Goal: Entertainment & Leisure: Consume media (video, audio)

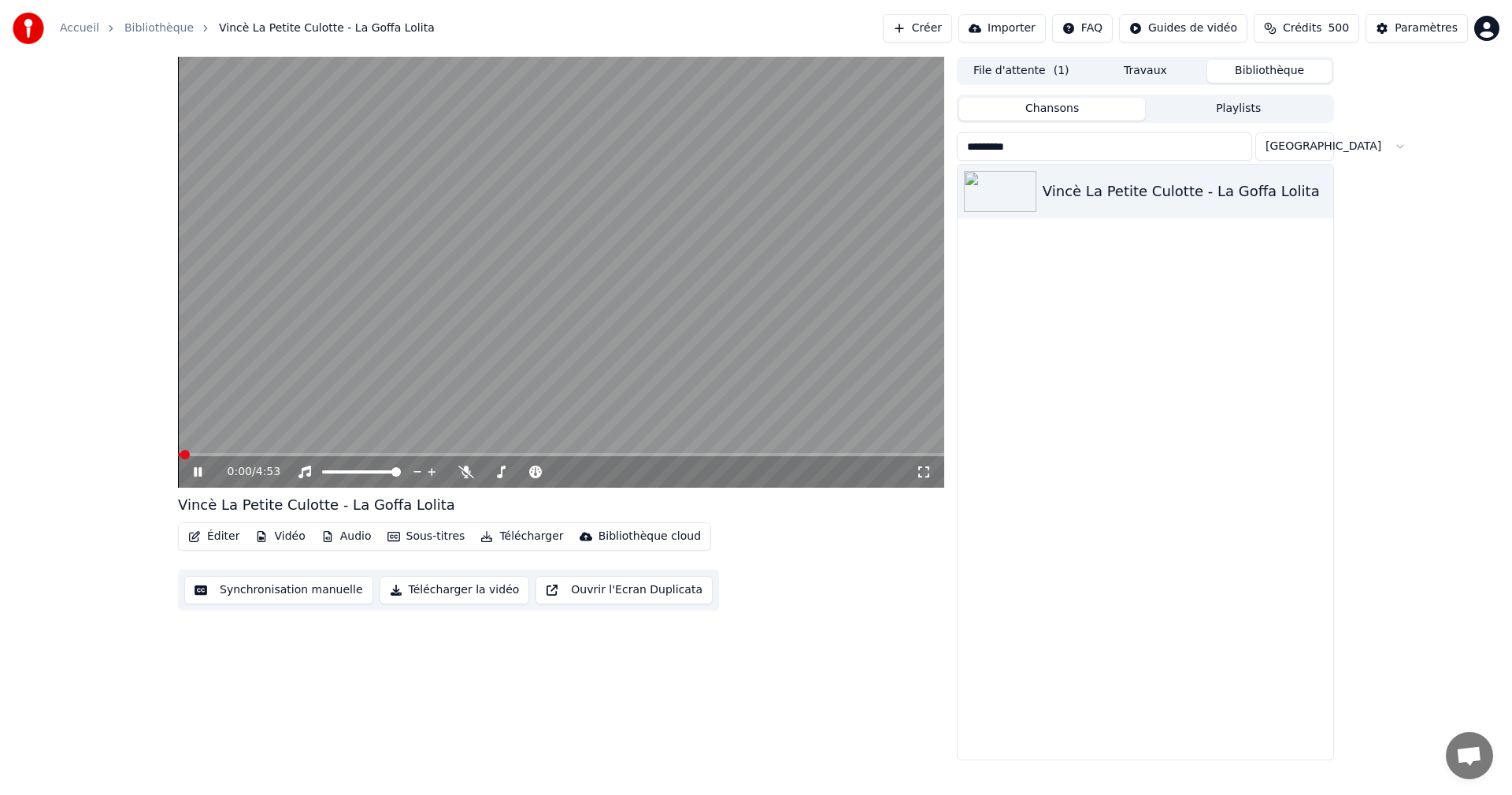
click at [1135, 67] on button "Travaux" at bounding box center [1146, 71] width 125 height 23
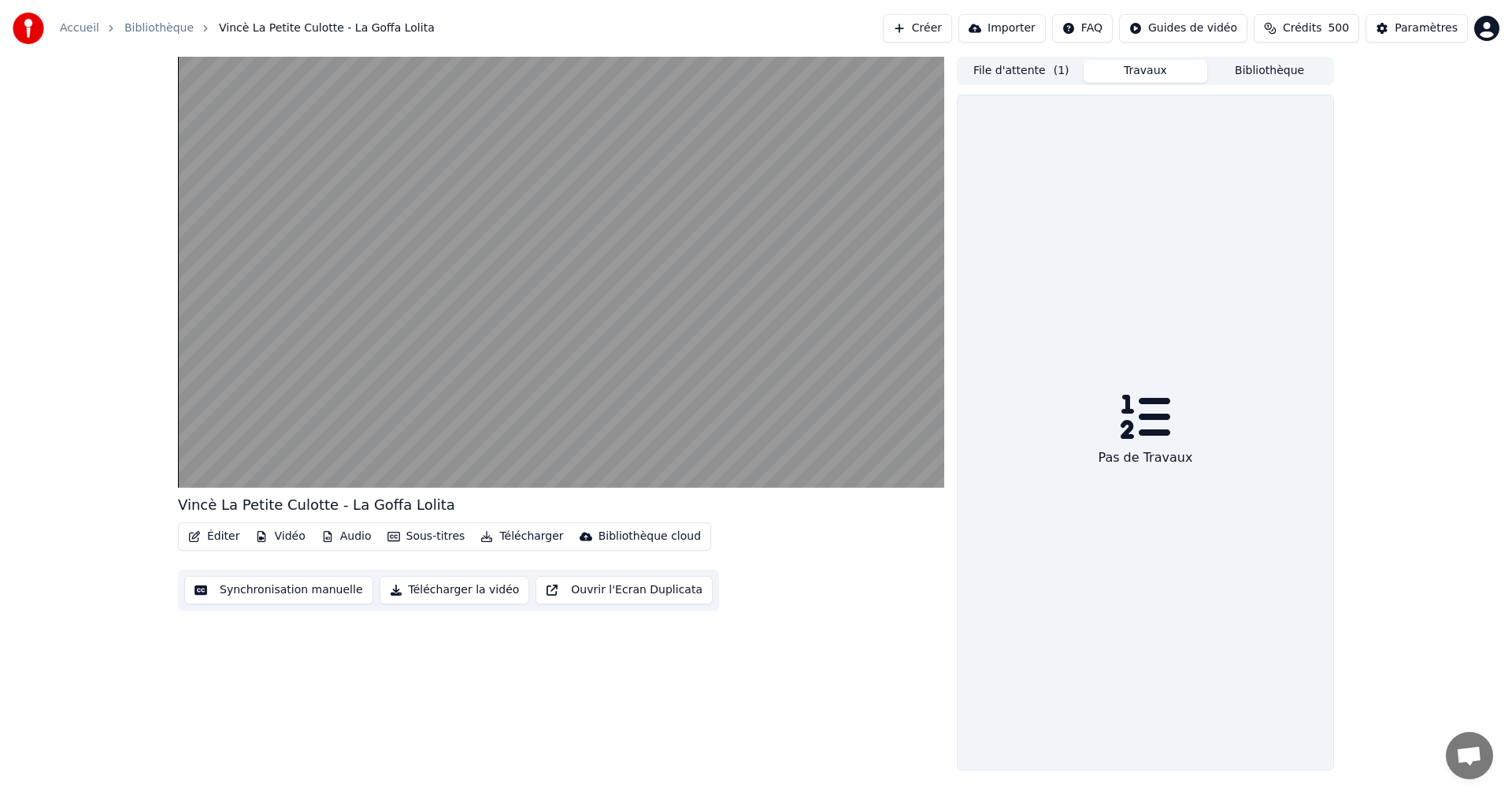
click at [1042, 76] on button "File d'attente ( 1 )" at bounding box center [1021, 71] width 125 height 23
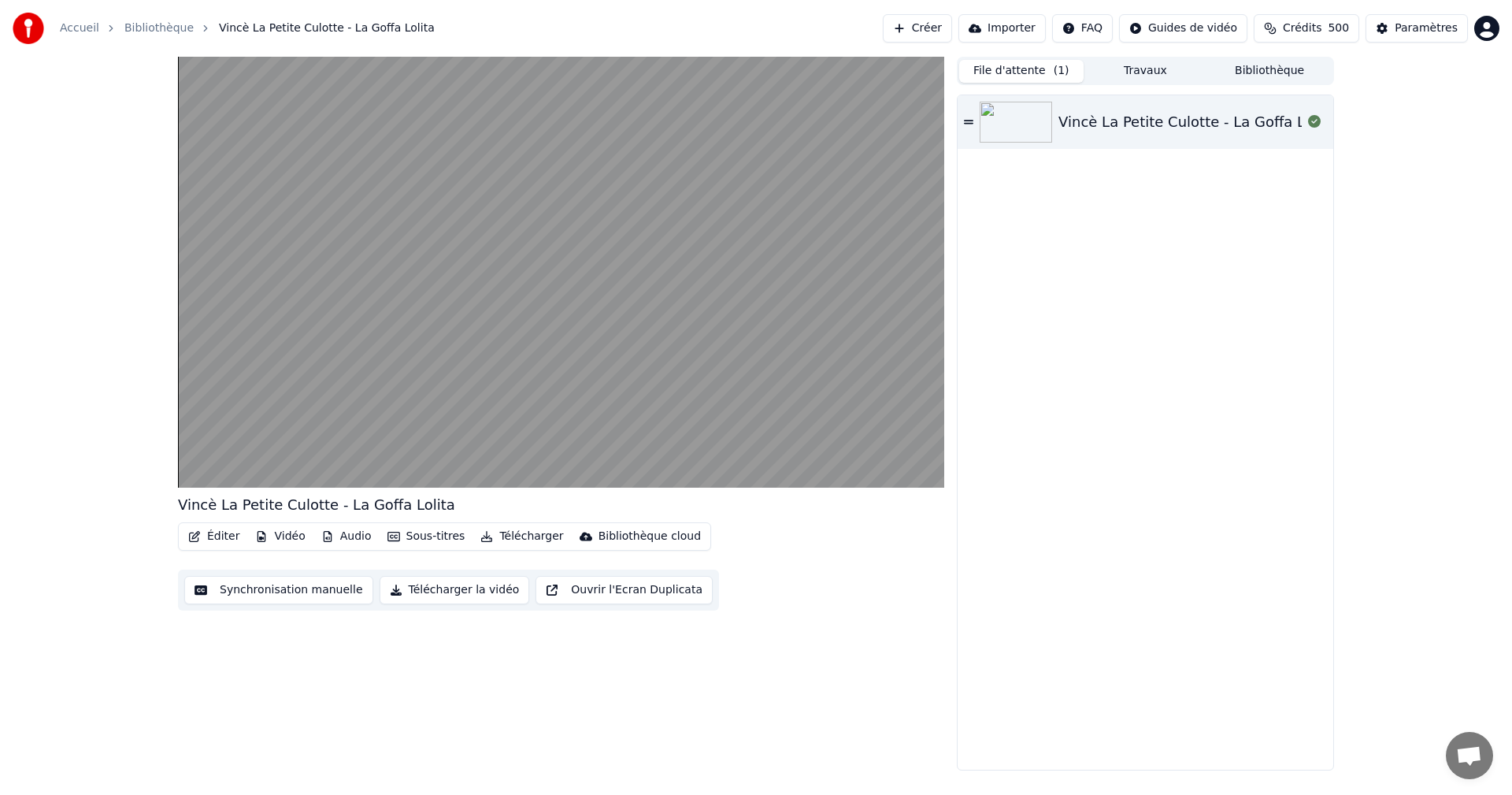
click at [1271, 66] on button "Bibliothèque" at bounding box center [1270, 71] width 125 height 23
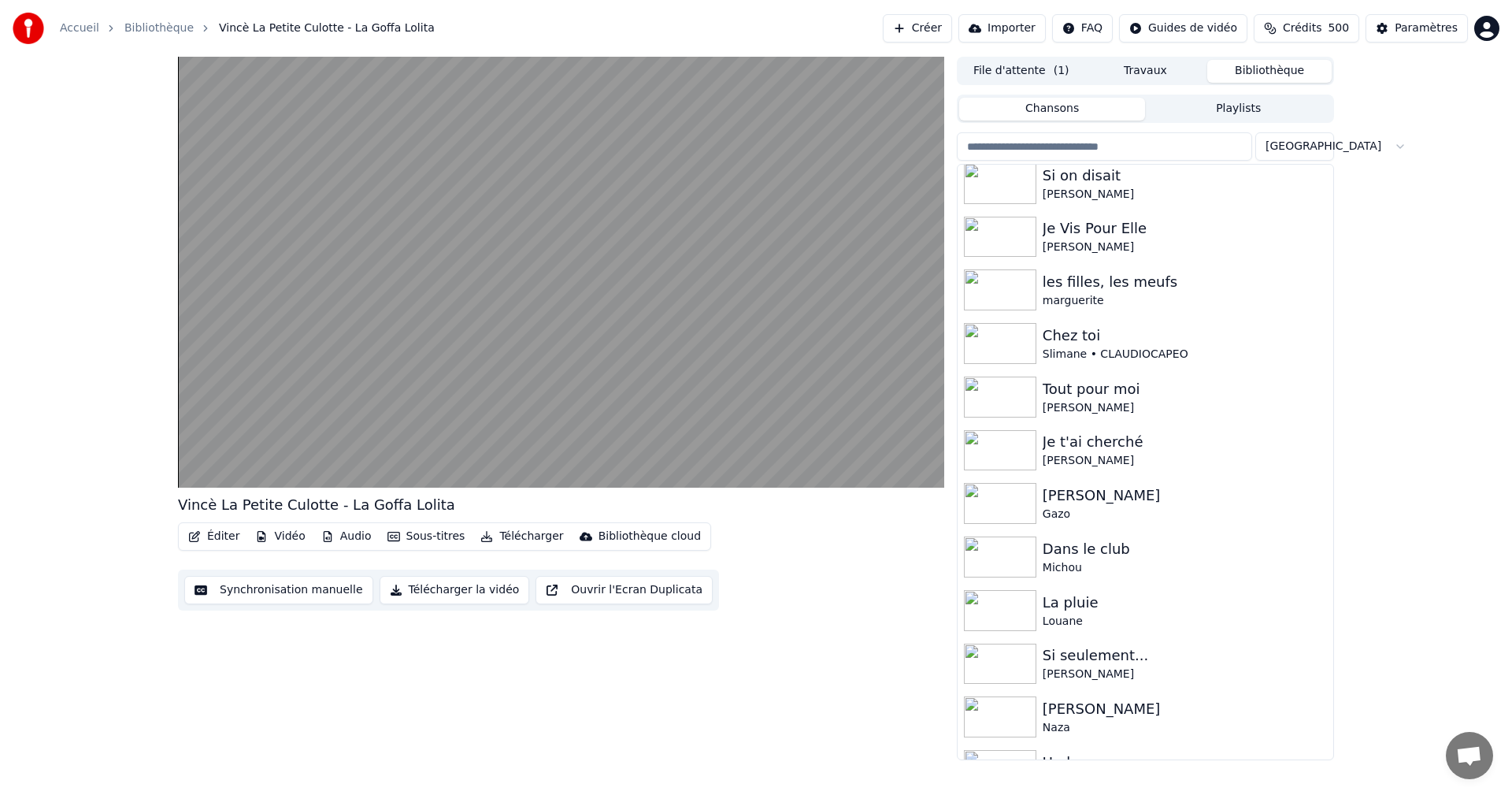
scroll to position [63, 0]
click at [1128, 243] on div "[PERSON_NAME]" at bounding box center [1185, 245] width 284 height 16
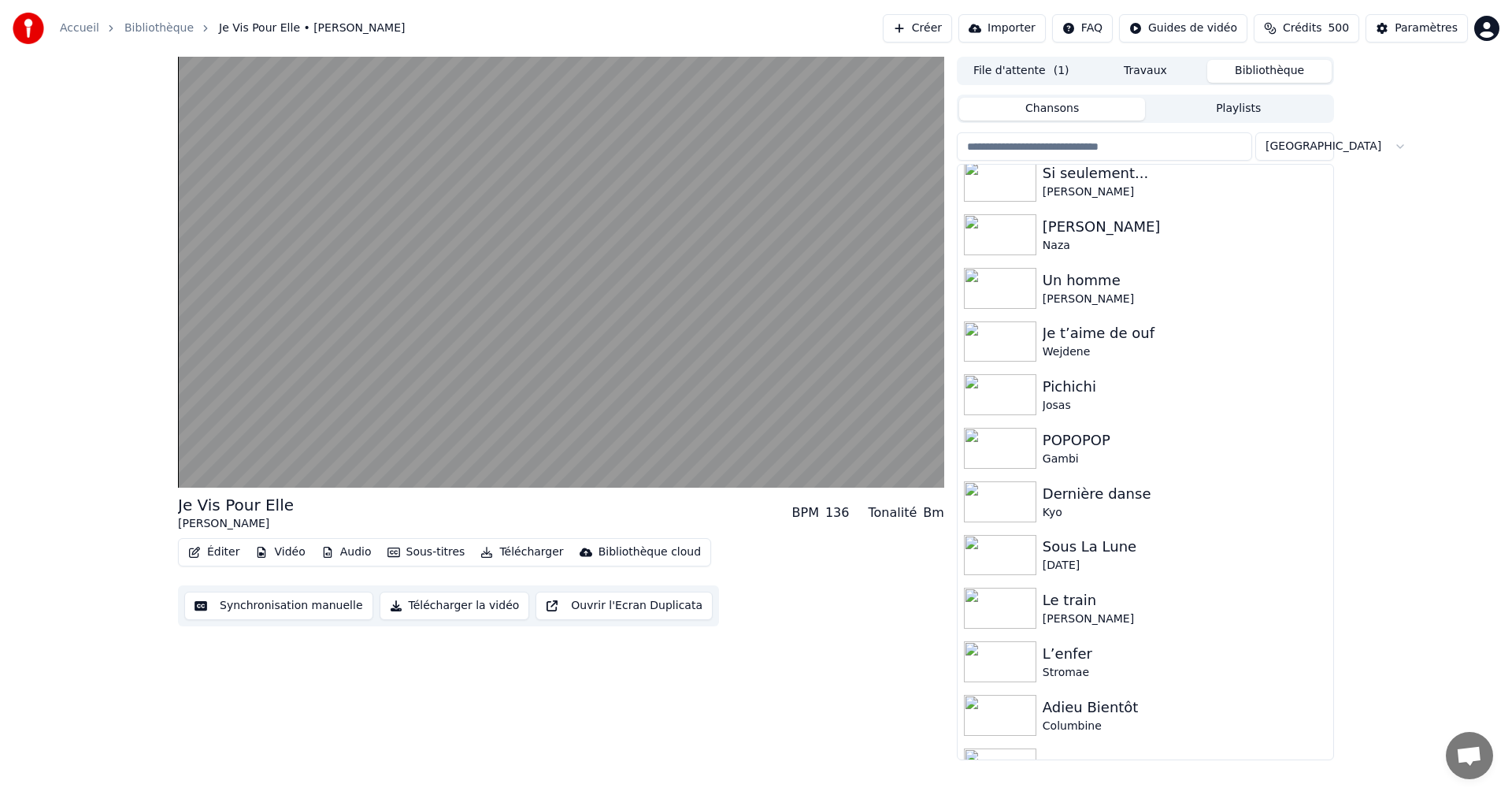
scroll to position [557, 0]
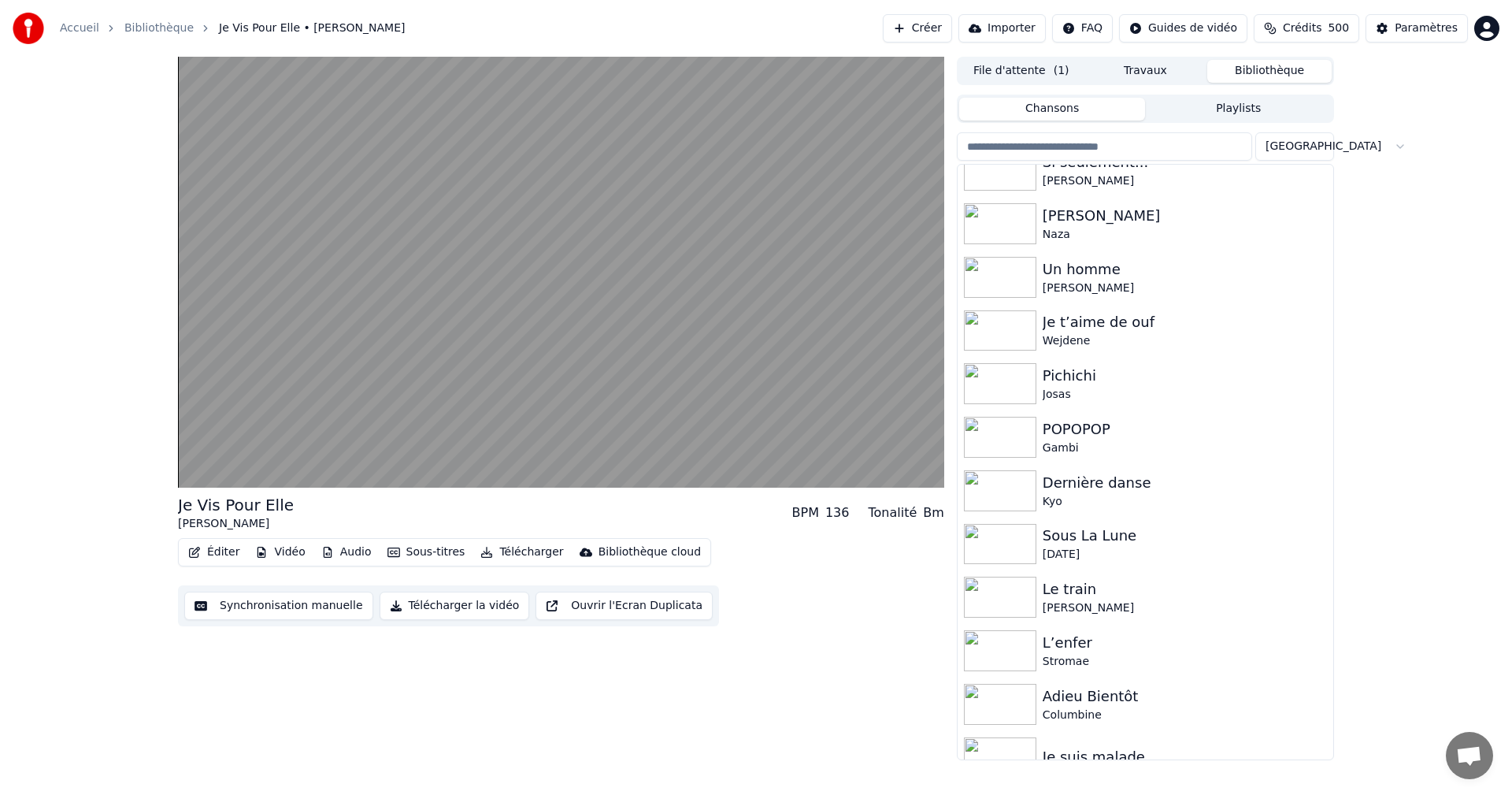
click at [83, 29] on link "Accueil" at bounding box center [79, 28] width 39 height 16
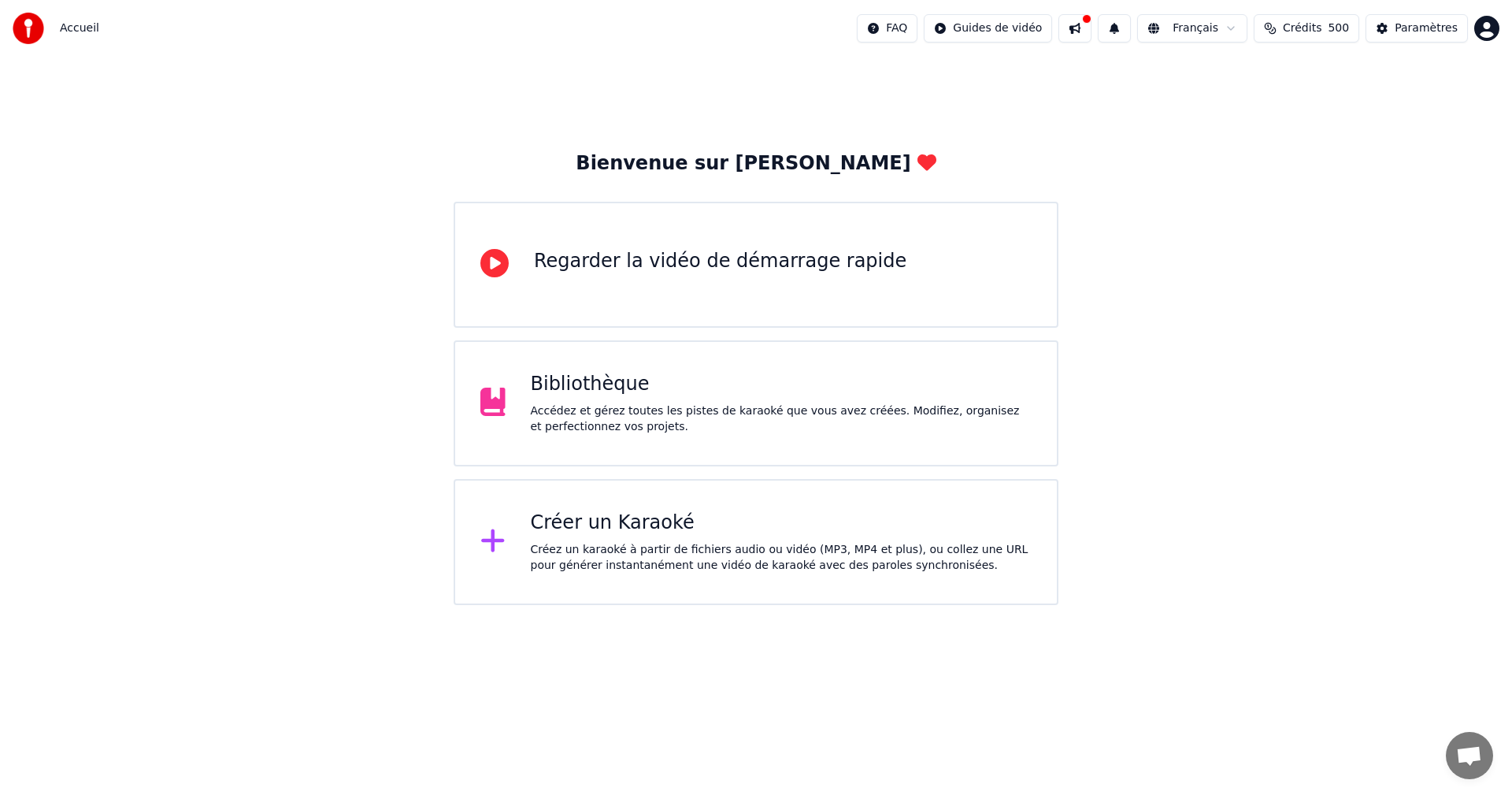
click at [795, 537] on div "Créer un Karaoké Créez un karaoké à partir de fichiers audio ou vidéo (MP3, MP4…" at bounding box center [781, 542] width 502 height 63
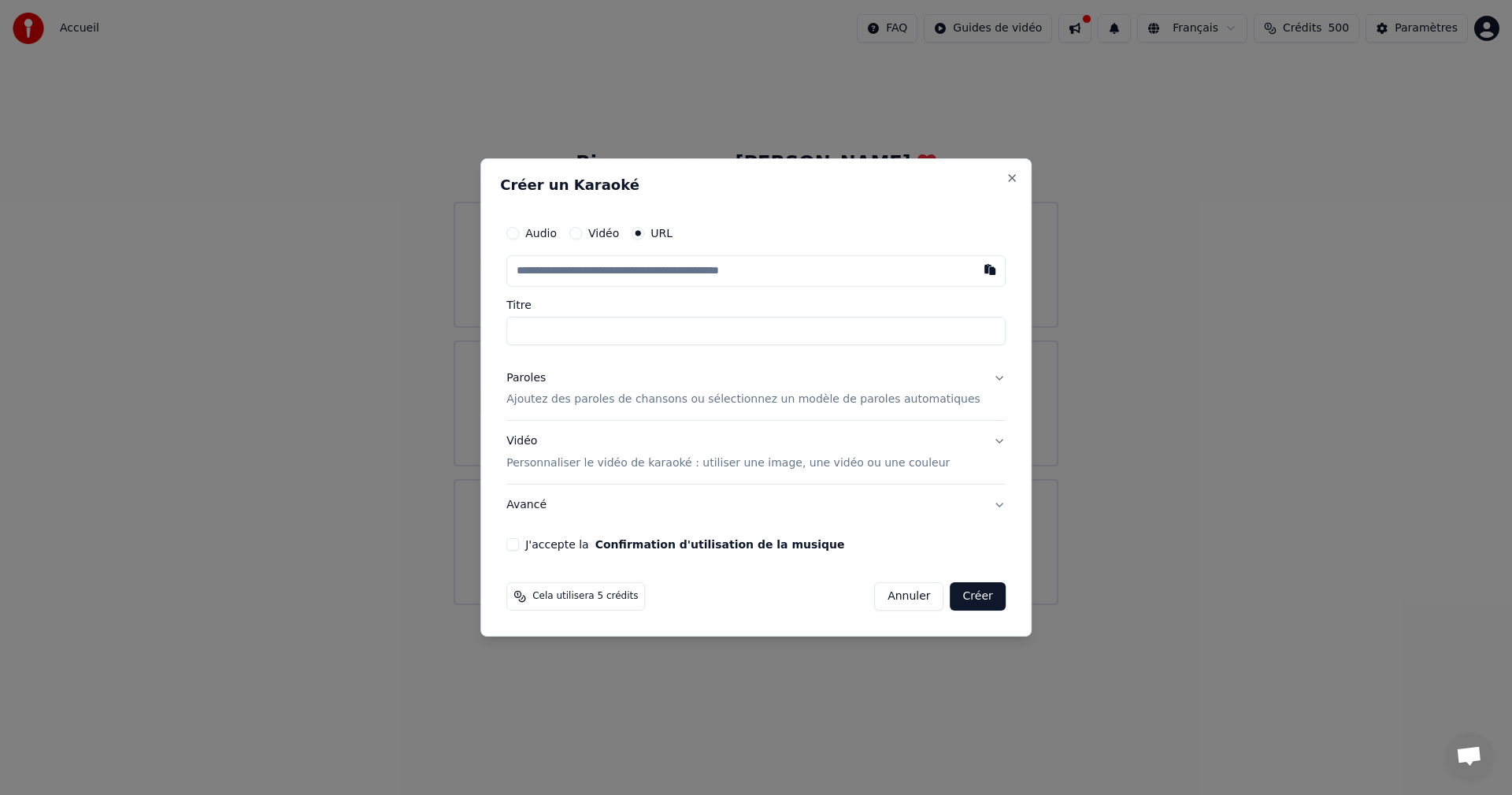
click at [301, 342] on div at bounding box center [756, 397] width 1512 height 795
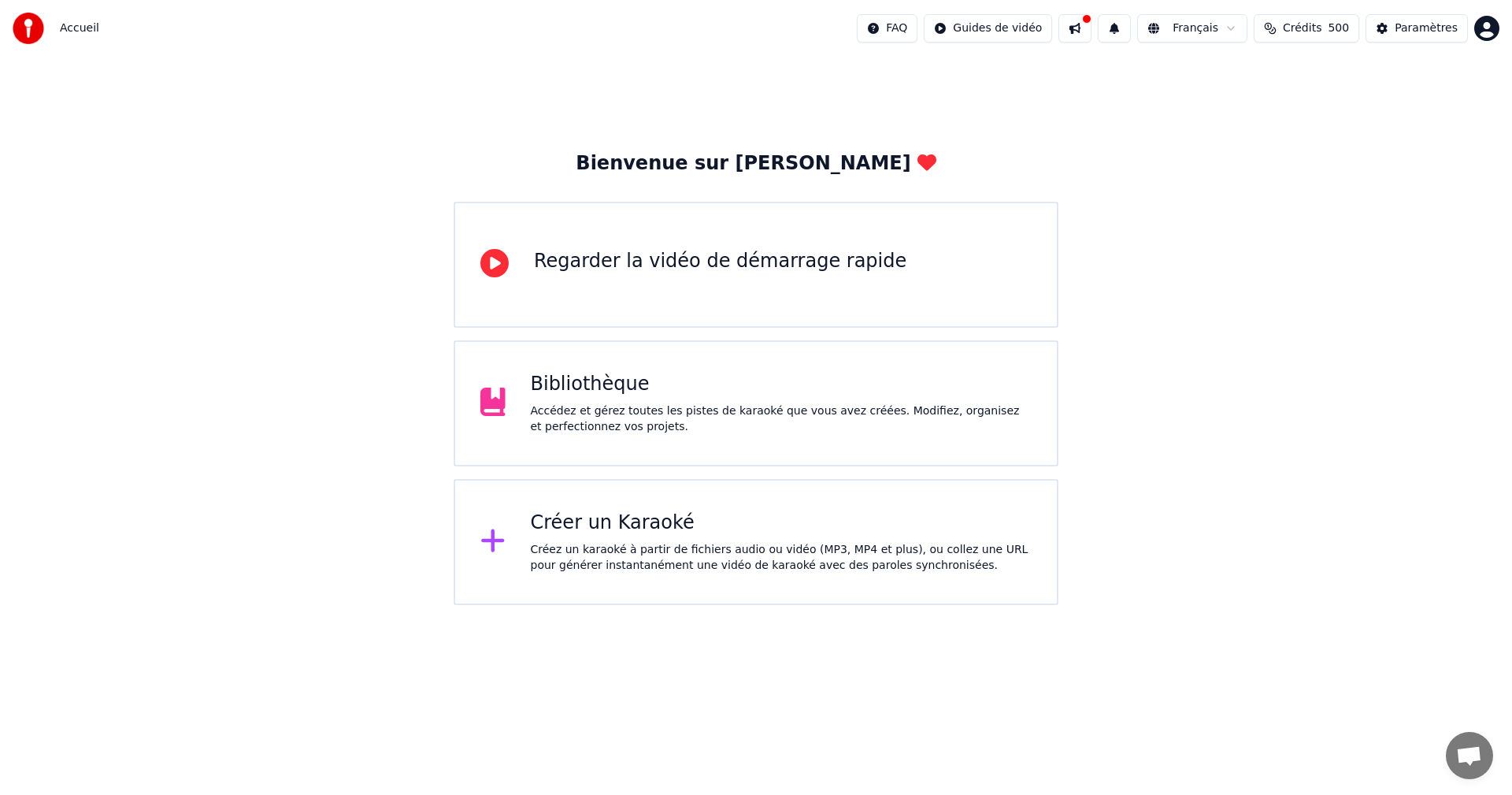
click at [761, 417] on div "Accédez et gérez toutes les pistes de karaoké que vous avez créées. Modifiez, o…" at bounding box center [781, 420] width 502 height 32
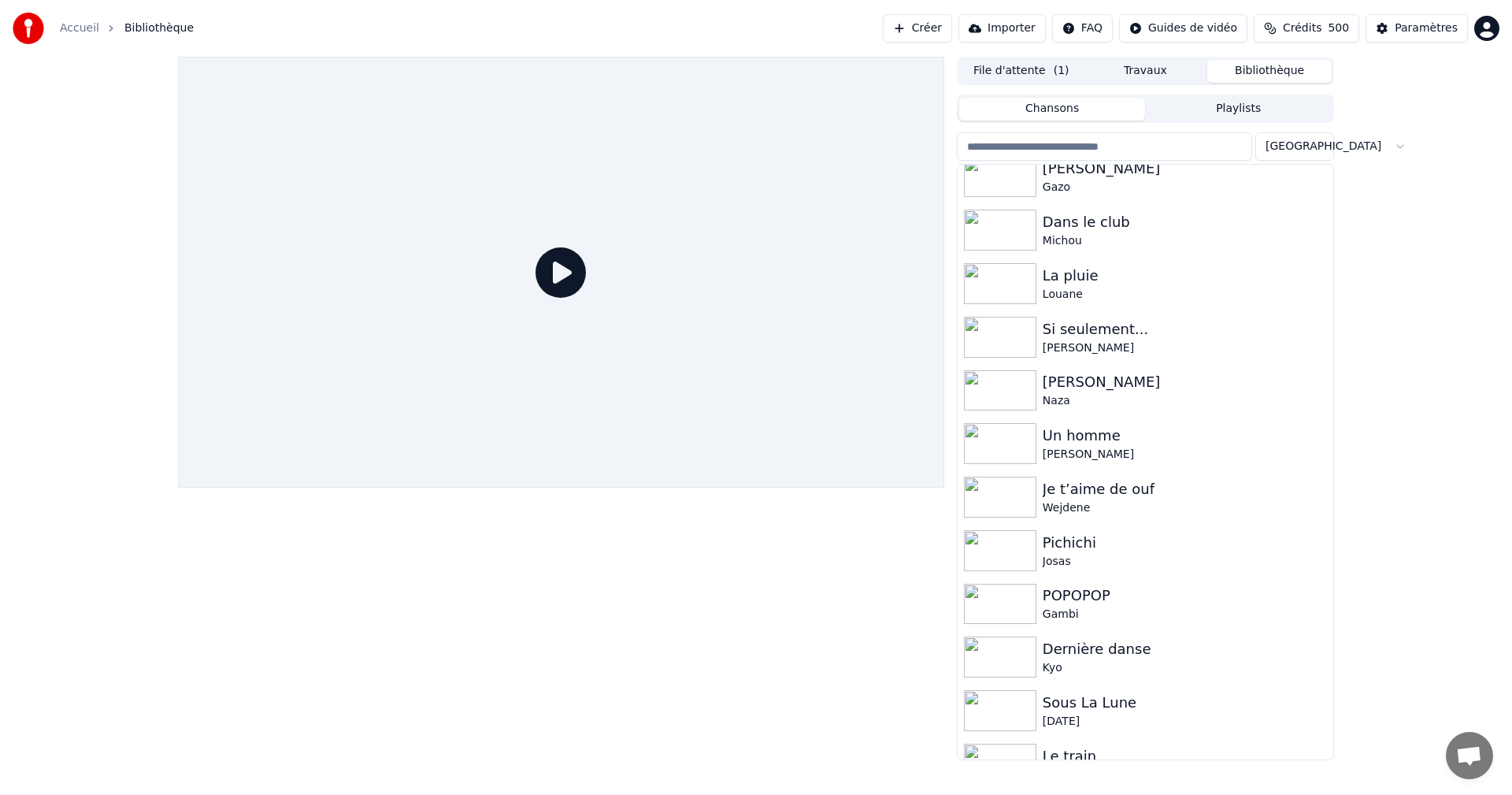
scroll to position [389, 0]
click at [1085, 651] on div "Dernière danse" at bounding box center [1185, 650] width 284 height 22
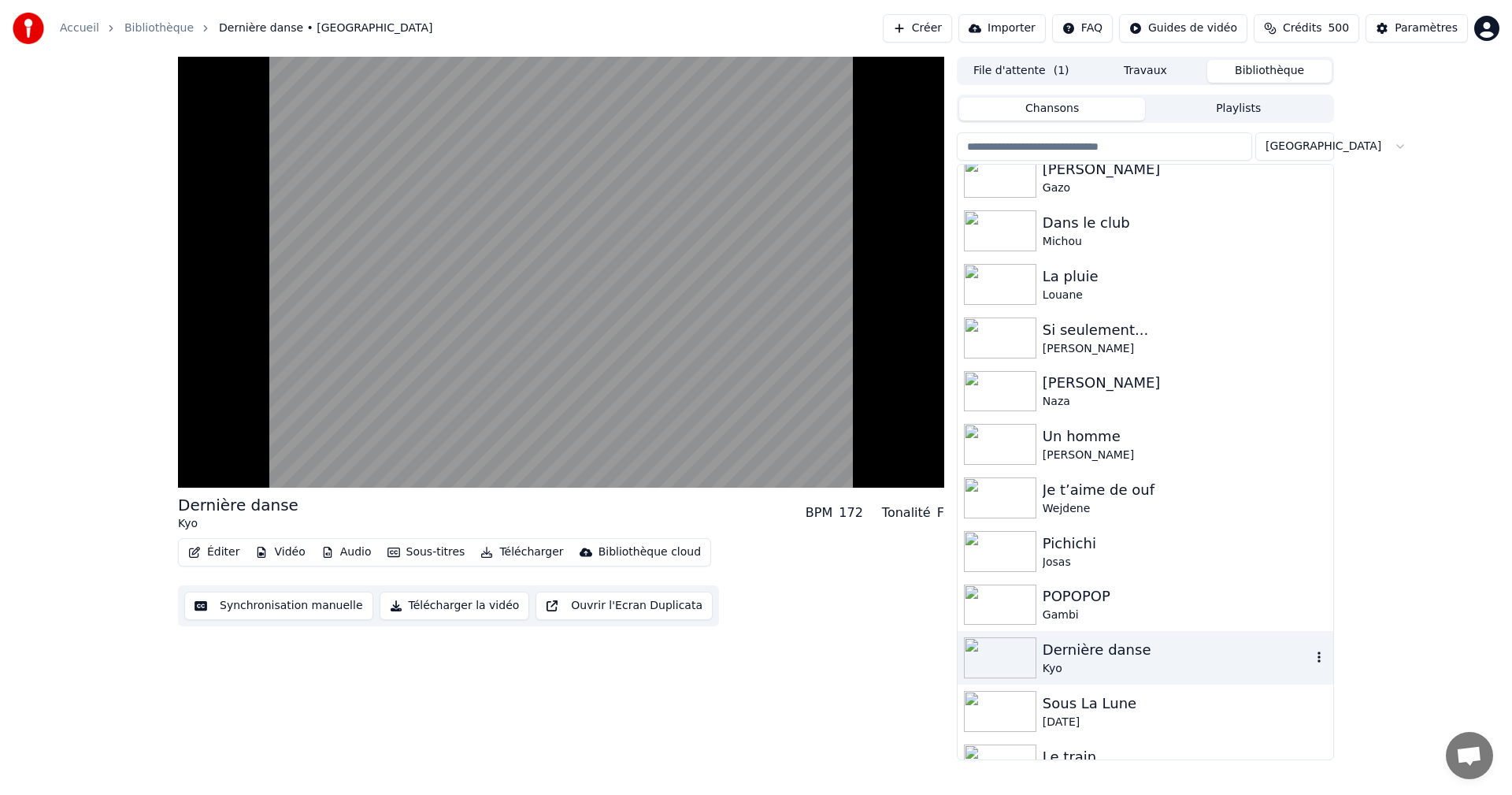
click at [368, 377] on video at bounding box center [560, 272] width 766 height 431
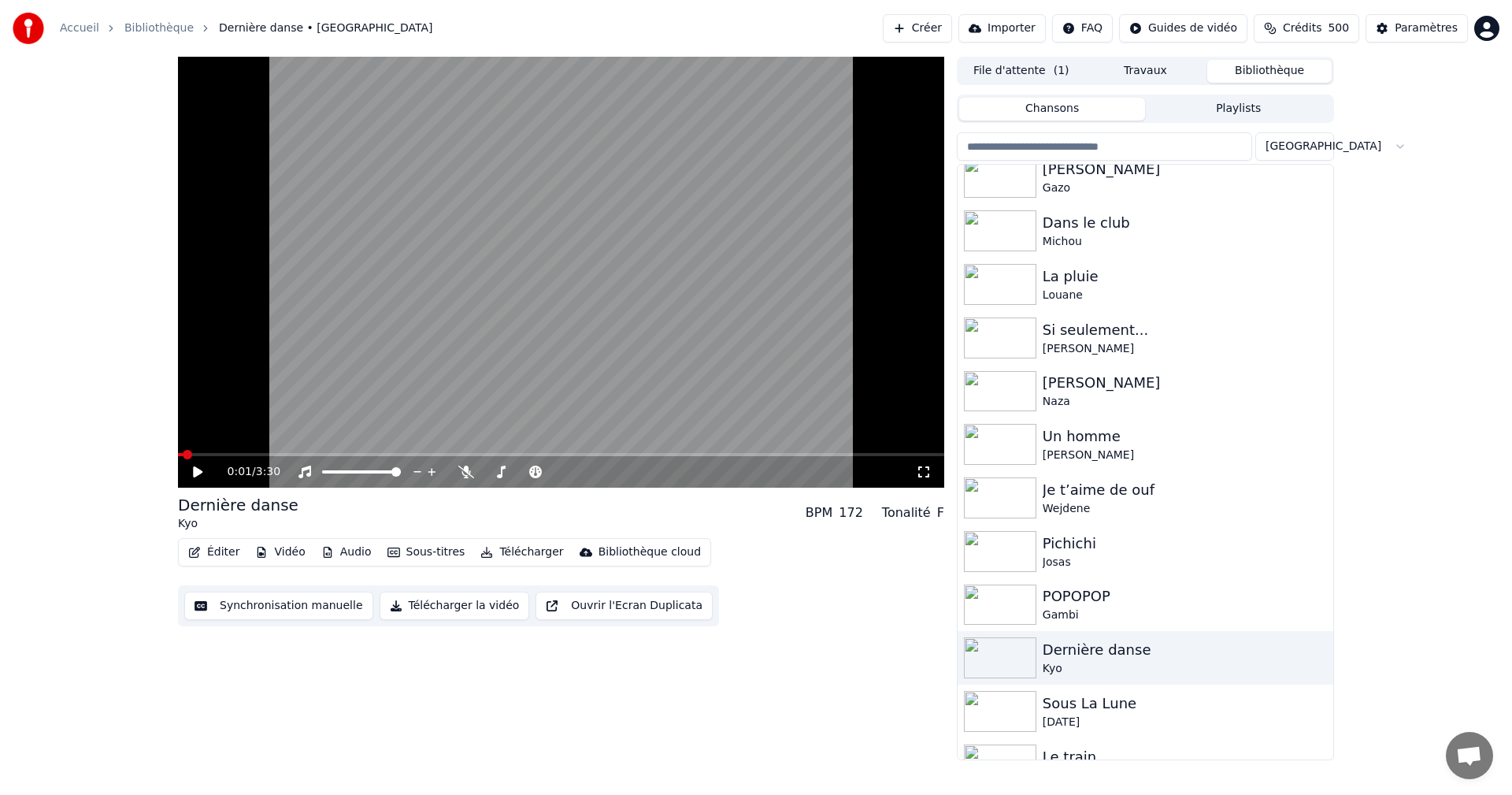
click at [559, 259] on video at bounding box center [560, 272] width 766 height 431
click at [921, 473] on icon at bounding box center [923, 472] width 16 height 12
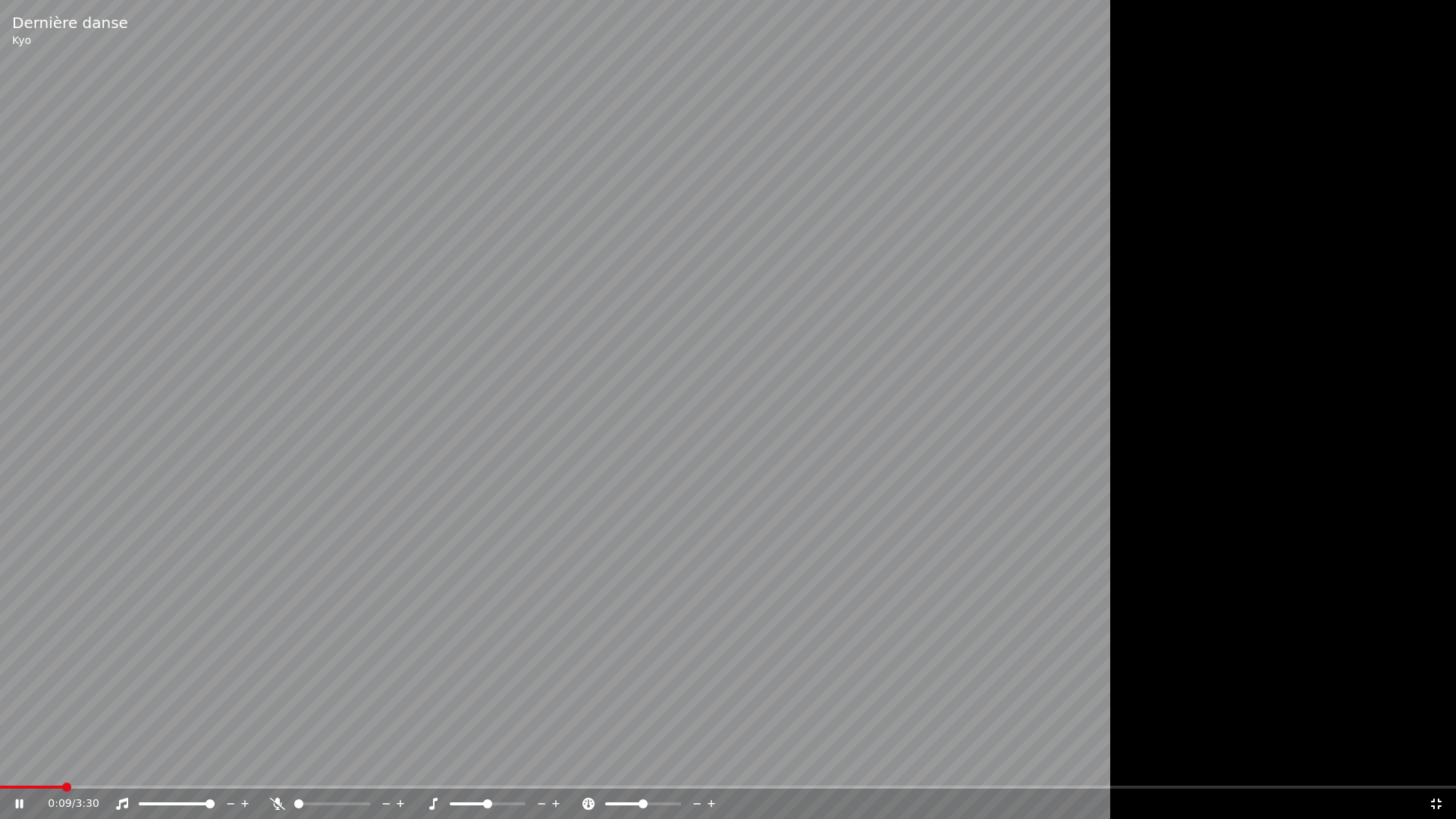
click at [479, 613] on video at bounding box center [728, 410] width 1456 height 819
click at [64, 765] on span at bounding box center [68, 787] width 9 height 9
click at [7, 765] on video at bounding box center [728, 410] width 1456 height 819
click at [0, 765] on span at bounding box center [4, 787] width 9 height 9
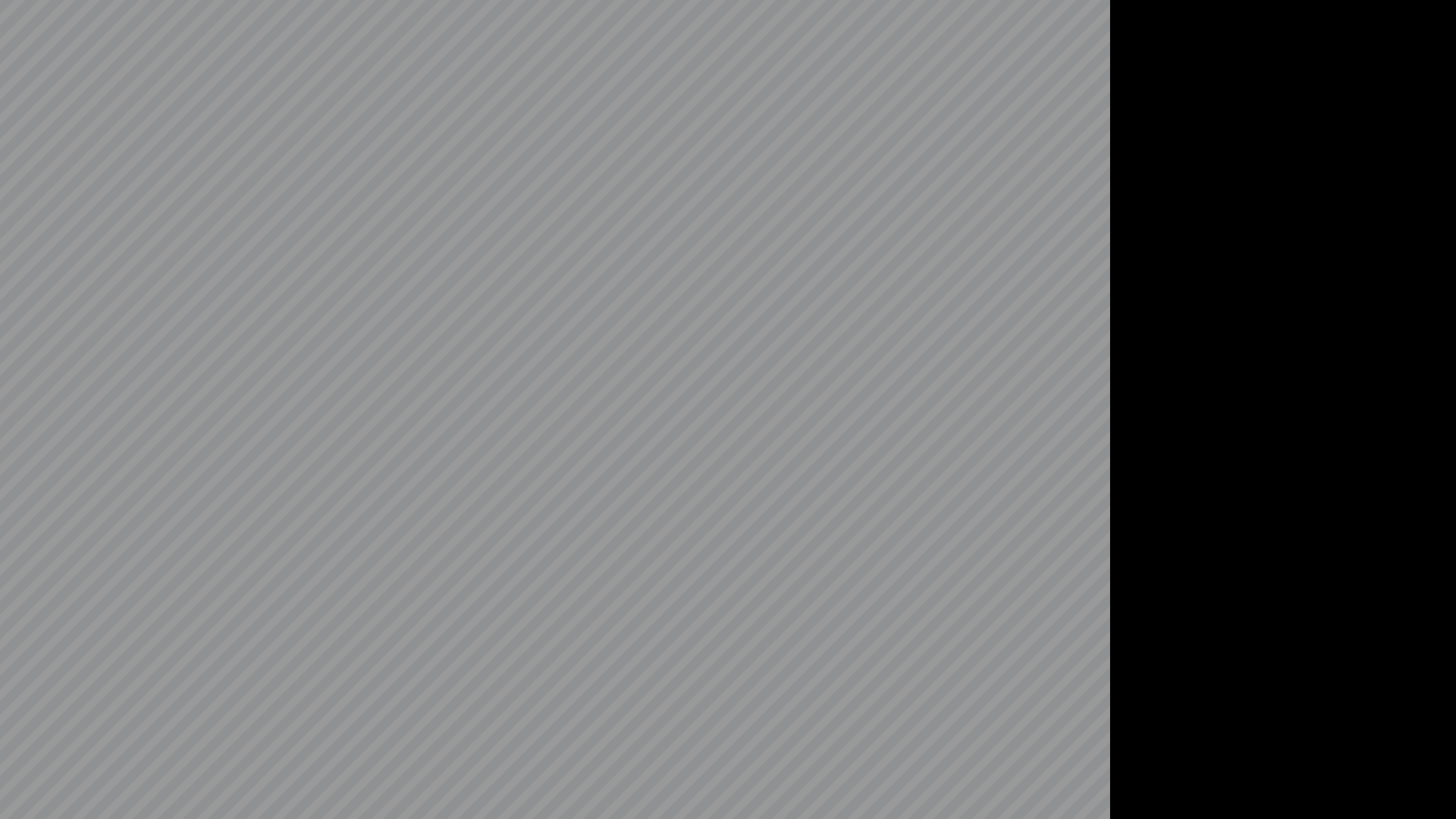
click at [561, 366] on video at bounding box center [728, 410] width 1456 height 819
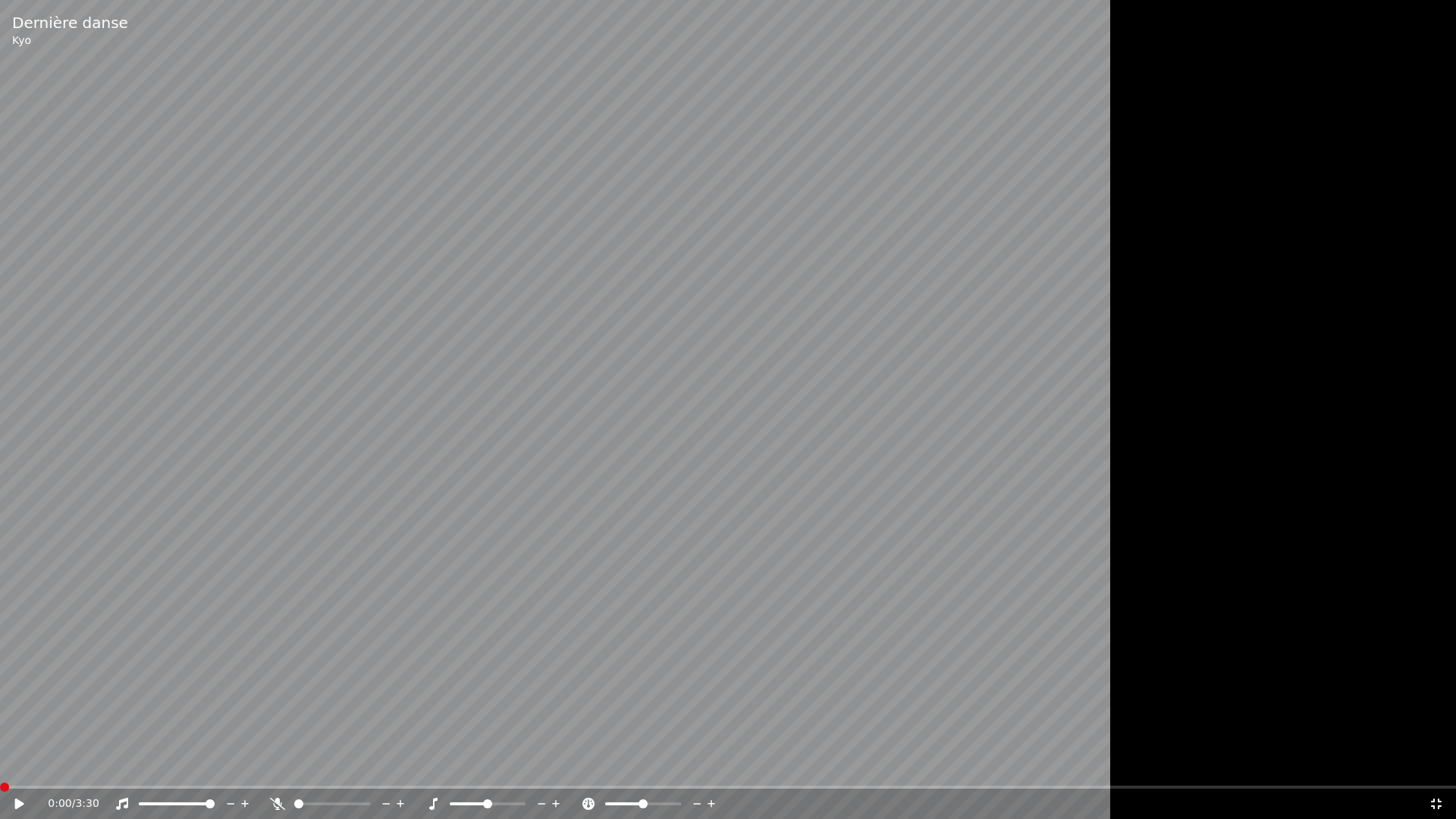
click at [670, 413] on video at bounding box center [728, 410] width 1456 height 819
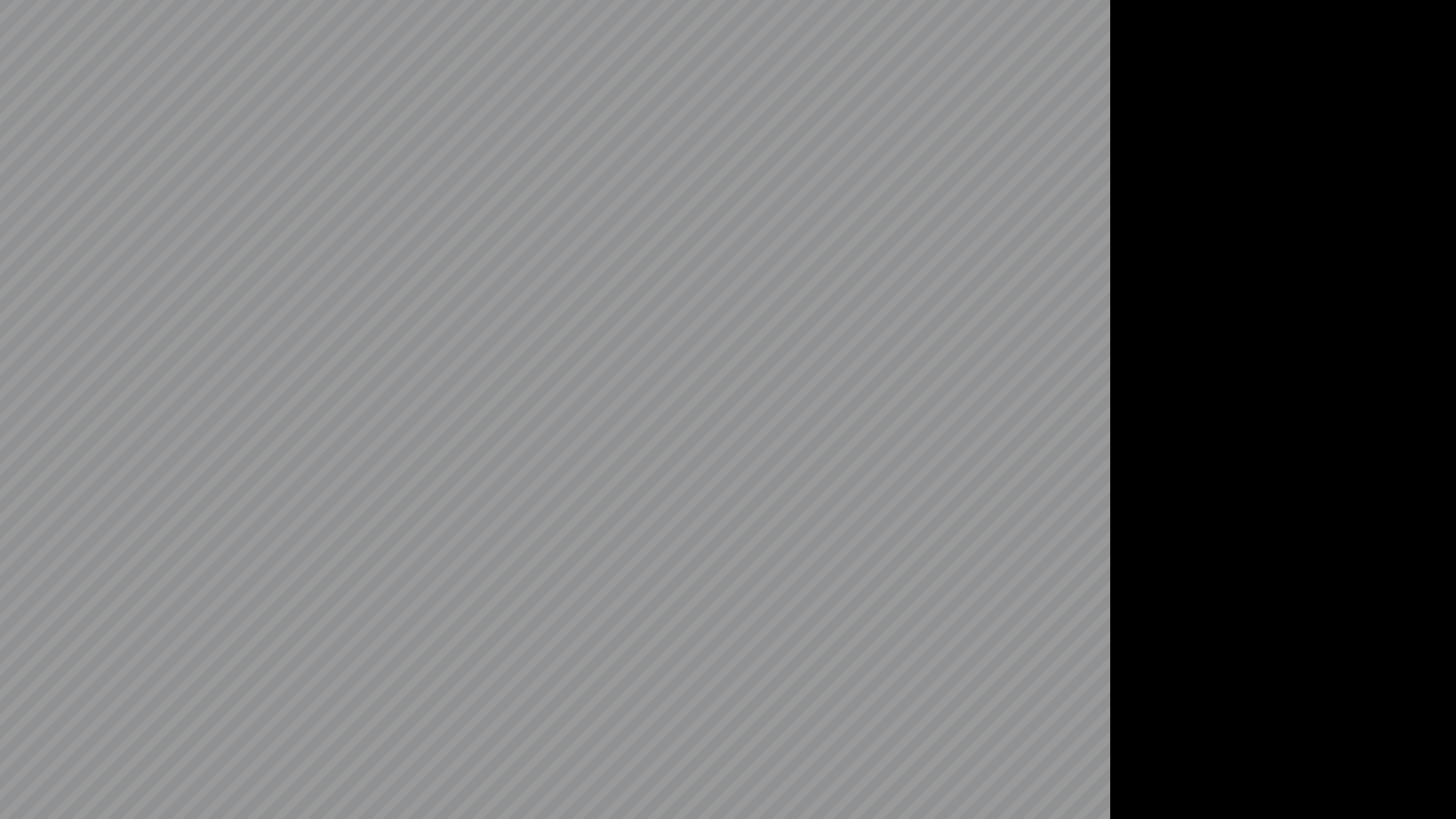
click at [1030, 475] on video at bounding box center [728, 410] width 1456 height 819
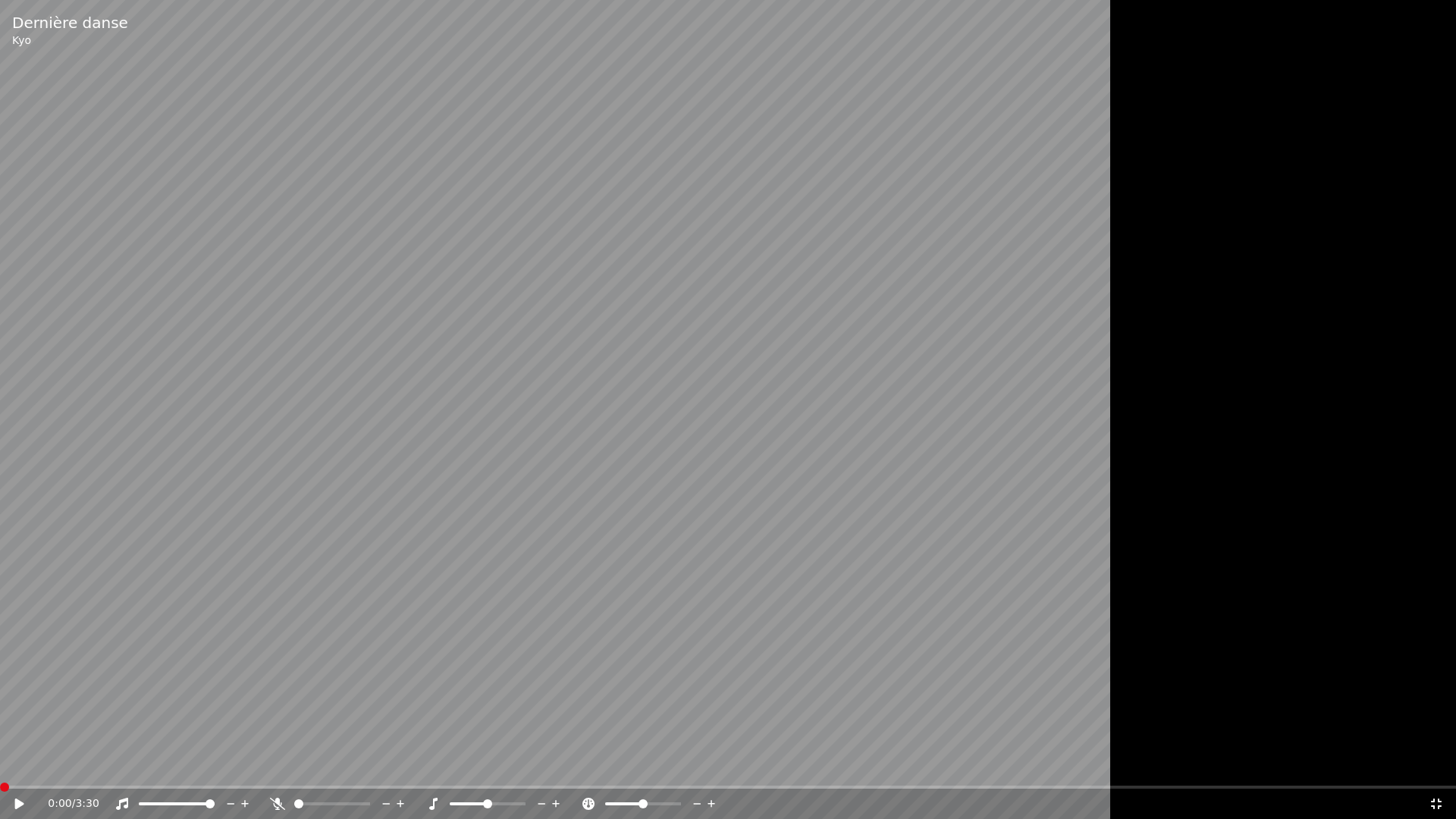
click at [1438, 765] on icon at bounding box center [1436, 804] width 10 height 10
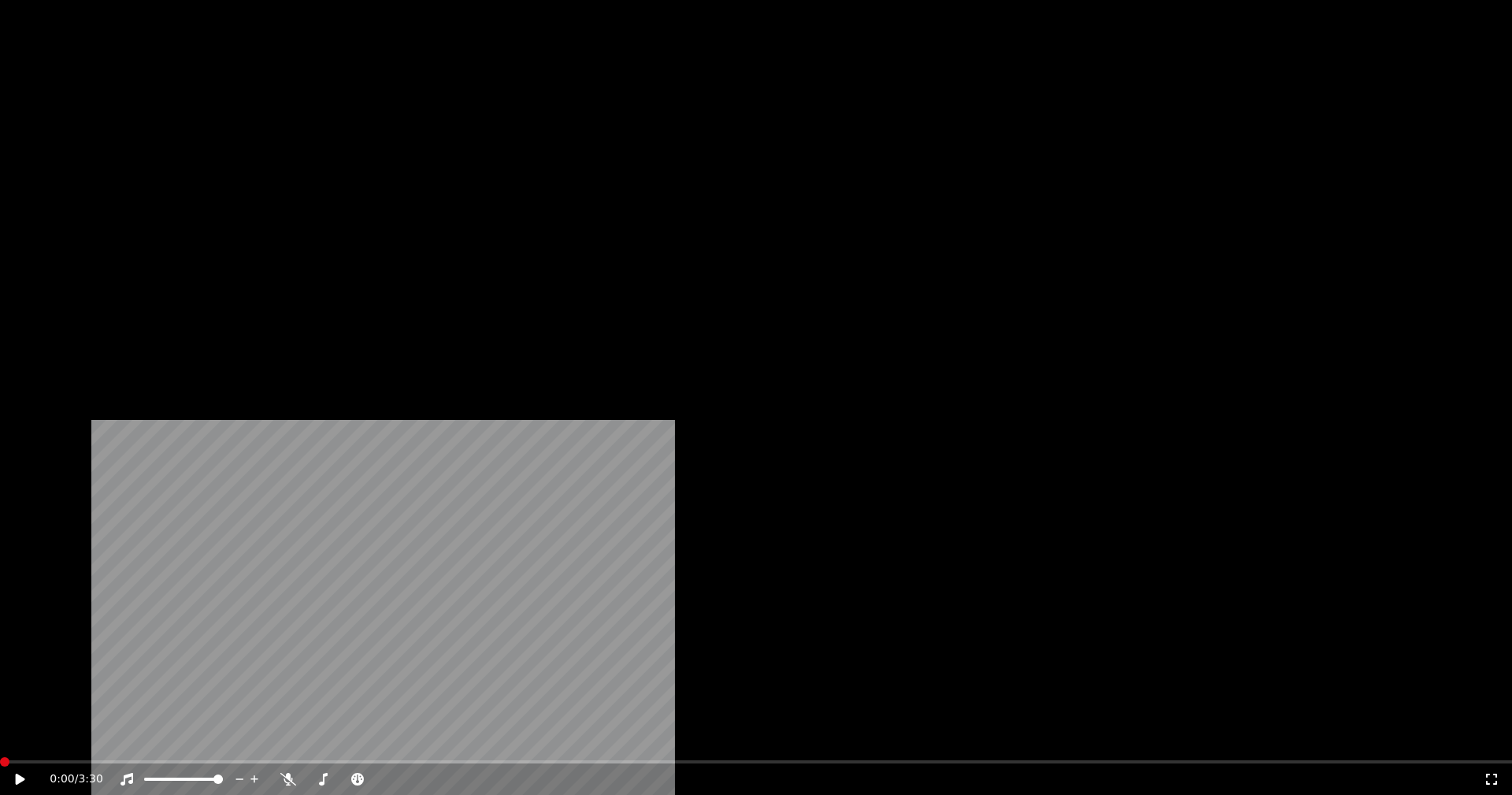
scroll to position [2246, 0]
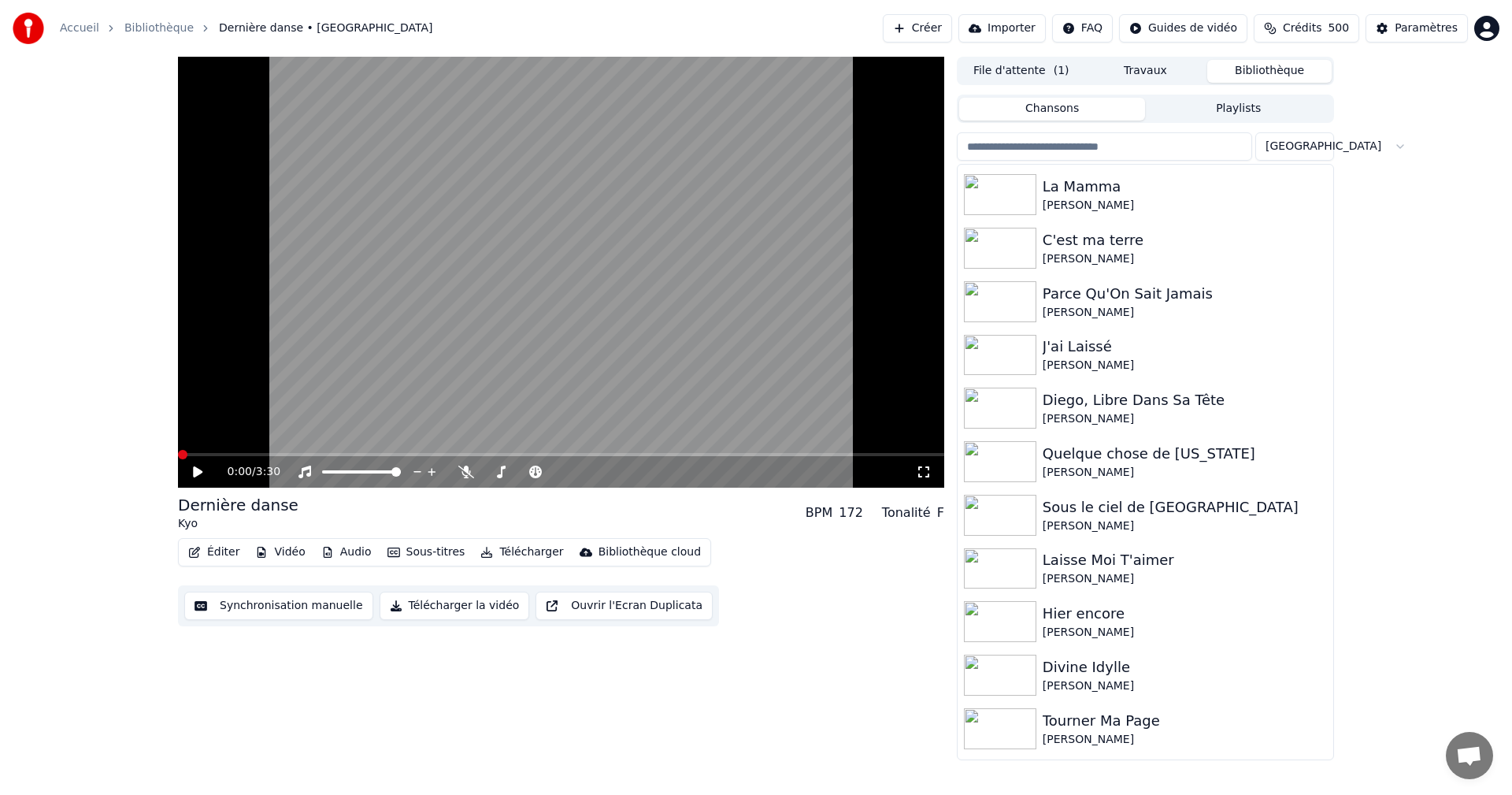
click at [1215, 297] on div "Parce Qu'On Sait Jamais" at bounding box center [1185, 294] width 284 height 22
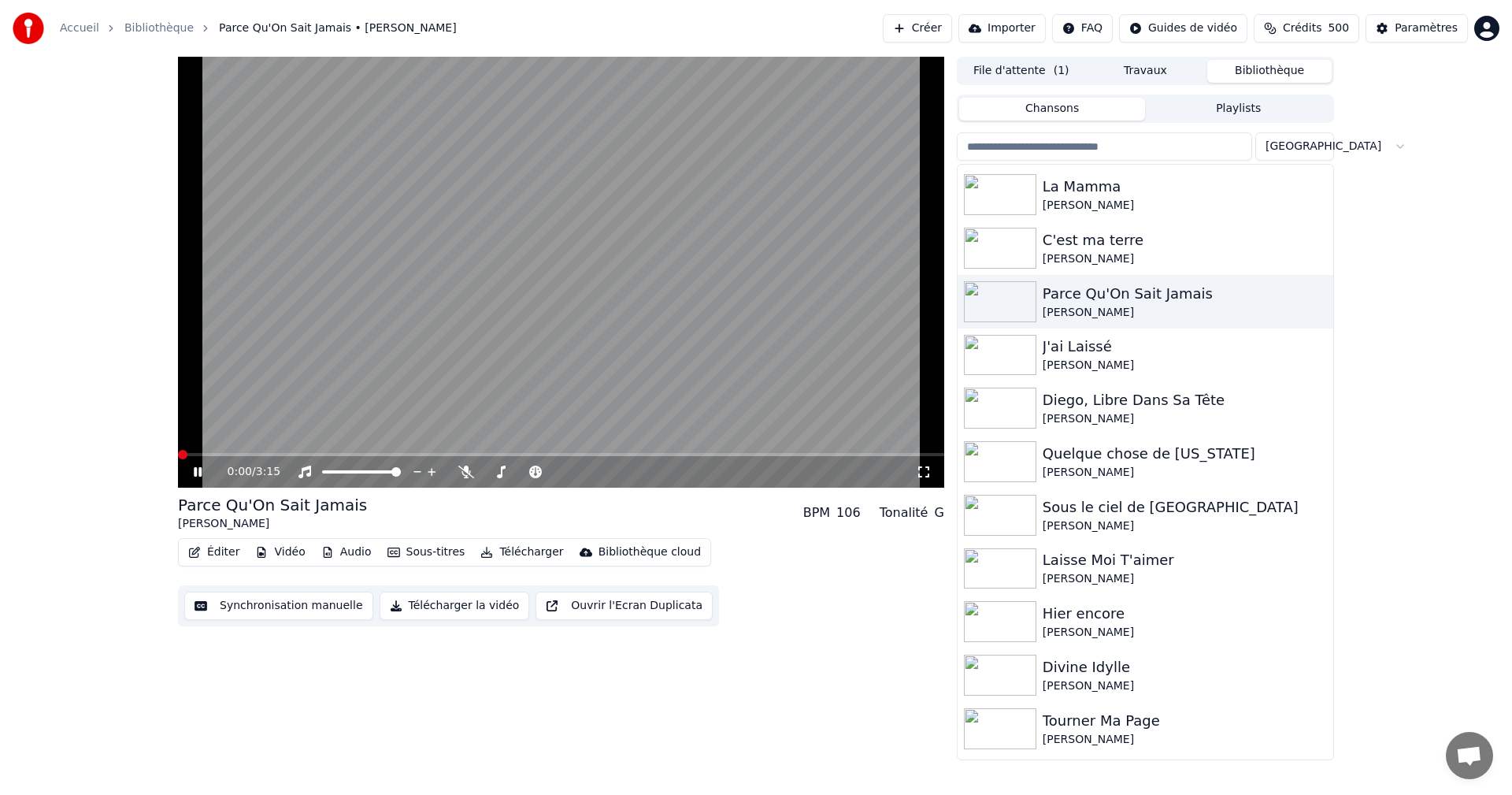
click at [932, 468] on div "0:00 / 3:15" at bounding box center [561, 472] width 754 height 16
click at [923, 483] on div "0:00 / 3:15" at bounding box center [560, 472] width 766 height 32
click at [923, 474] on icon at bounding box center [923, 472] width 16 height 12
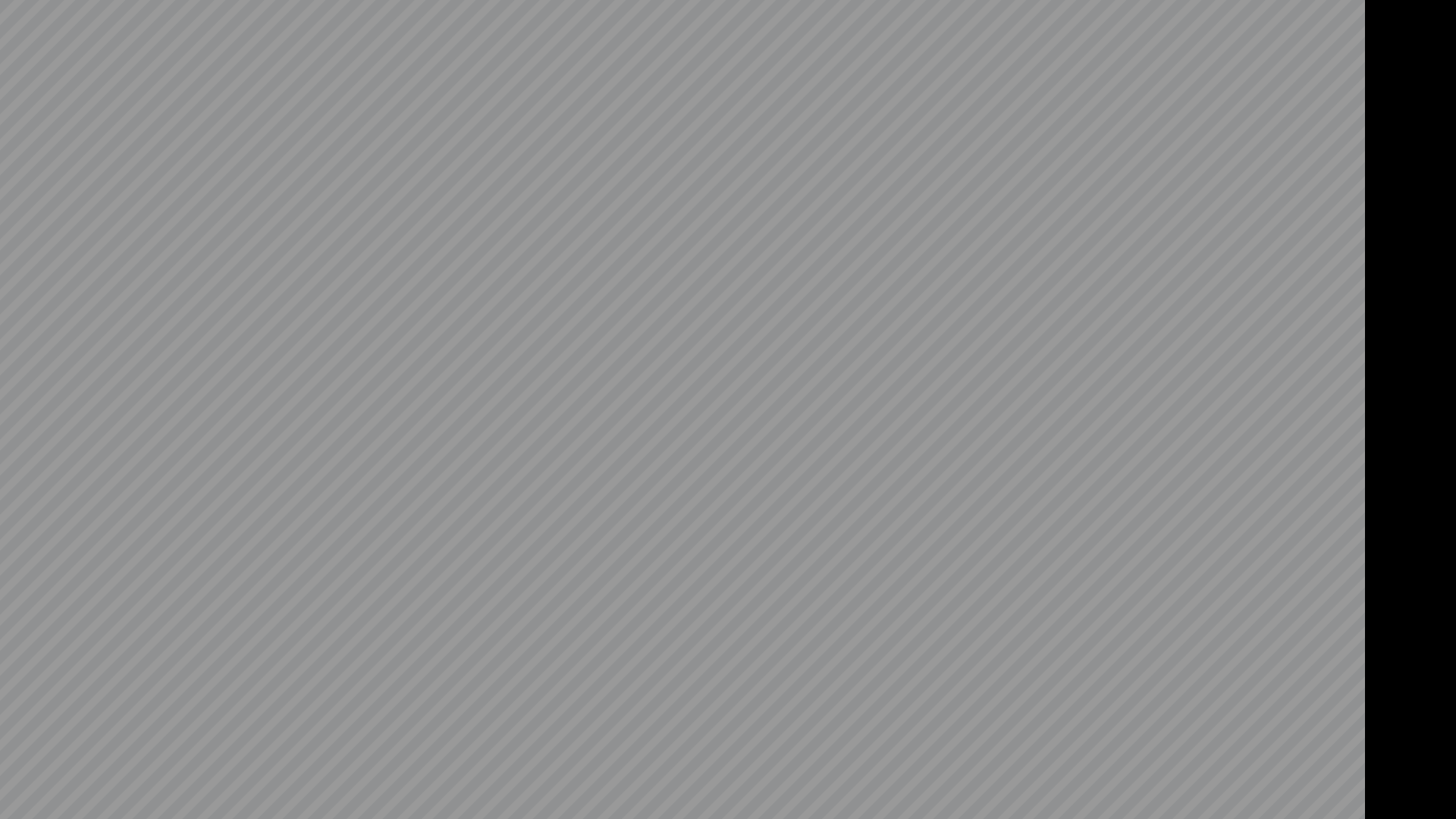
click at [1015, 671] on video at bounding box center [728, 410] width 1456 height 819
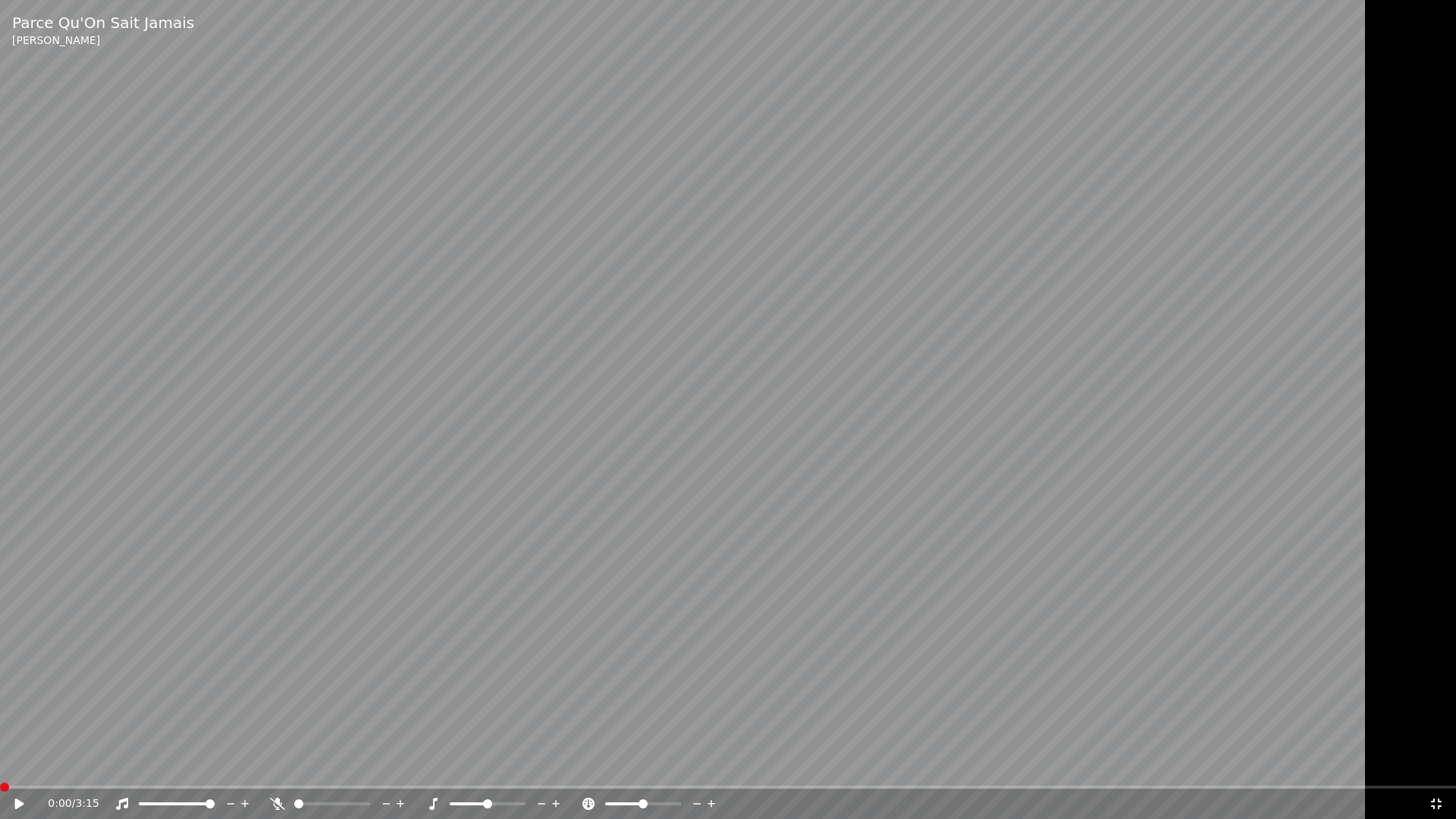
click at [1434, 765] on icon at bounding box center [1436, 804] width 10 height 10
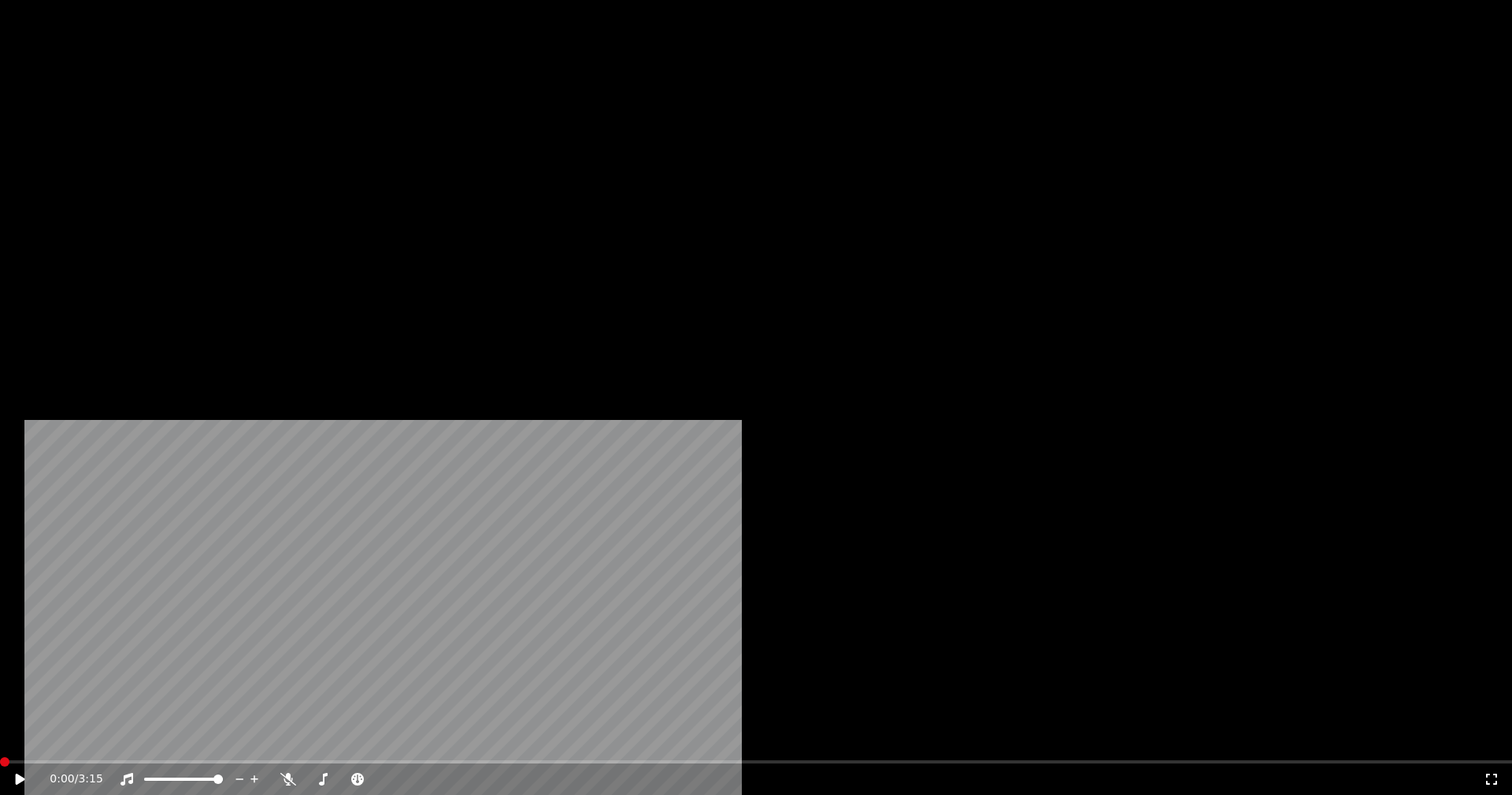
scroll to position [797, 0]
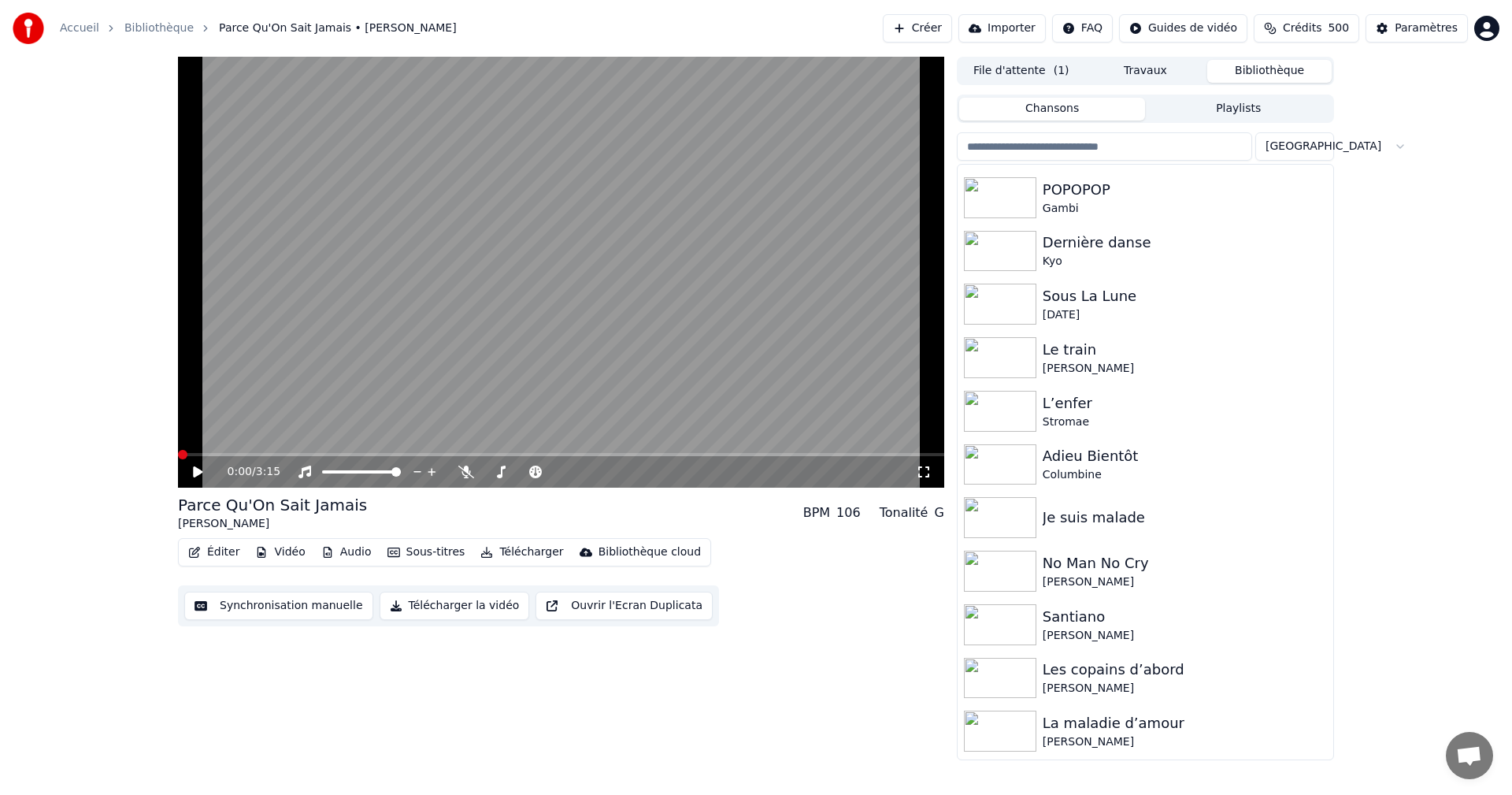
click at [925, 471] on icon at bounding box center [923, 472] width 16 height 12
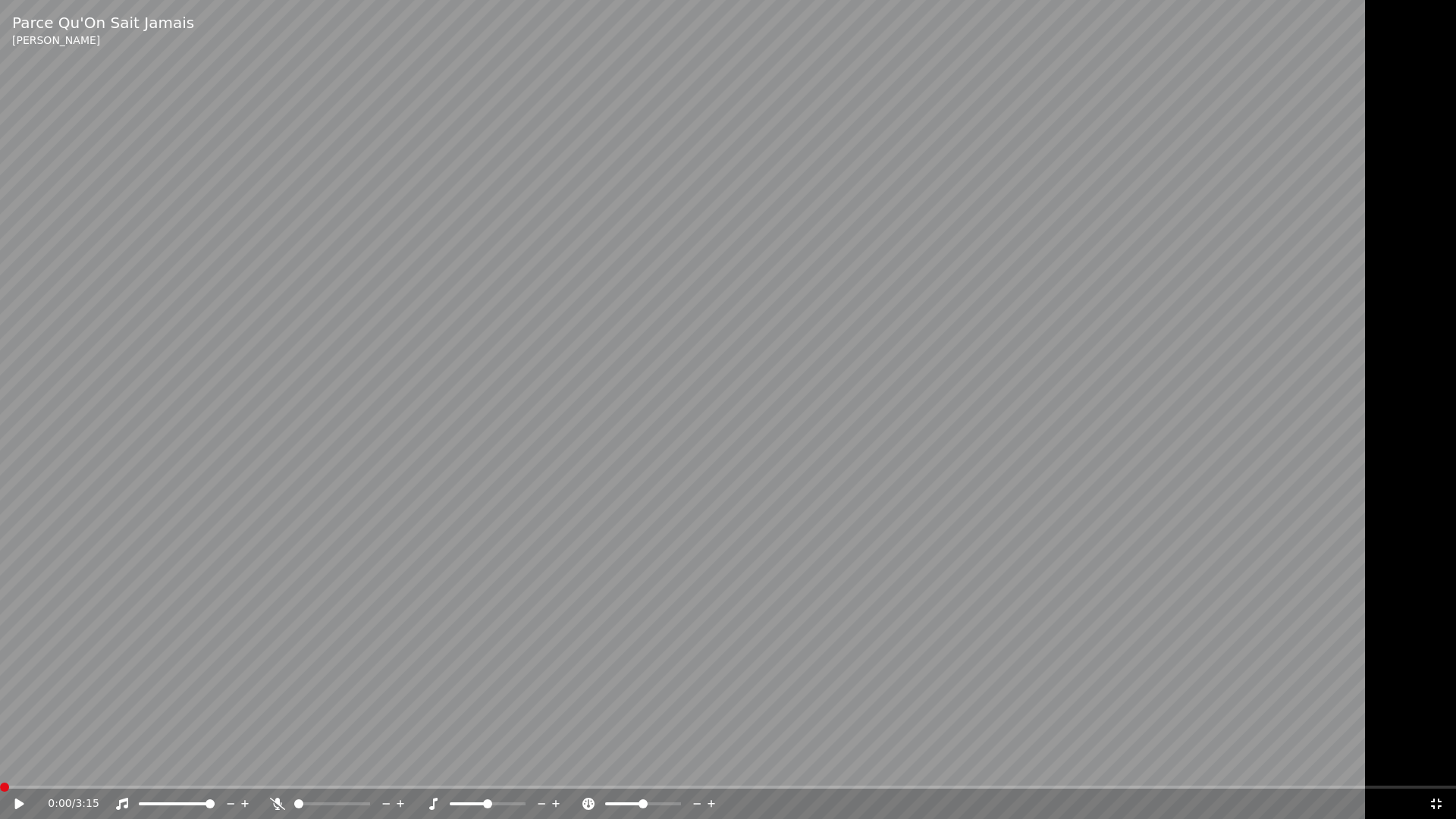
click at [2, 765] on span at bounding box center [4, 787] width 9 height 9
click at [9, 765] on div "0:00 / 3:15" at bounding box center [728, 804] width 1444 height 15
click at [21, 765] on icon at bounding box center [30, 804] width 36 height 12
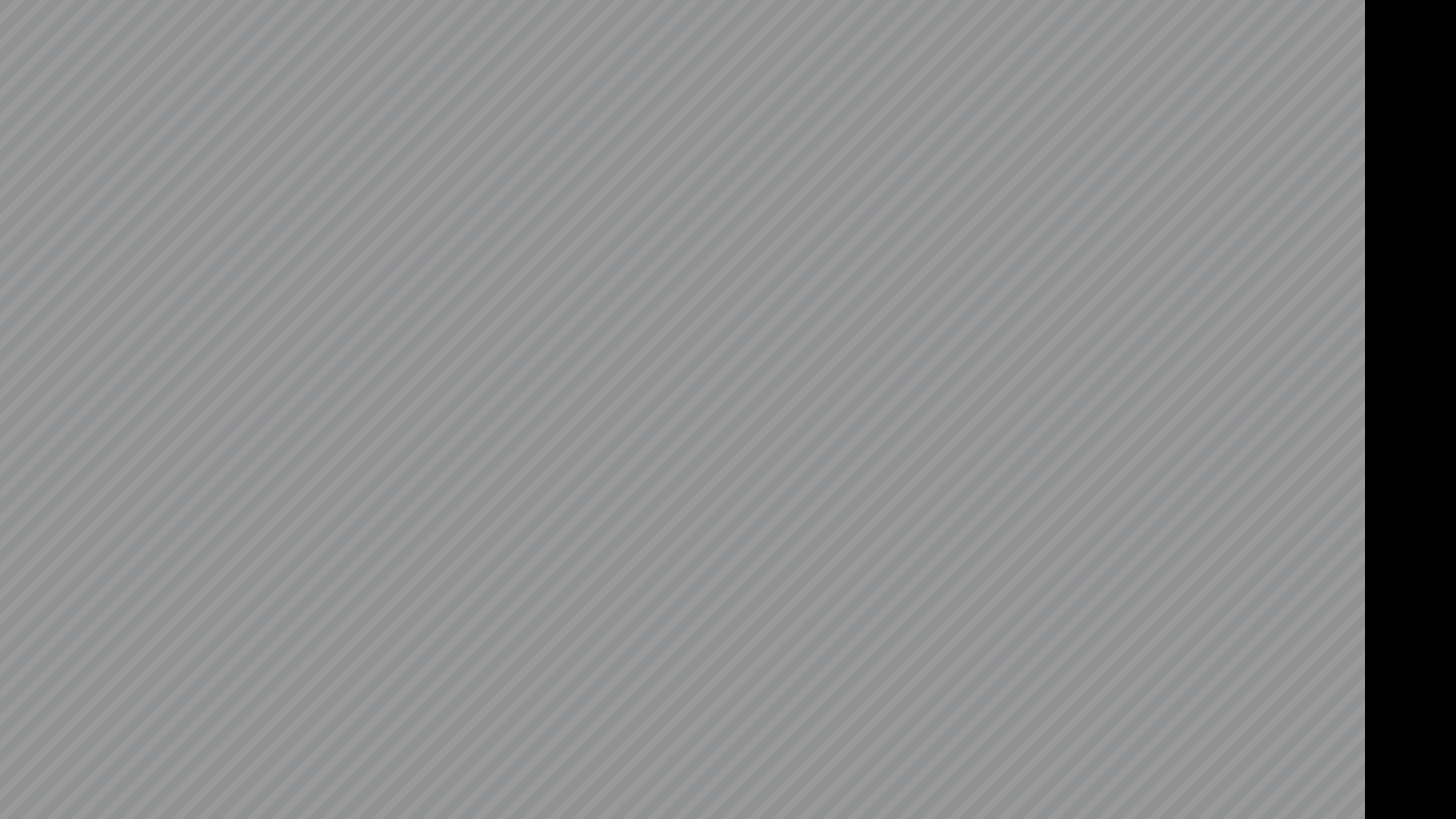
click at [917, 572] on video at bounding box center [728, 410] width 1456 height 819
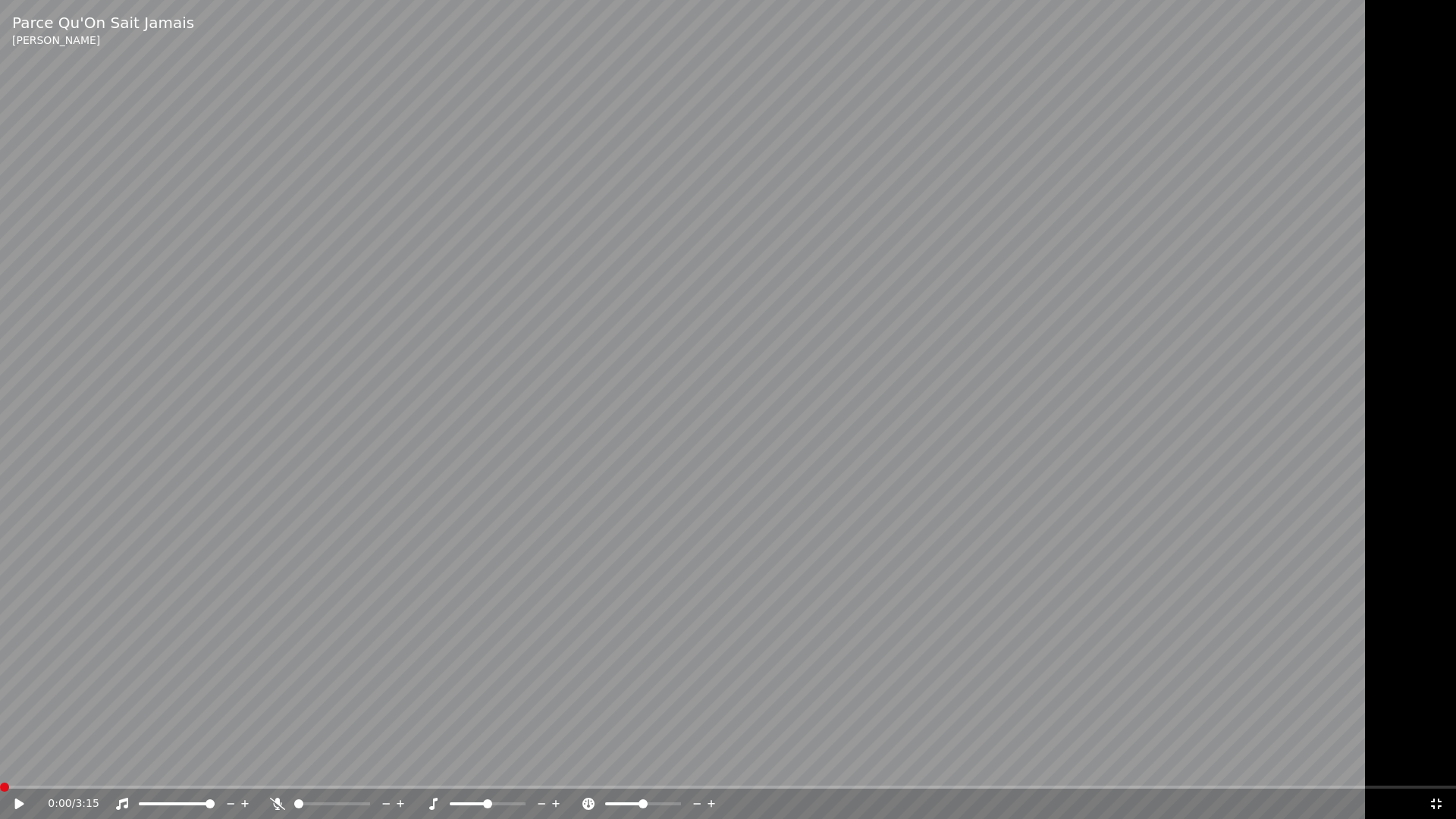
click at [1439, 765] on icon at bounding box center [1436, 804] width 15 height 12
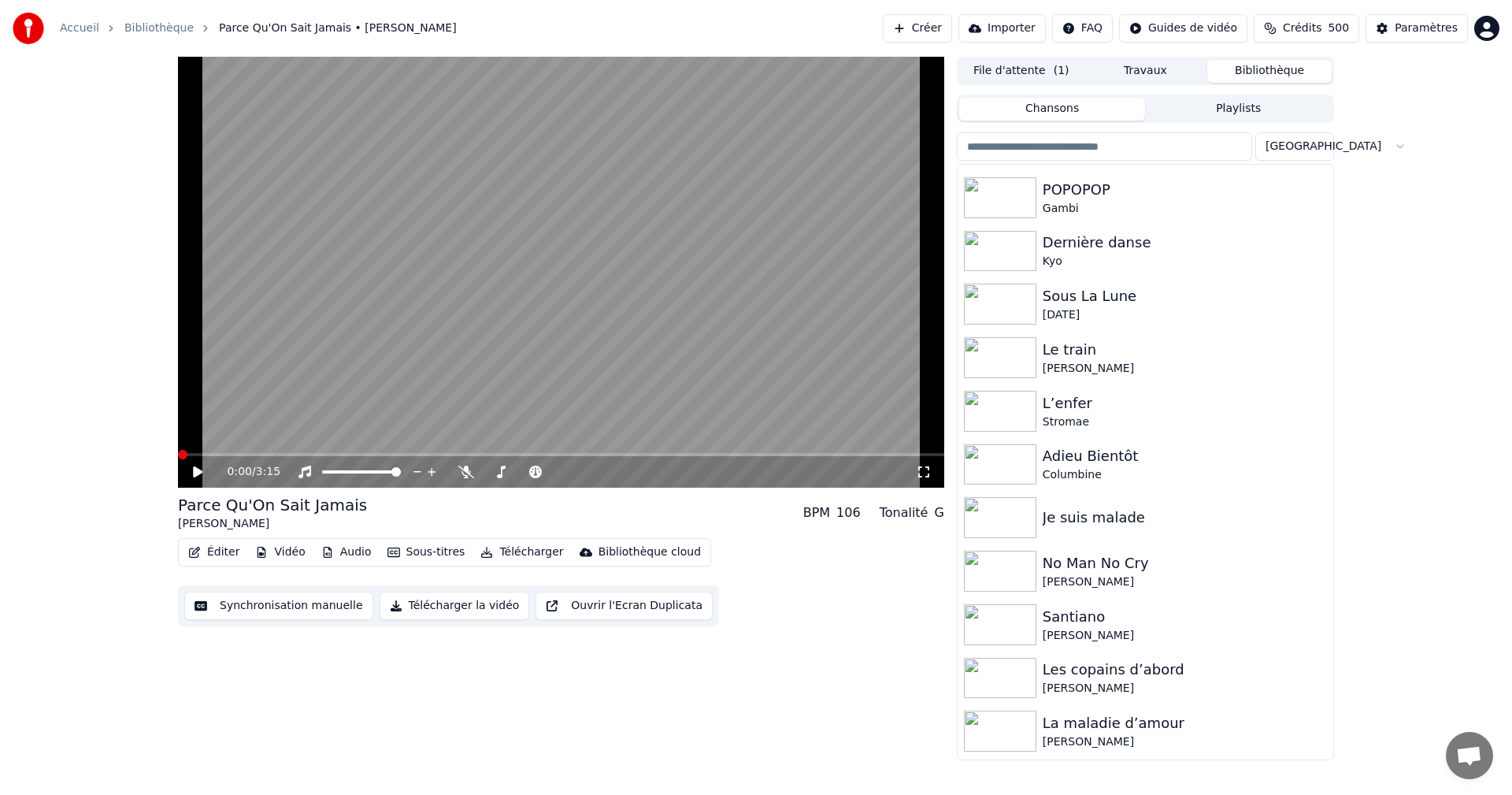
click at [1089, 144] on input "search" at bounding box center [1105, 146] width 296 height 28
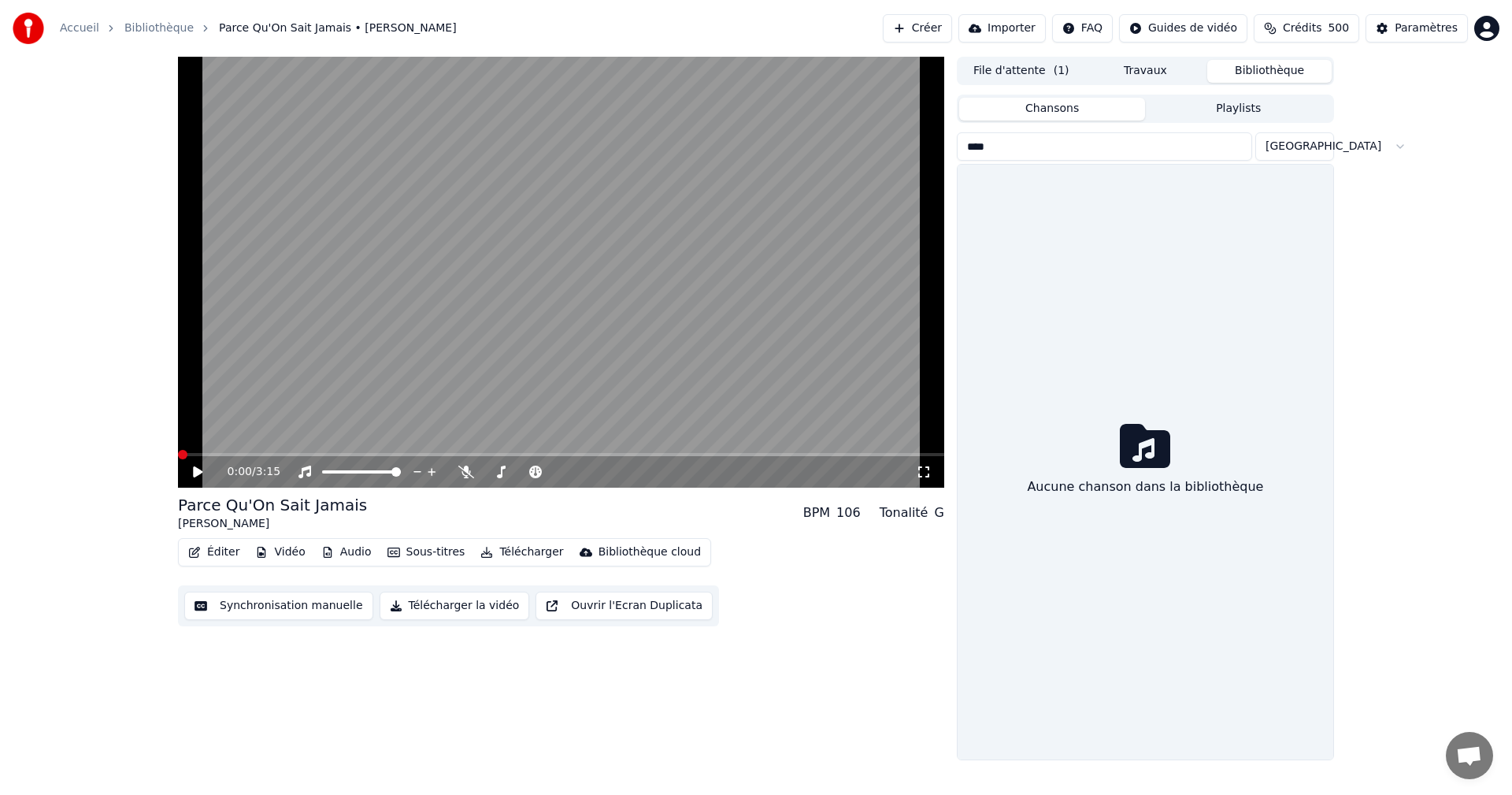
click at [1173, 615] on div "Aucune chanson dans la bibliothèque" at bounding box center [1145, 462] width 375 height 595
click at [1141, 590] on div "Aucune chanson dans la bibliothèque" at bounding box center [1145, 462] width 375 height 595
click at [1113, 595] on div "Aucune chanson dans la bibliothèque" at bounding box center [1145, 462] width 375 height 595
click at [1119, 587] on div "Aucune chanson dans la bibliothèque" at bounding box center [1145, 462] width 375 height 595
click at [1112, 595] on div "Aucune chanson dans la bibliothèque" at bounding box center [1145, 462] width 375 height 595
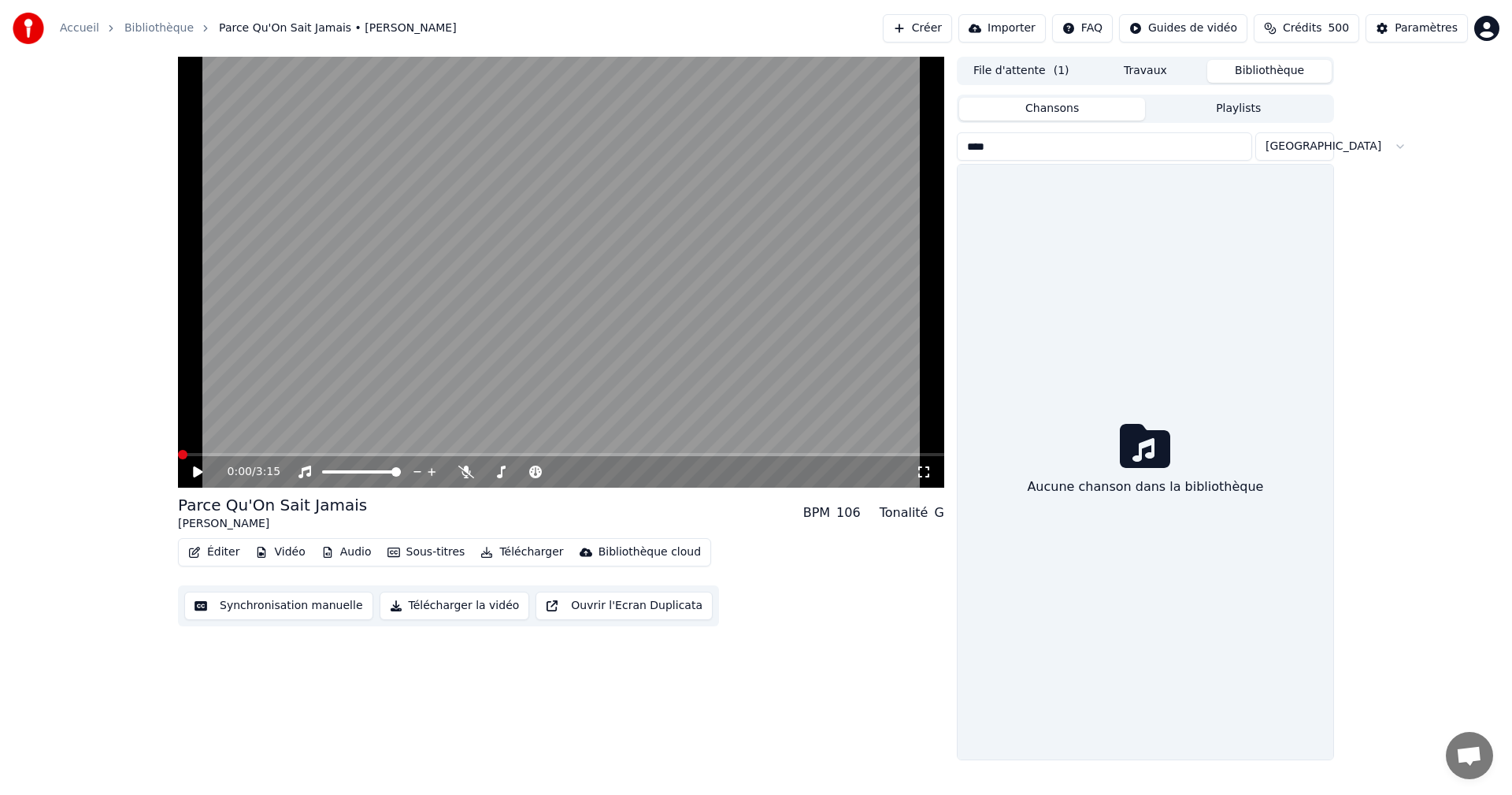
click at [1121, 586] on div "Aucune chanson dans la bibliothèque" at bounding box center [1145, 462] width 375 height 595
click at [1037, 142] on input "****" at bounding box center [1105, 146] width 296 height 28
type input "*"
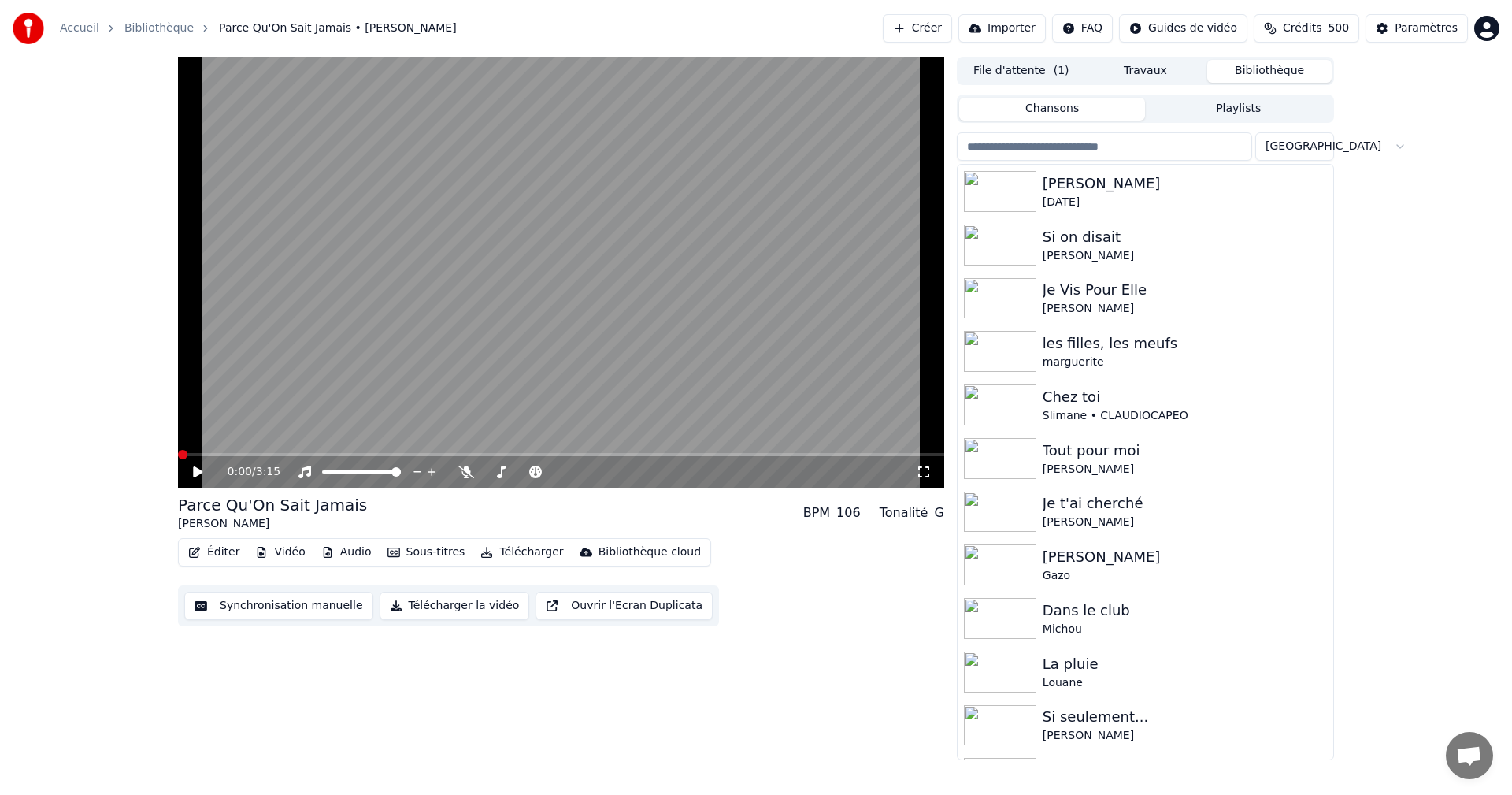
type input "*"
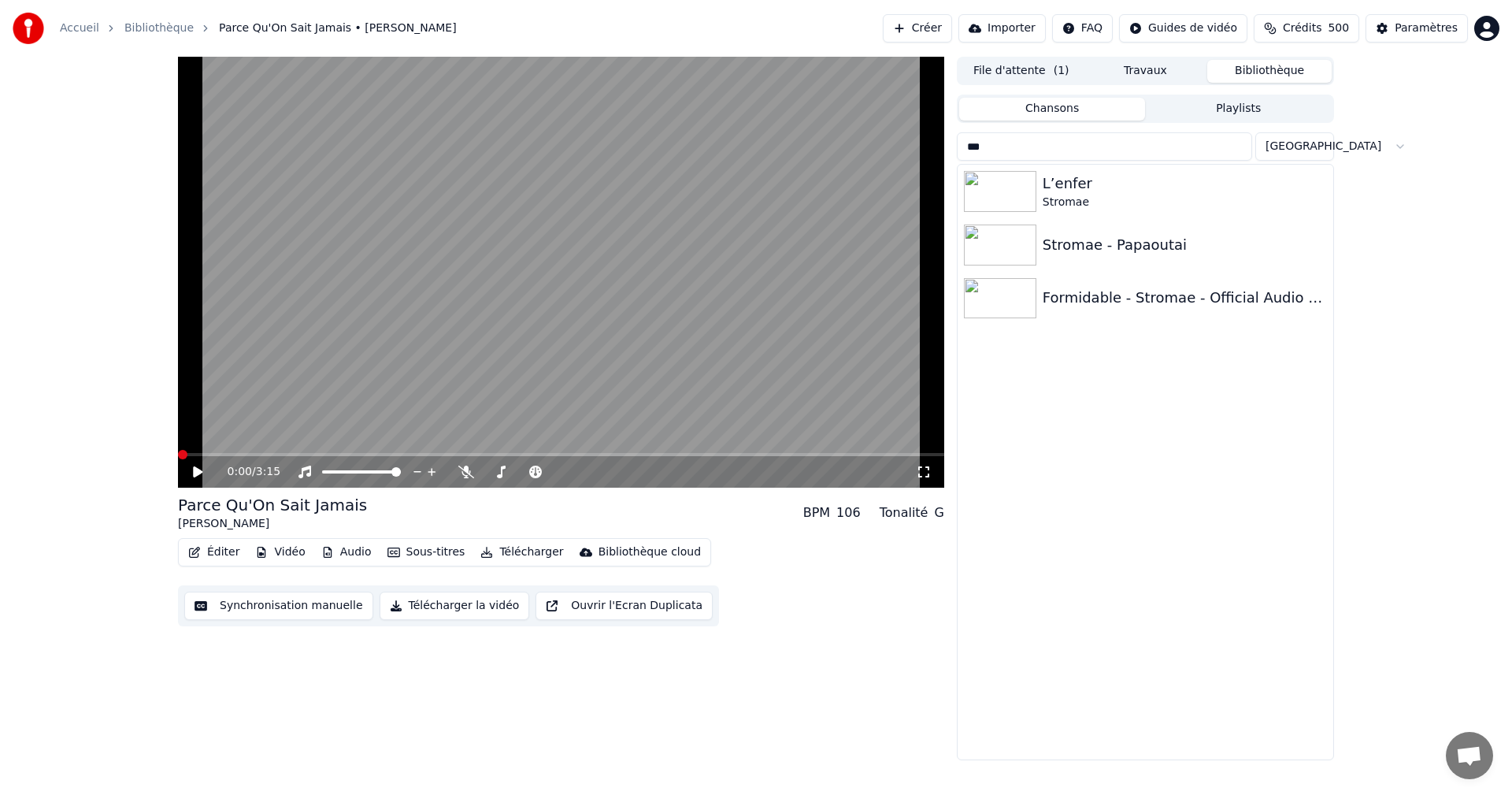
click at [1227, 540] on div "L’enfer Stromae Stromae - Papaoutai Formidable - Stromae - Official Audio HD" at bounding box center [1145, 462] width 375 height 595
click at [1121, 599] on div "L’enfer Stromae Stromae - Papaoutai Formidable - Stromae - Official Audio HD" at bounding box center [1145, 462] width 375 height 595
click at [1114, 598] on div "L’enfer Stromae Stromae - Papaoutai Formidable - Stromae - Official Audio HD" at bounding box center [1145, 462] width 375 height 595
click at [1205, 143] on input "***" at bounding box center [1105, 146] width 296 height 28
type input "*"
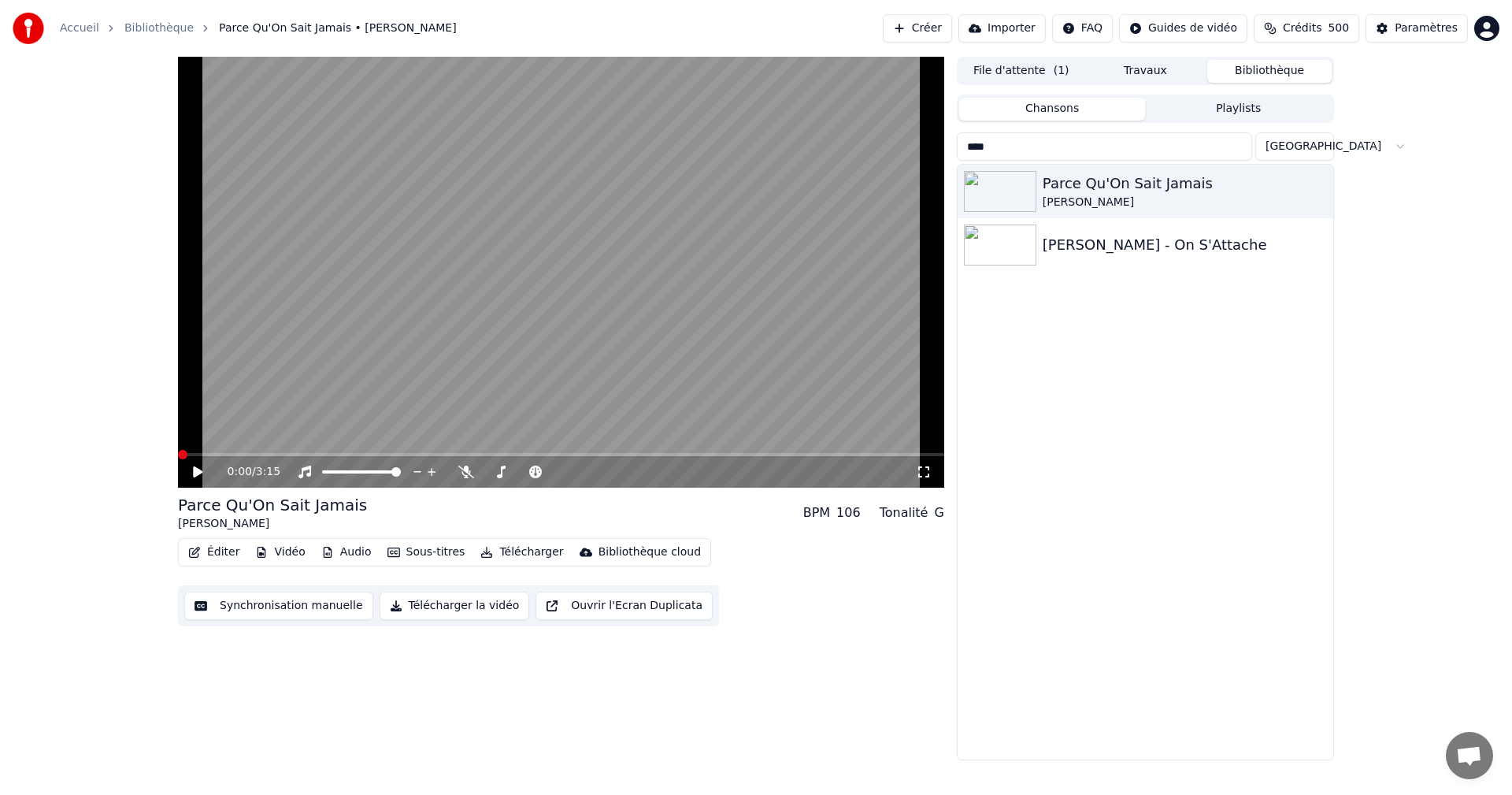
type input "****"
click at [1099, 247] on div "[PERSON_NAME] - On S'Attache" at bounding box center [1185, 245] width 284 height 22
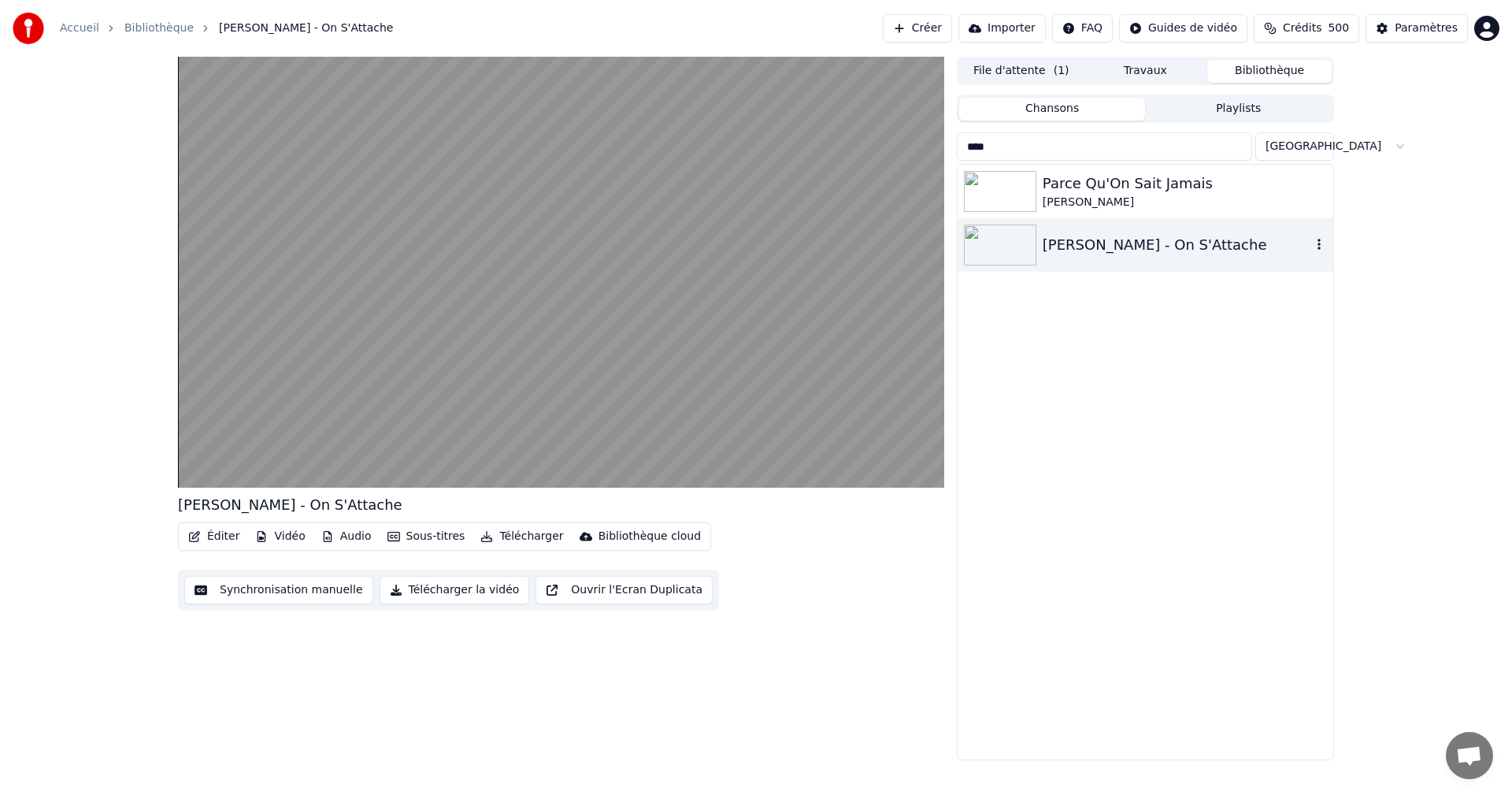
click at [871, 400] on video at bounding box center [560, 272] width 766 height 431
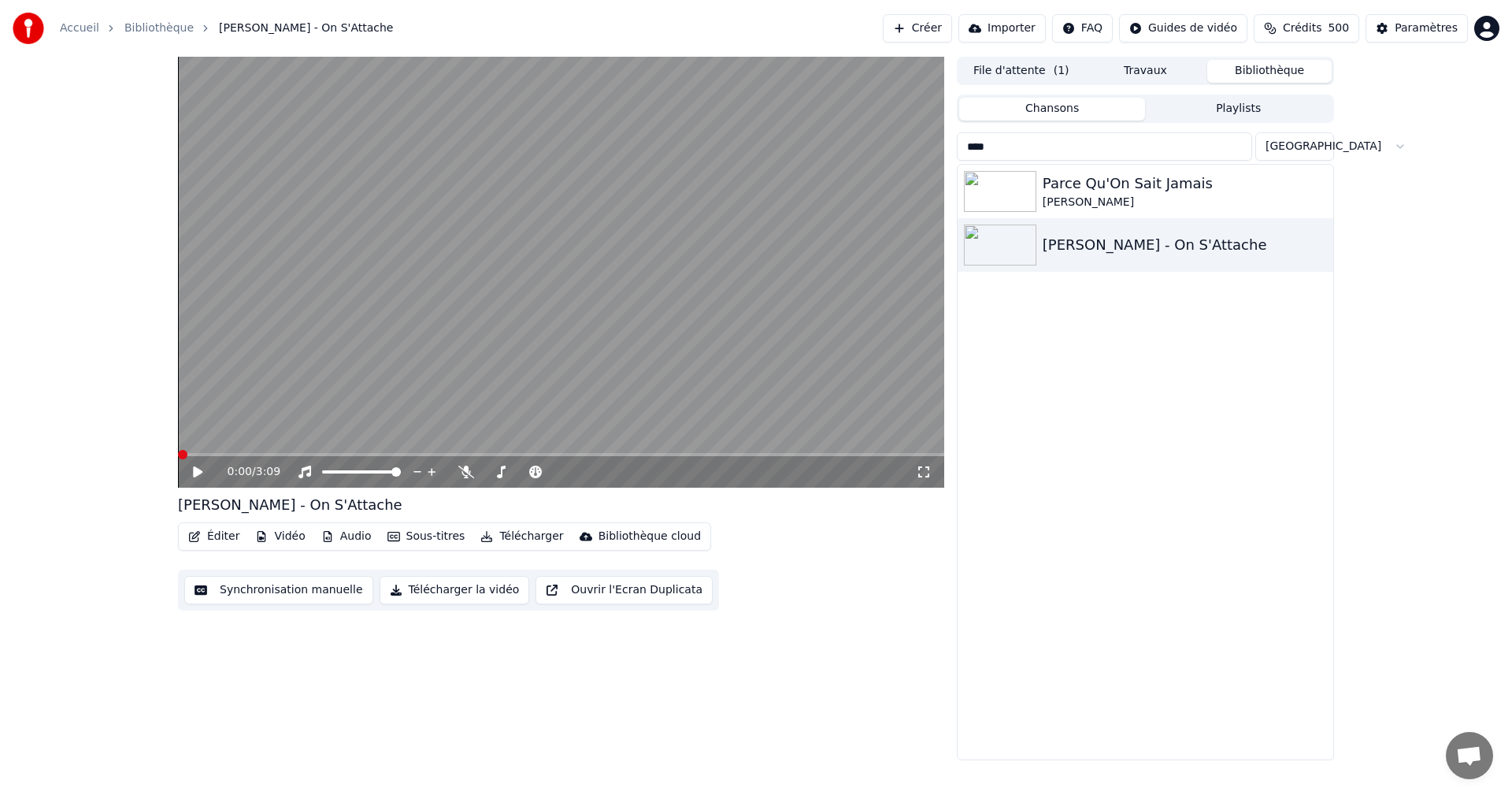
click at [923, 473] on icon at bounding box center [923, 472] width 16 height 12
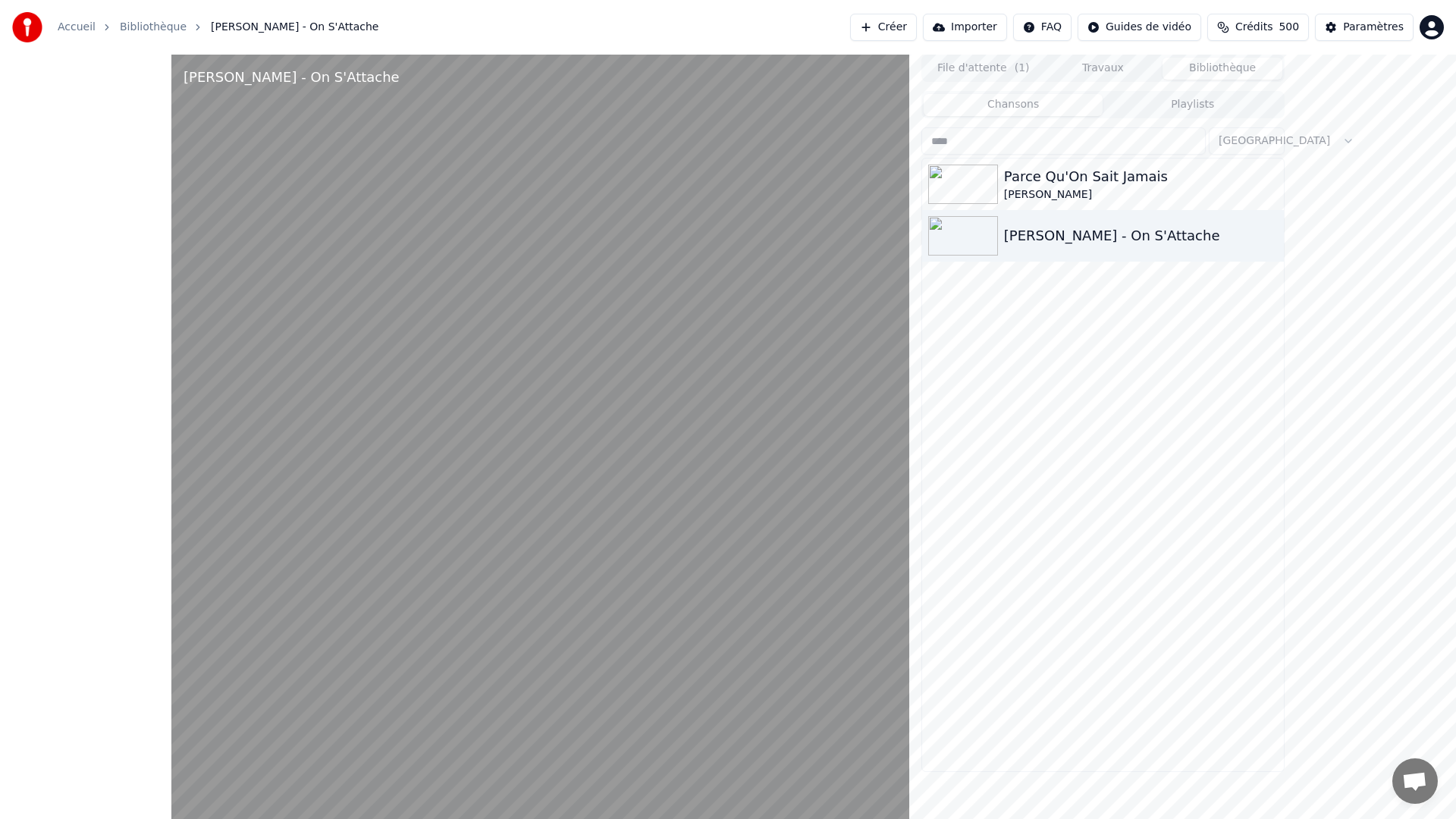
click at [639, 421] on video at bounding box center [540, 464] width 738 height 819
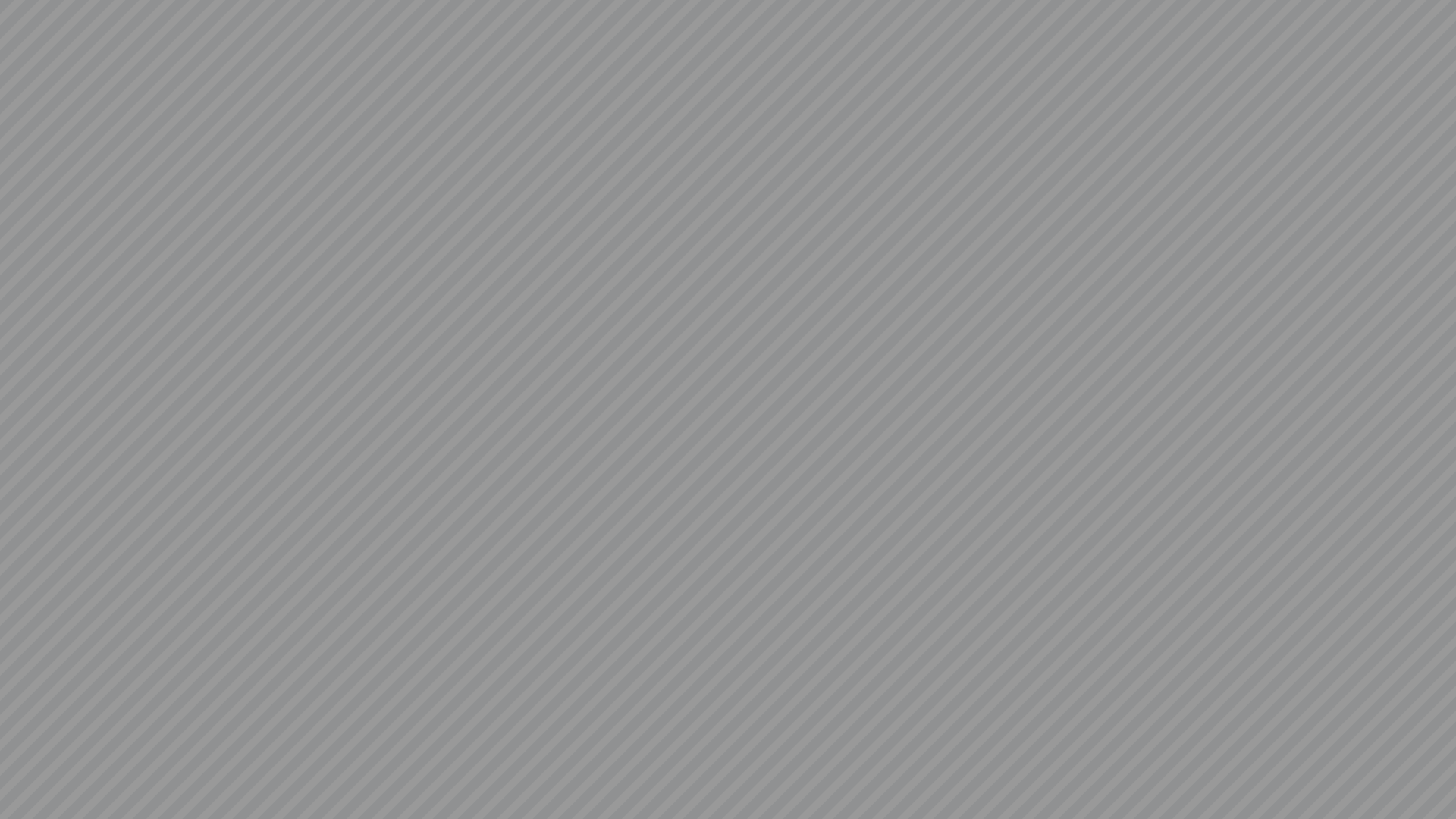
click at [664, 725] on video at bounding box center [728, 410] width 1456 height 819
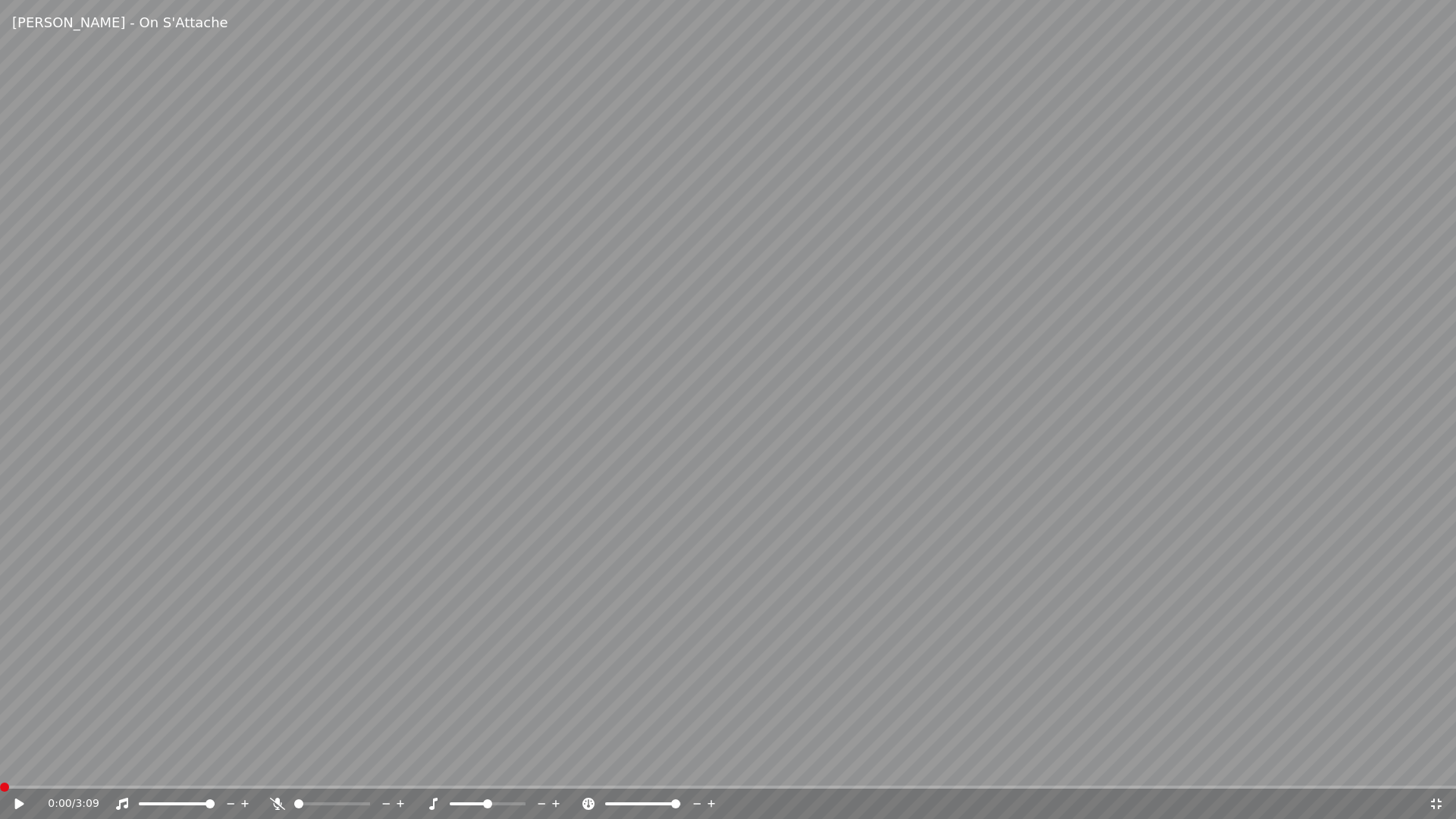
click at [996, 511] on video at bounding box center [728, 410] width 1456 height 819
click at [1425, 765] on div "0:00 / 3:09" at bounding box center [728, 805] width 1456 height 30
click at [1443, 765] on div "0:00 / 3:09" at bounding box center [728, 805] width 1456 height 30
click at [1420, 765] on div "0:00 / 3:09" at bounding box center [728, 805] width 1456 height 30
click at [1429, 735] on video at bounding box center [728, 410] width 1456 height 819
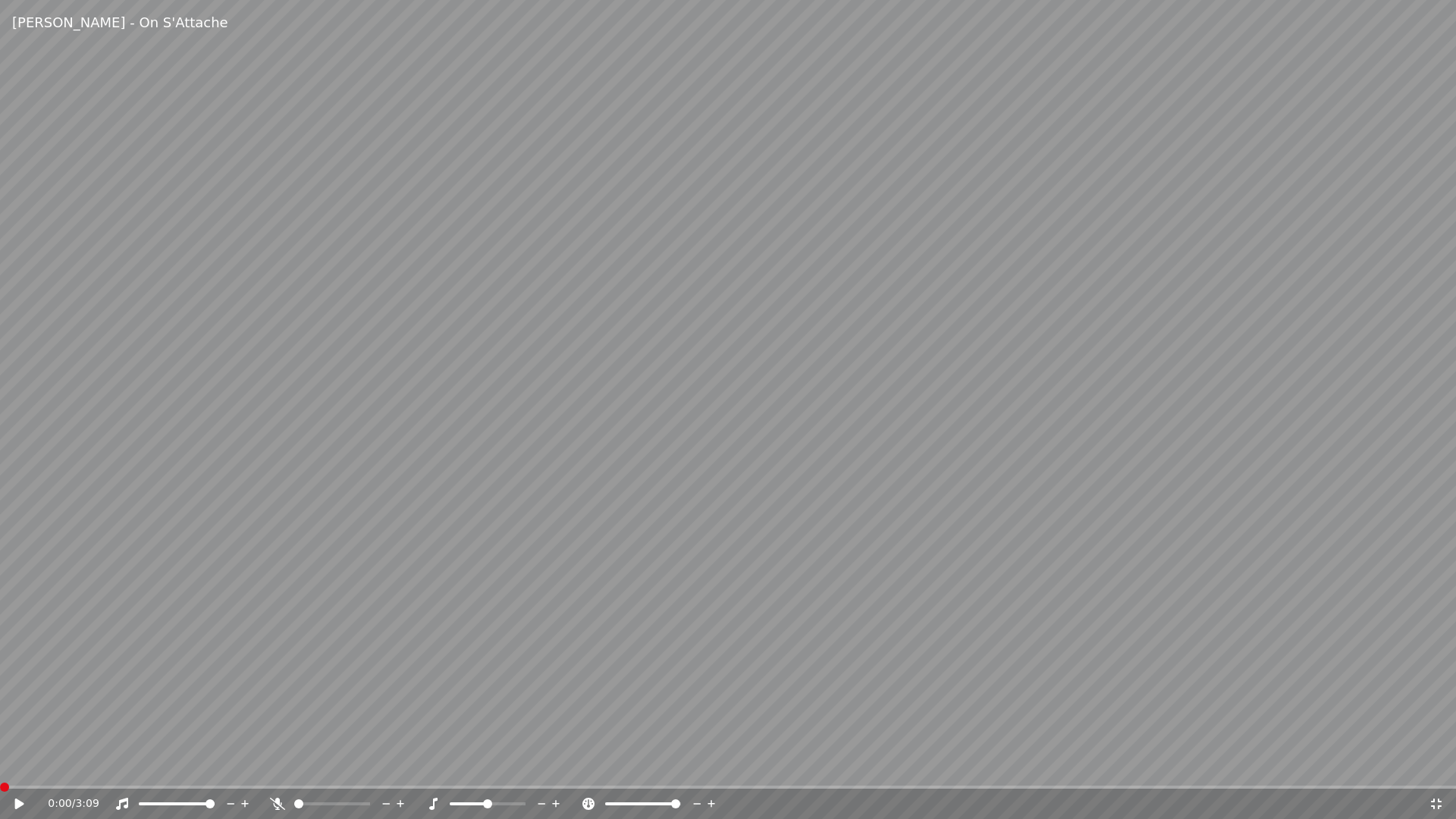
click at [1441, 765] on div "0:00 / 3:09" at bounding box center [728, 805] width 1456 height 30
click at [1436, 765] on icon at bounding box center [1436, 804] width 15 height 12
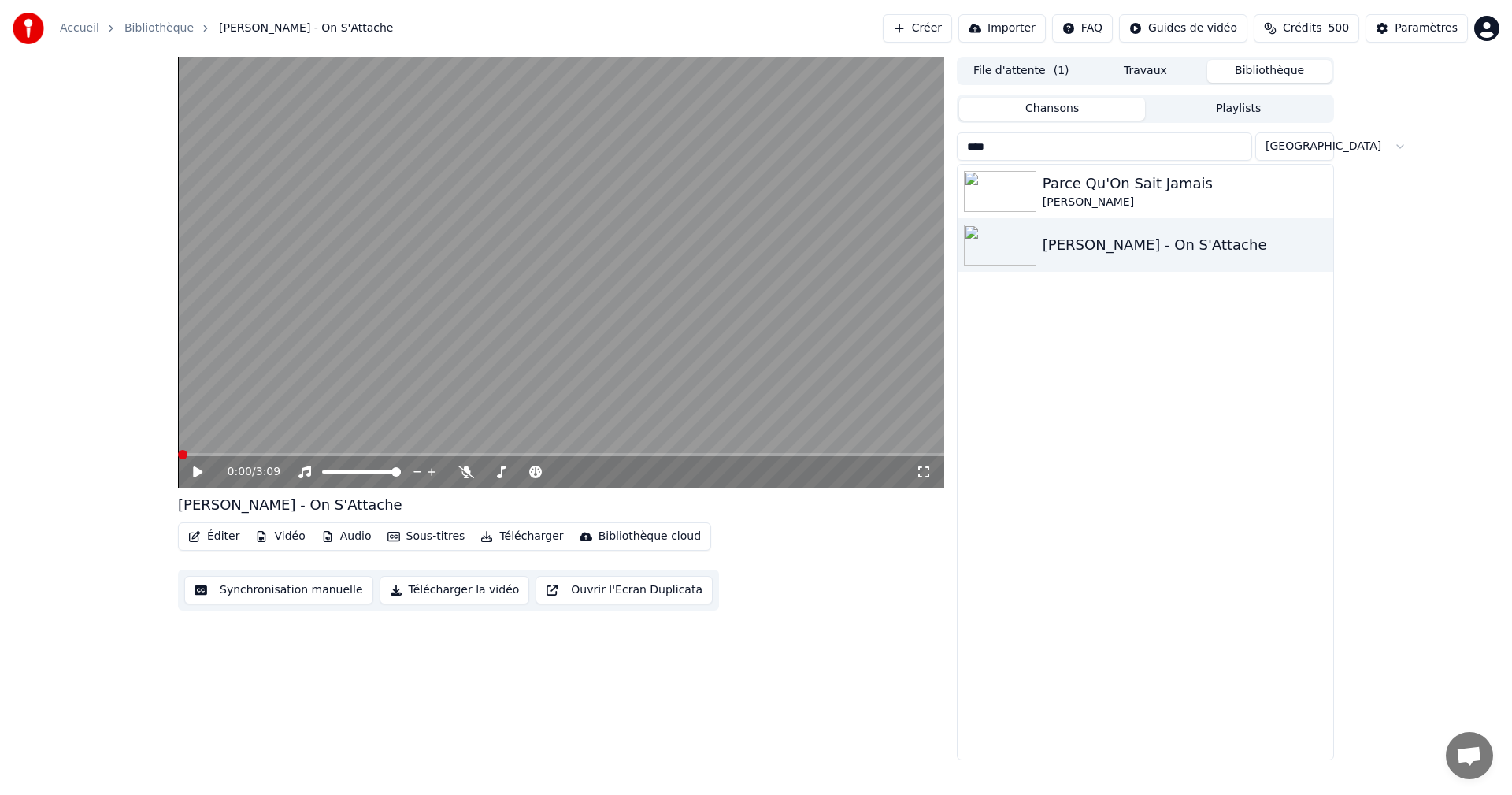
click at [1076, 145] on input "****" at bounding box center [1105, 146] width 296 height 28
click at [1247, 146] on input "****" at bounding box center [1105, 146] width 296 height 28
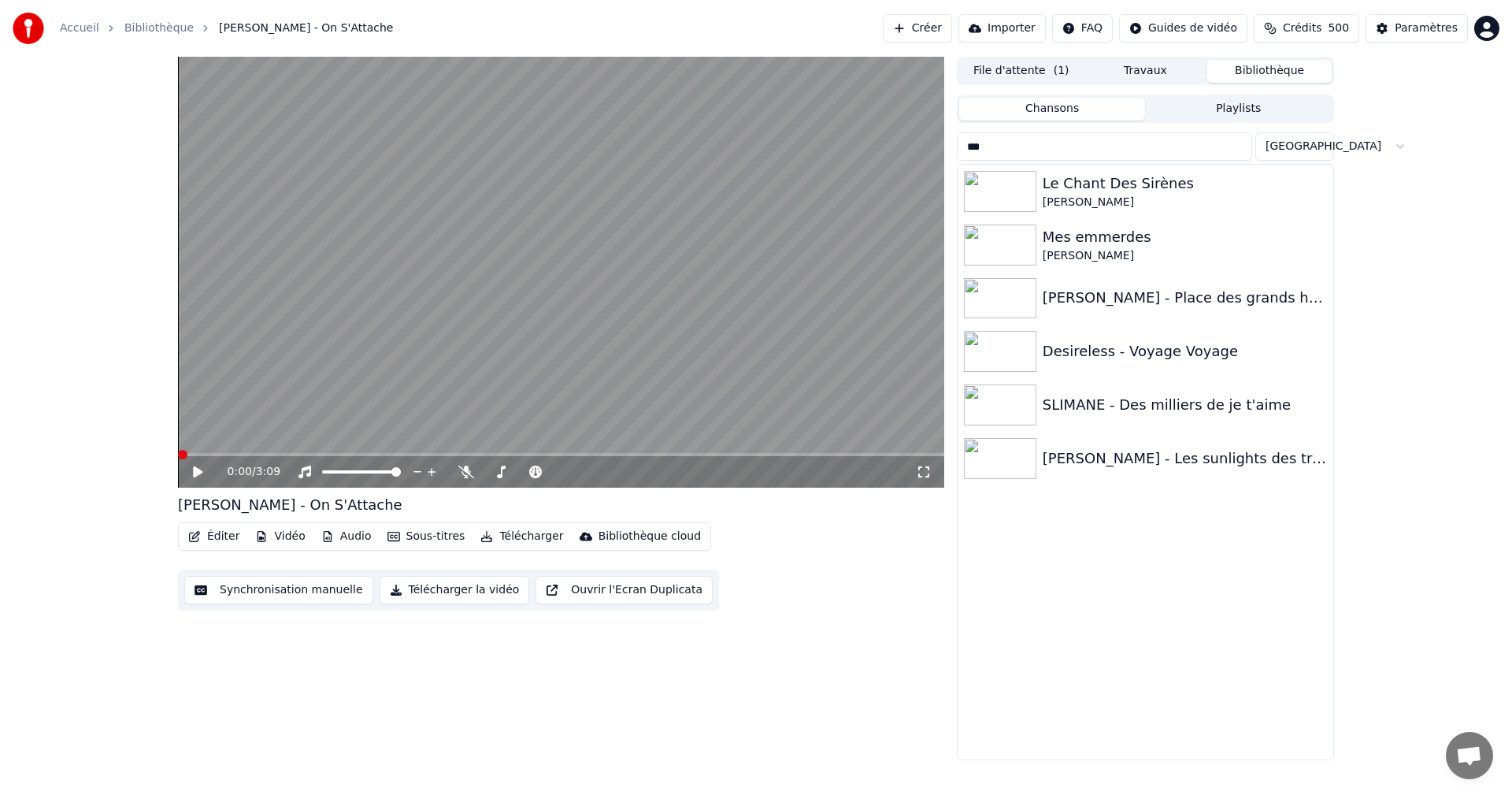
type input "***"
click at [1127, 176] on div "Le Chant Des Sirènes" at bounding box center [1185, 184] width 284 height 22
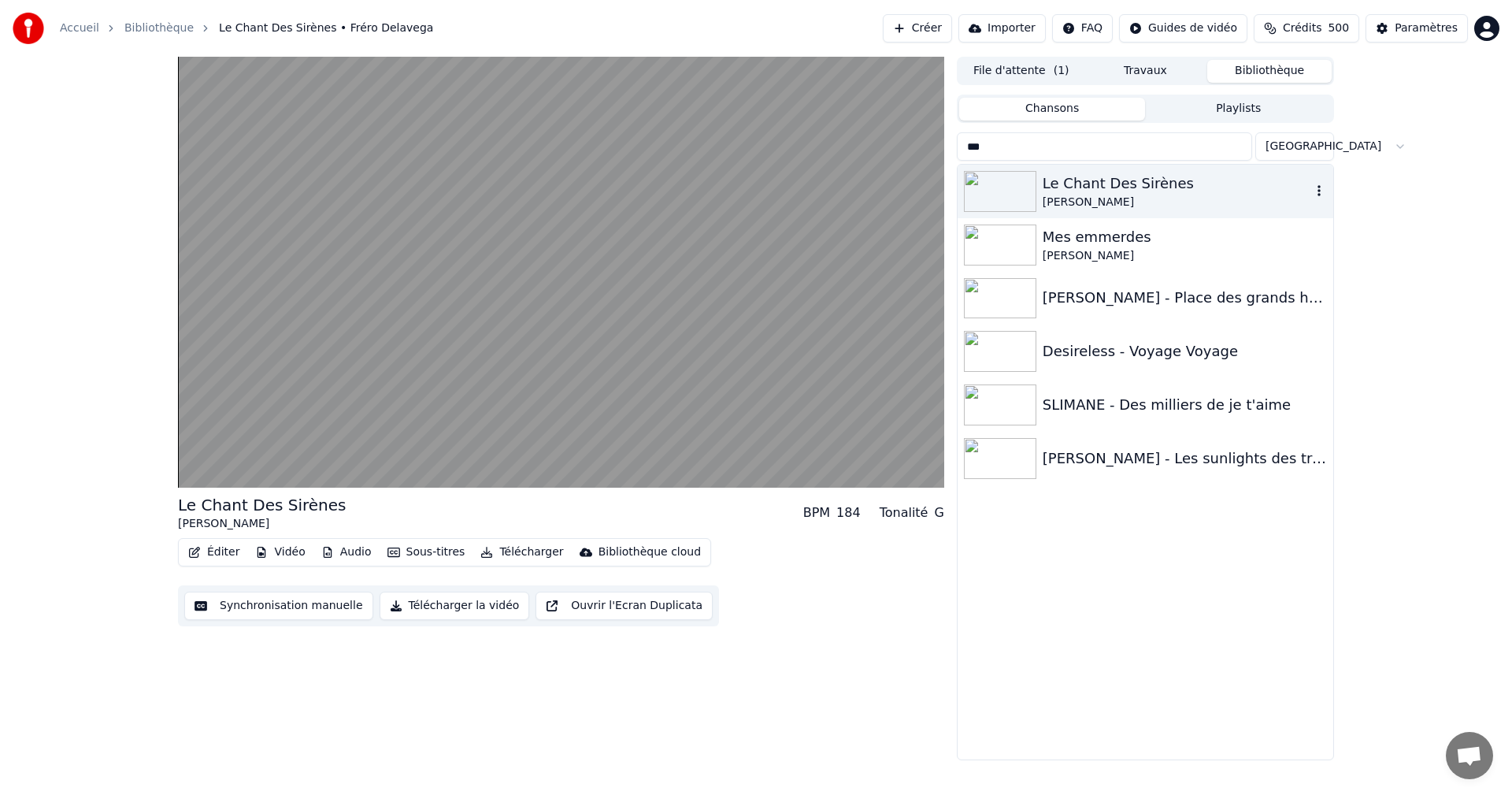
click at [1132, 185] on div "Le Chant Des Sirènes" at bounding box center [1177, 184] width 268 height 22
click at [812, 299] on video at bounding box center [560, 272] width 766 height 431
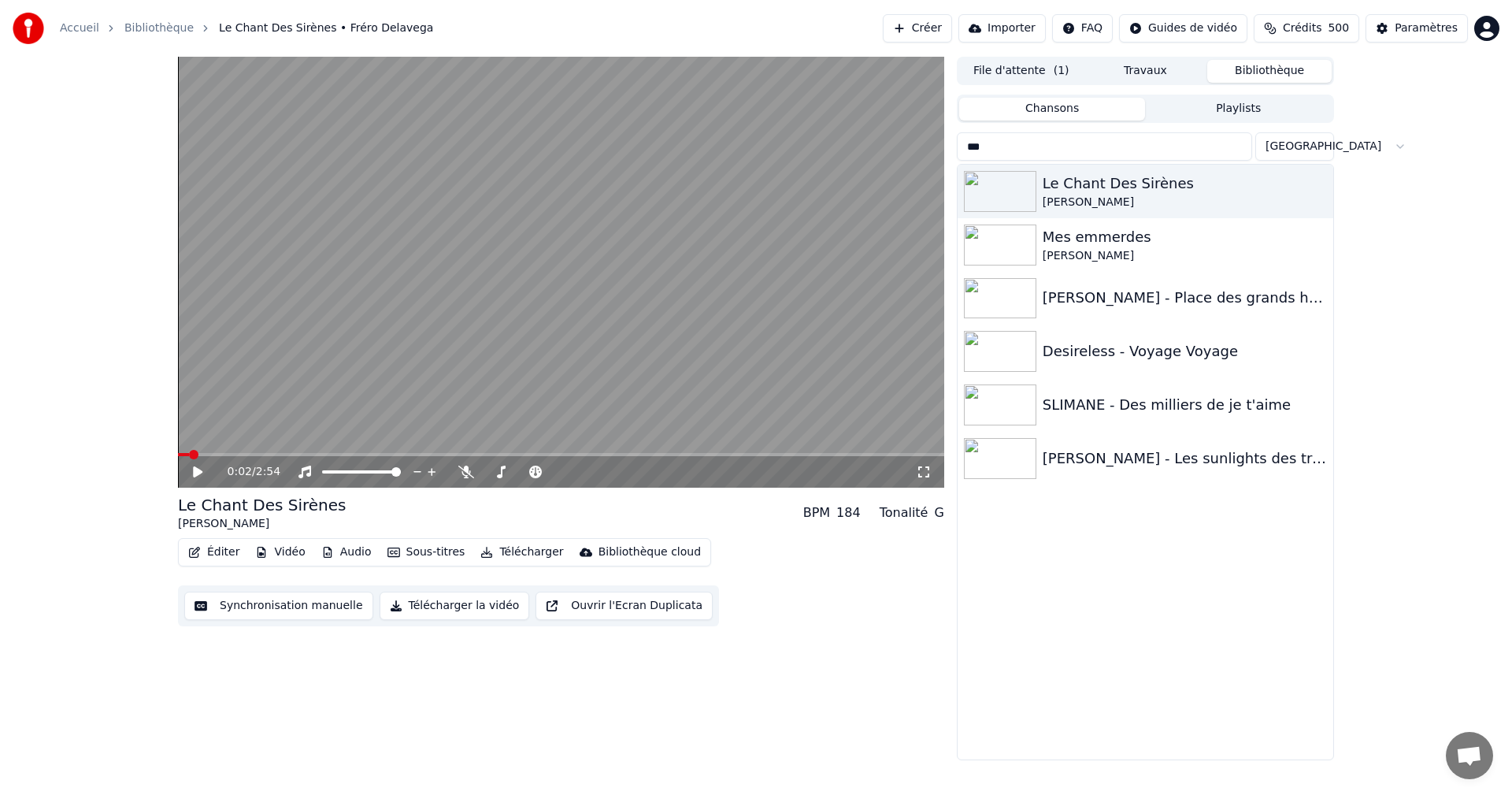
click at [916, 459] on div "0:02 / 2:54" at bounding box center [560, 472] width 766 height 32
click at [920, 469] on icon at bounding box center [923, 472] width 16 height 12
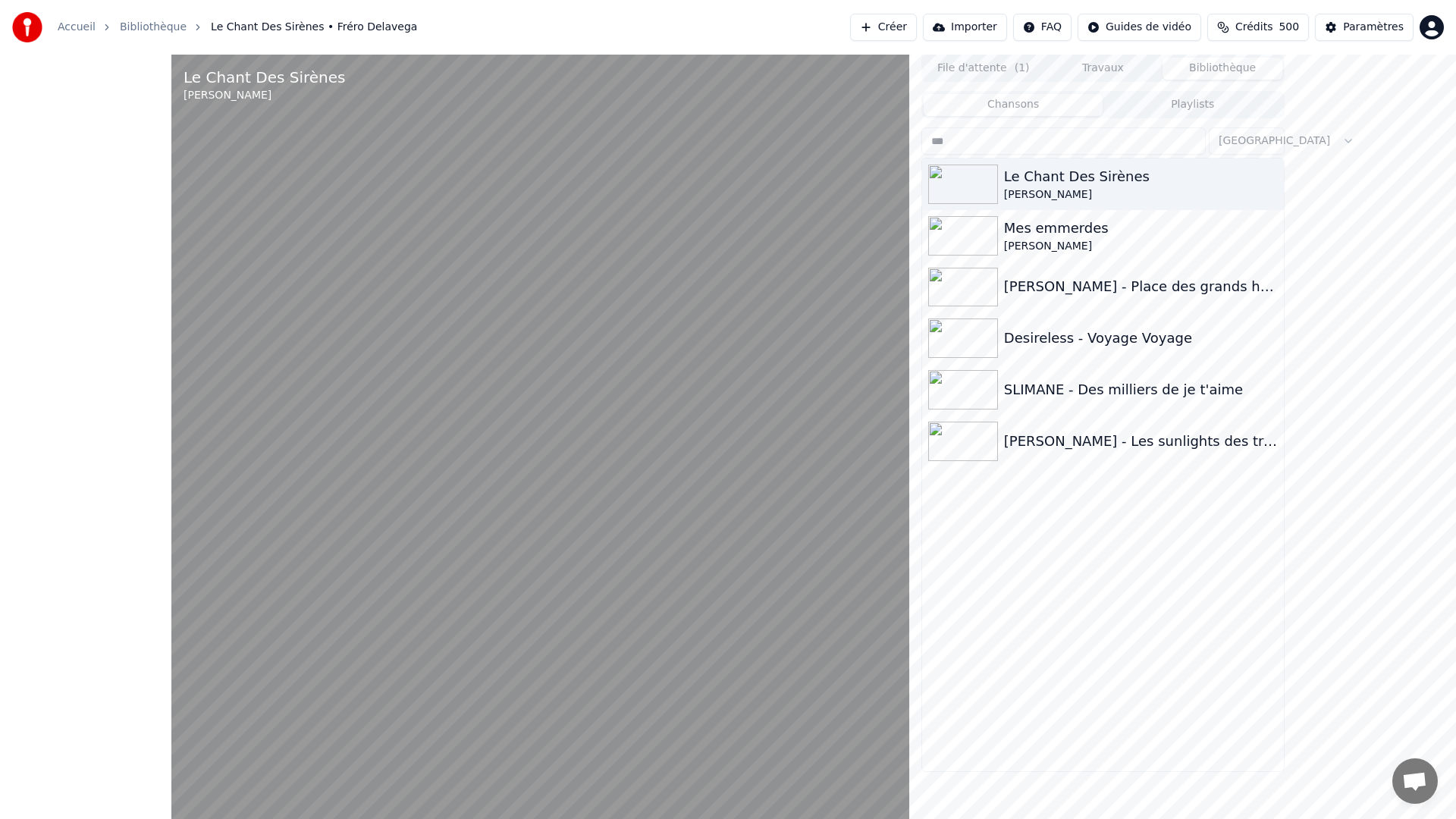
click at [804, 520] on video at bounding box center [540, 464] width 738 height 819
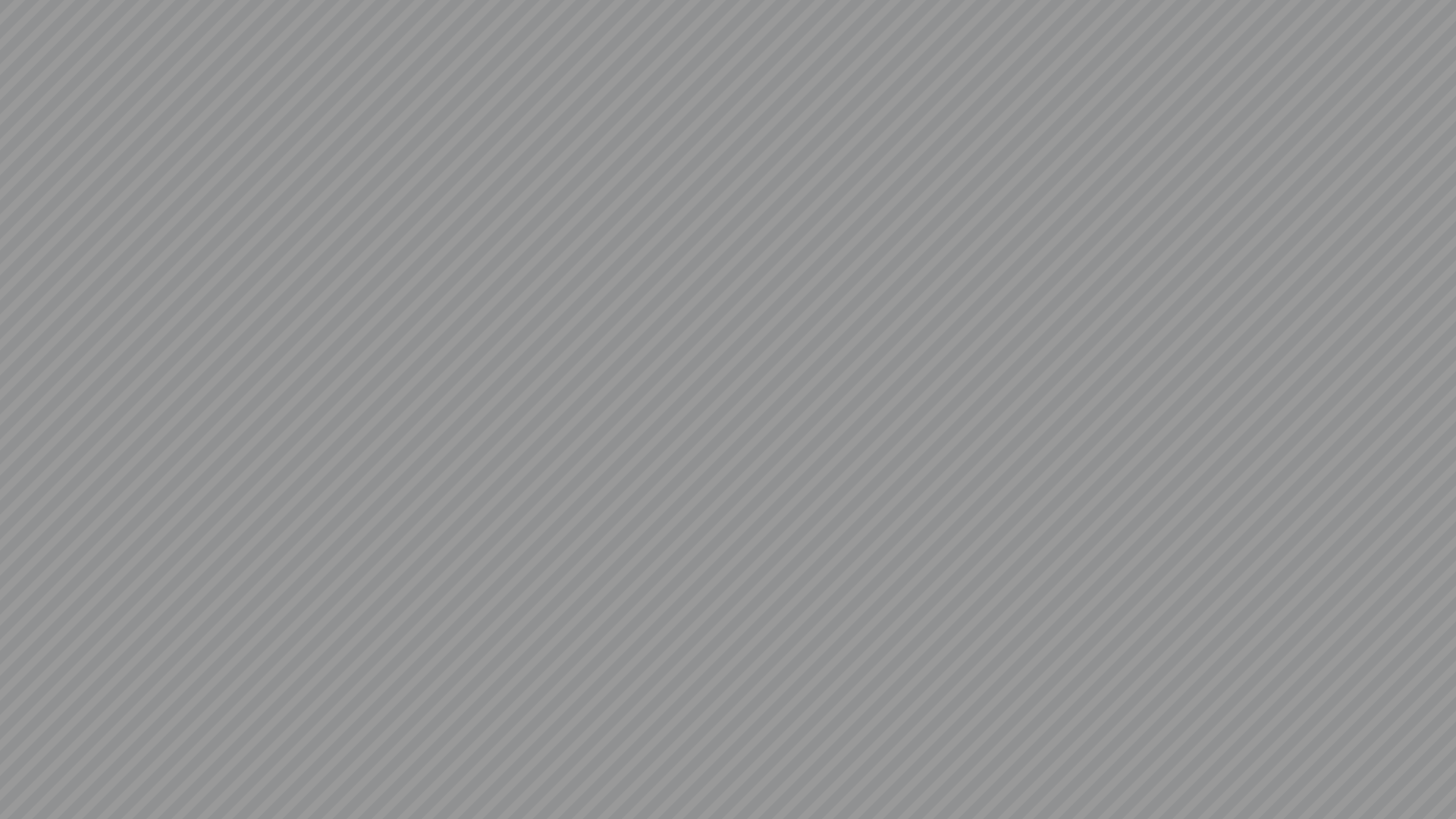
click at [1007, 458] on video at bounding box center [728, 410] width 1456 height 819
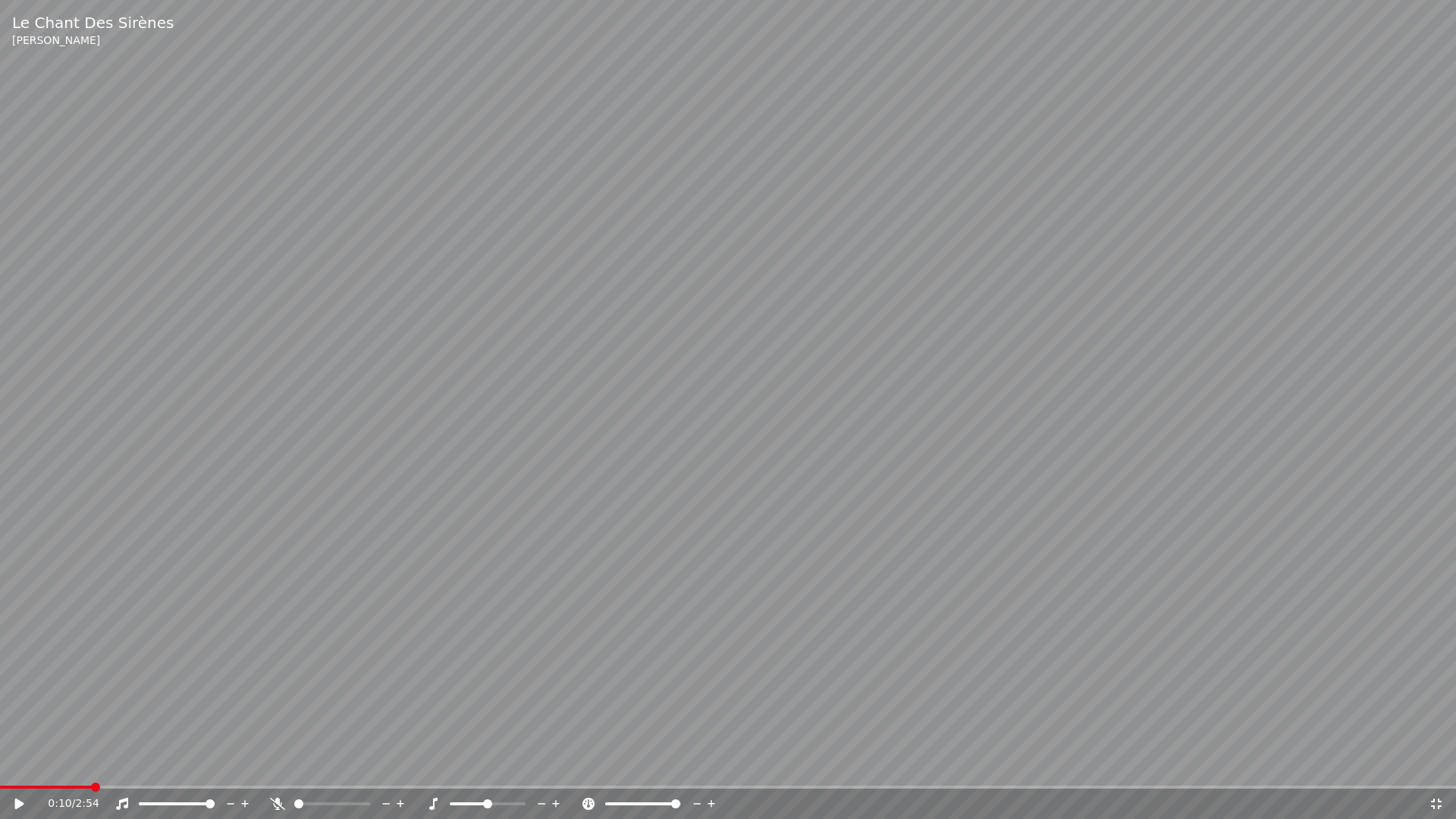
click at [1445, 765] on div "0:10 / 2:54" at bounding box center [728, 805] width 1456 height 30
click at [1437, 765] on icon at bounding box center [1436, 804] width 15 height 12
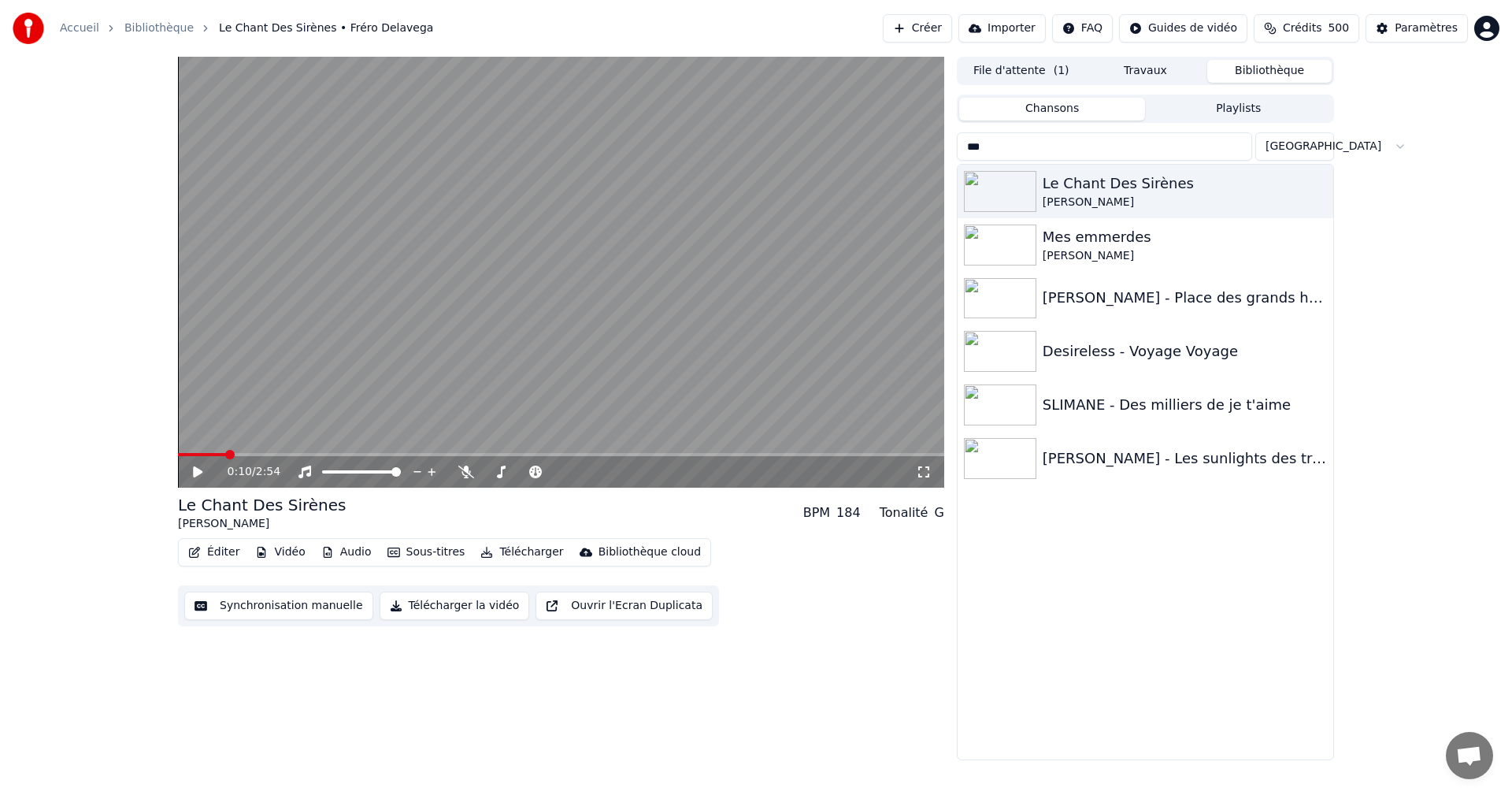
click at [1167, 145] on input "***" at bounding box center [1105, 146] width 296 height 28
click at [1267, 169] on div "Le Chant Des Sirènes [PERSON_NAME]" at bounding box center [1145, 191] width 375 height 54
click at [1237, 146] on input "***" at bounding box center [1105, 146] width 296 height 28
click at [1247, 146] on input "***" at bounding box center [1105, 146] width 296 height 28
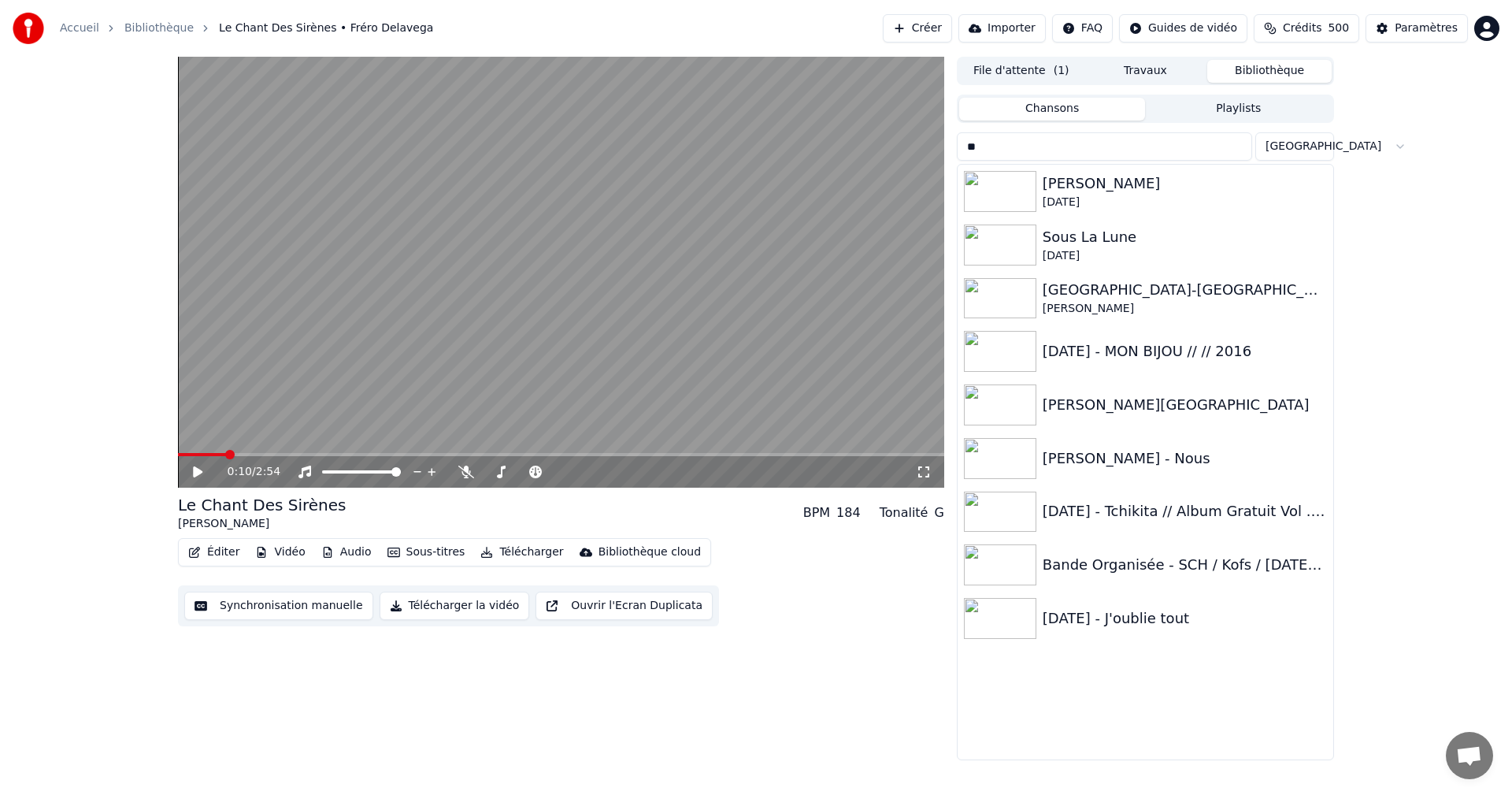
type input "*"
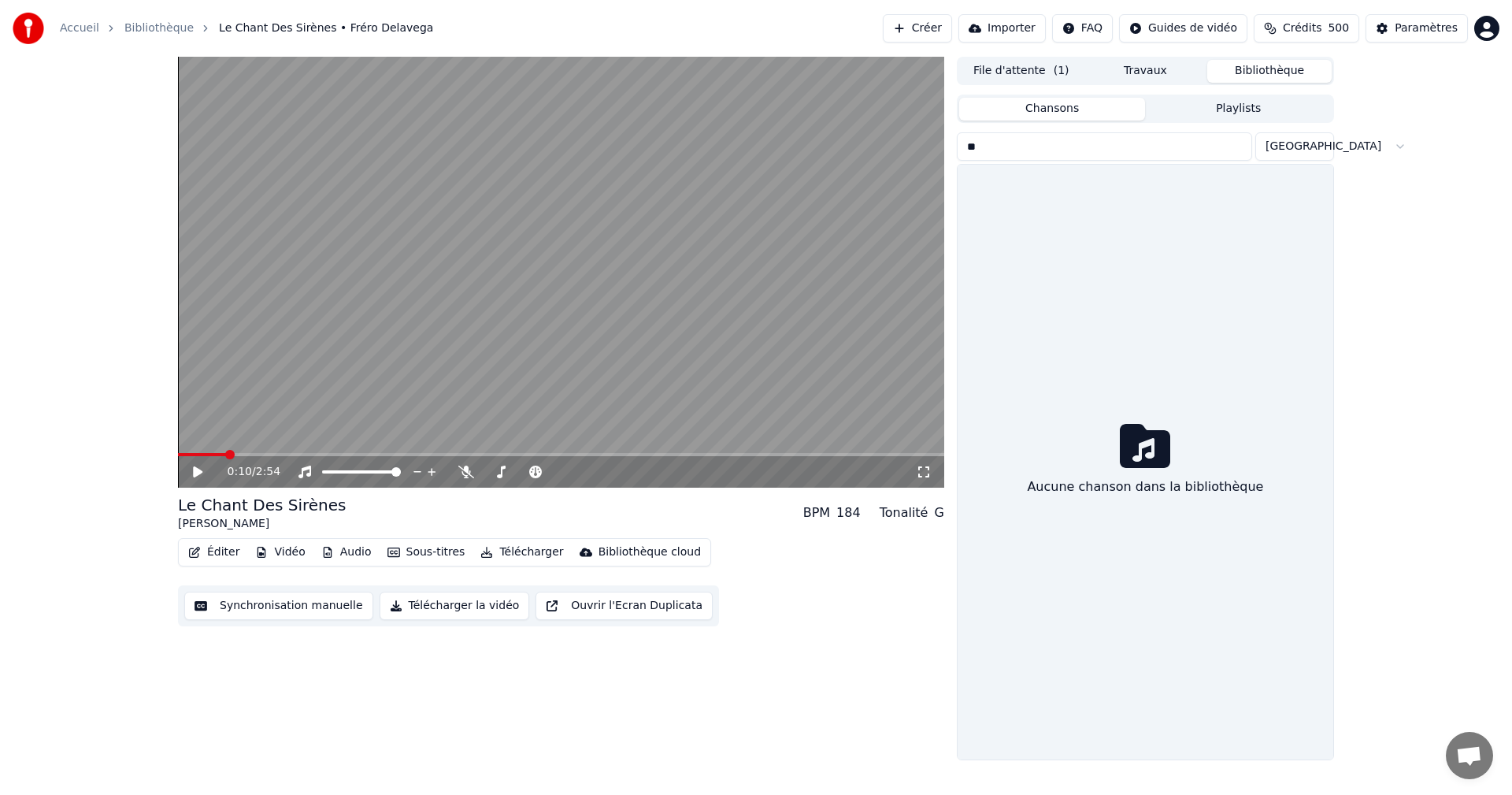
type input "*"
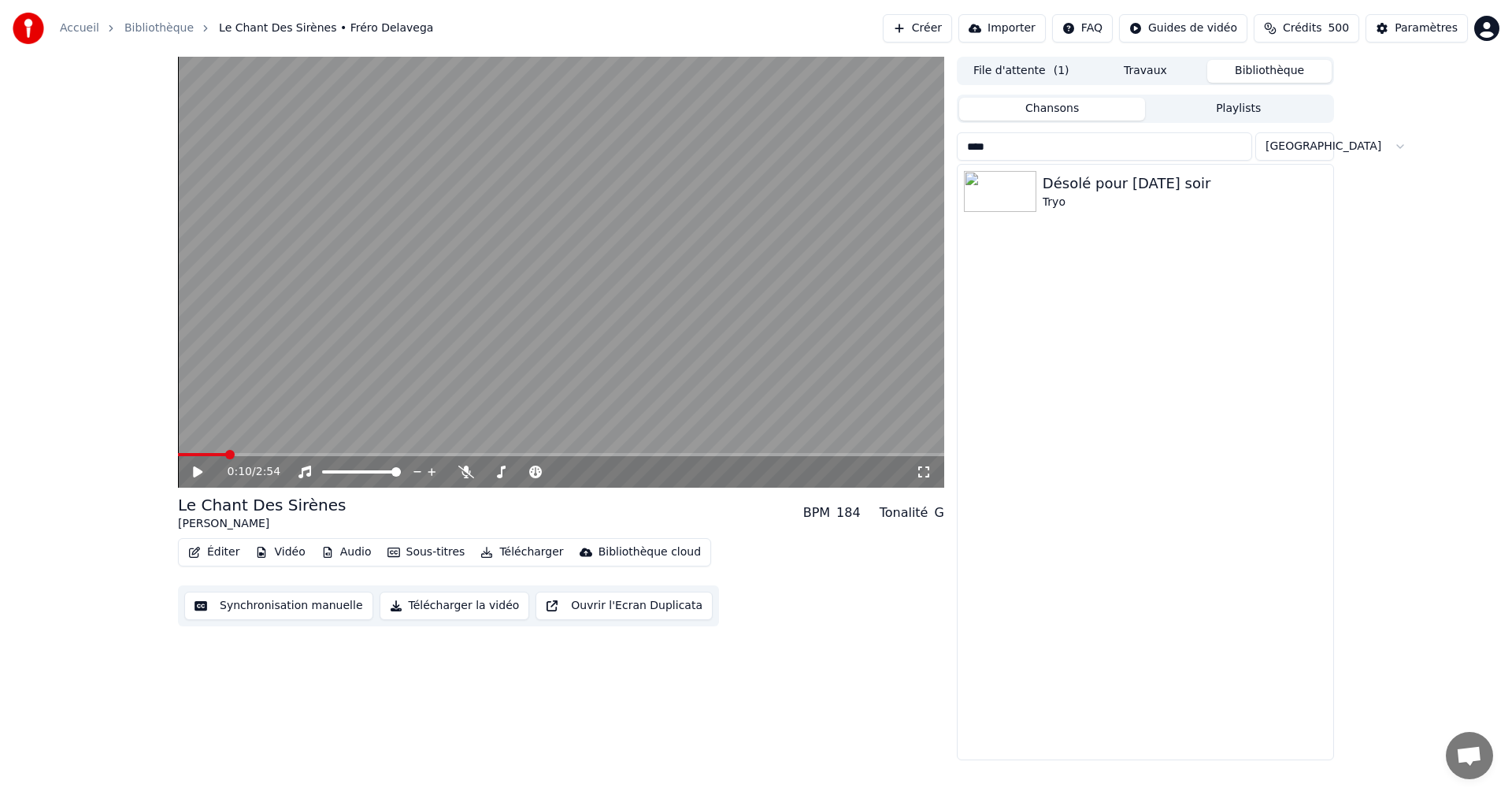
type input "****"
click at [1084, 189] on div "Désolé pour [DATE] soir" at bounding box center [1185, 184] width 284 height 22
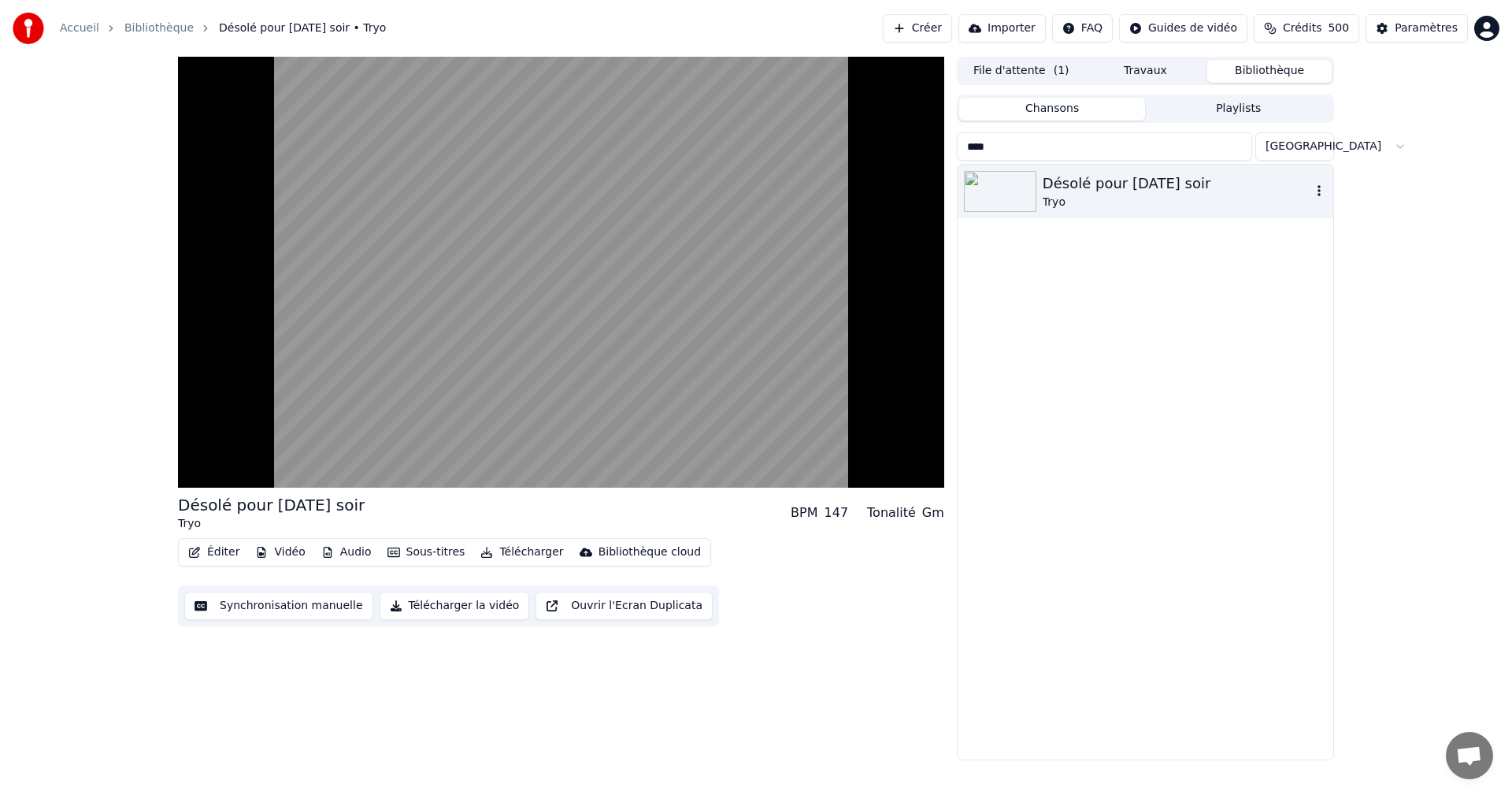
click at [1118, 191] on div "Désolé pour [DATE] soir" at bounding box center [1177, 184] width 268 height 22
click at [863, 424] on video at bounding box center [560, 272] width 766 height 431
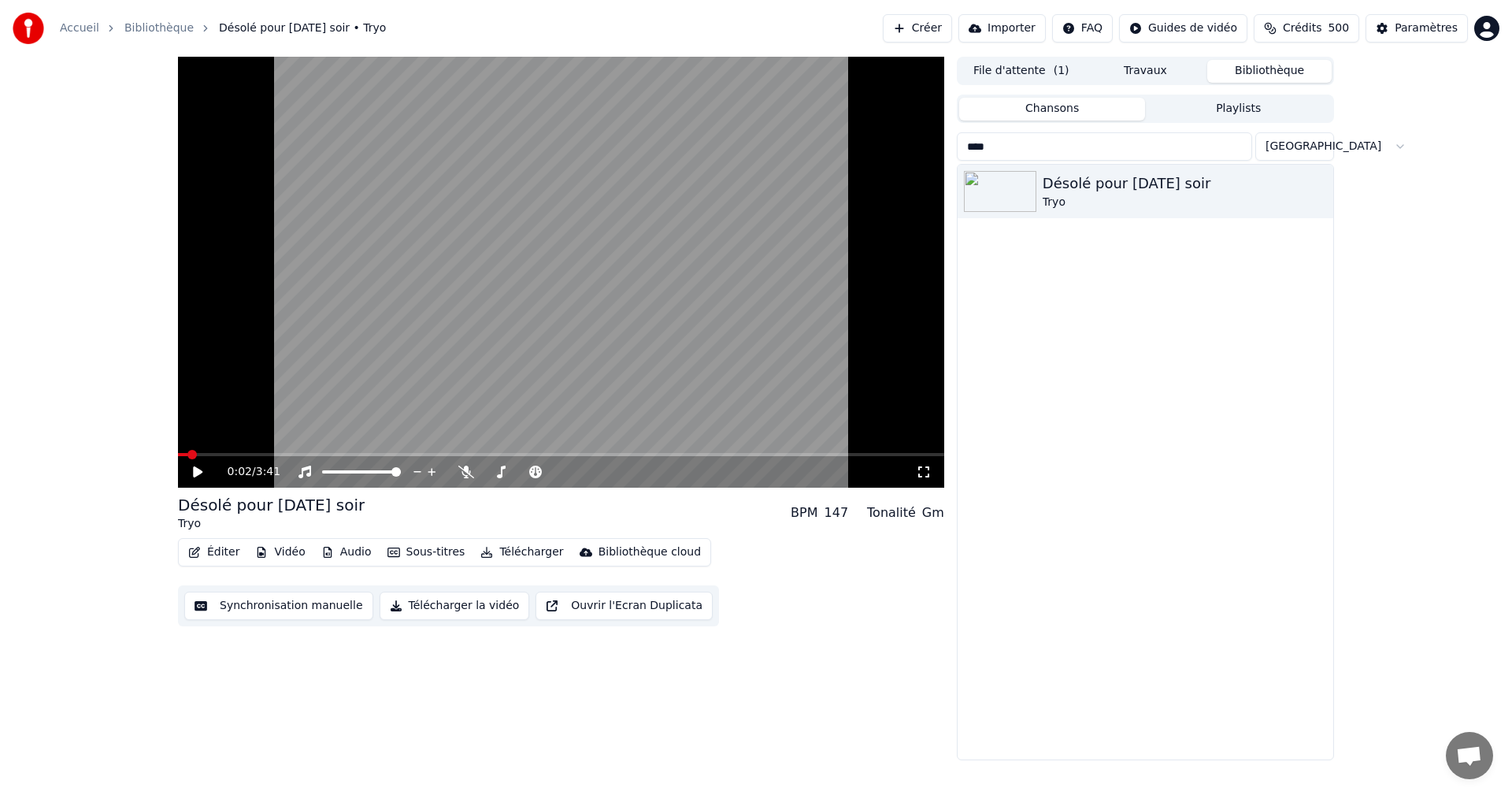
click at [926, 464] on div "0:02 / 3:41" at bounding box center [561, 472] width 754 height 16
click at [921, 472] on icon at bounding box center [923, 472] width 16 height 12
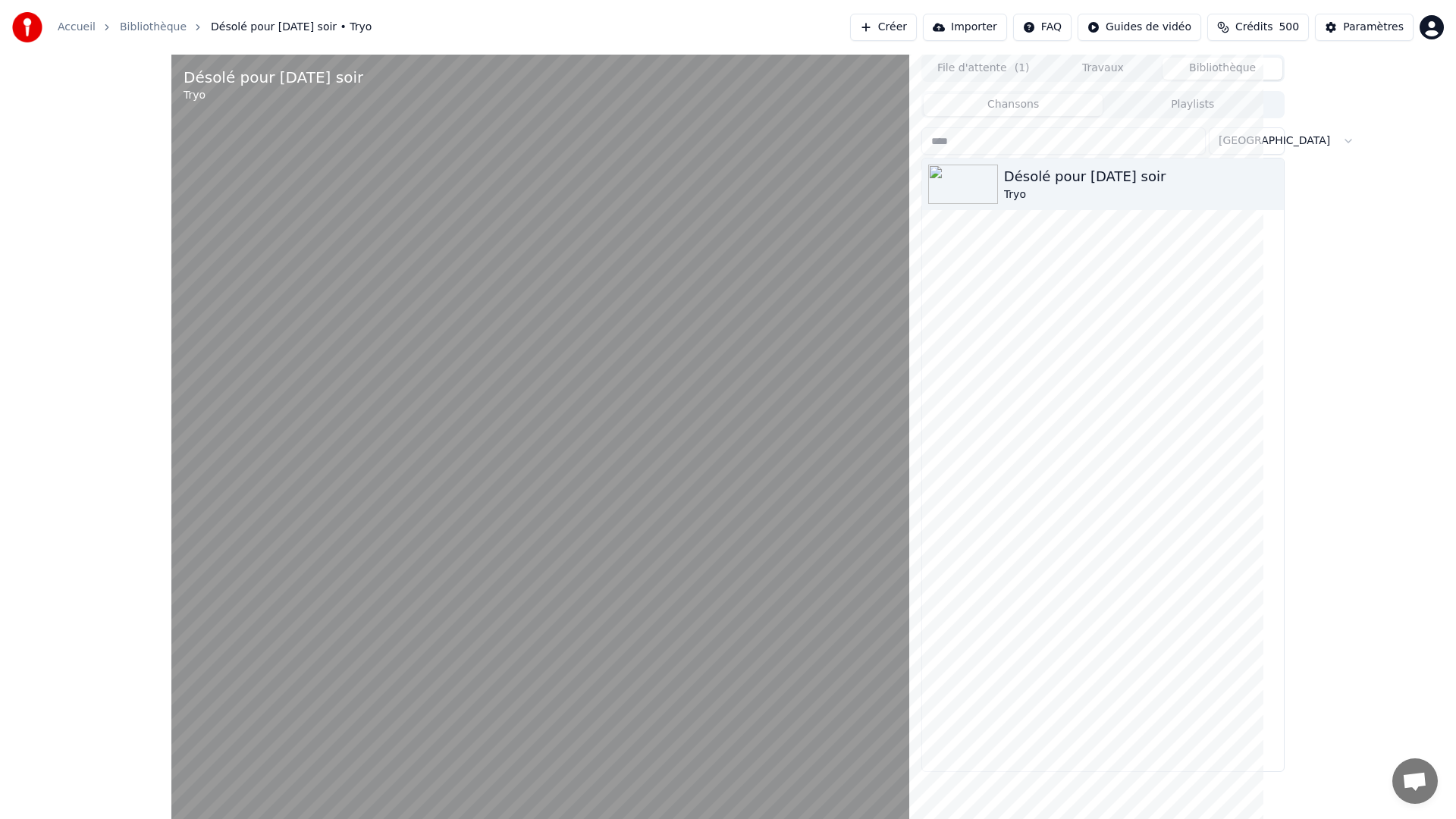
click at [805, 434] on video at bounding box center [540, 464] width 738 height 819
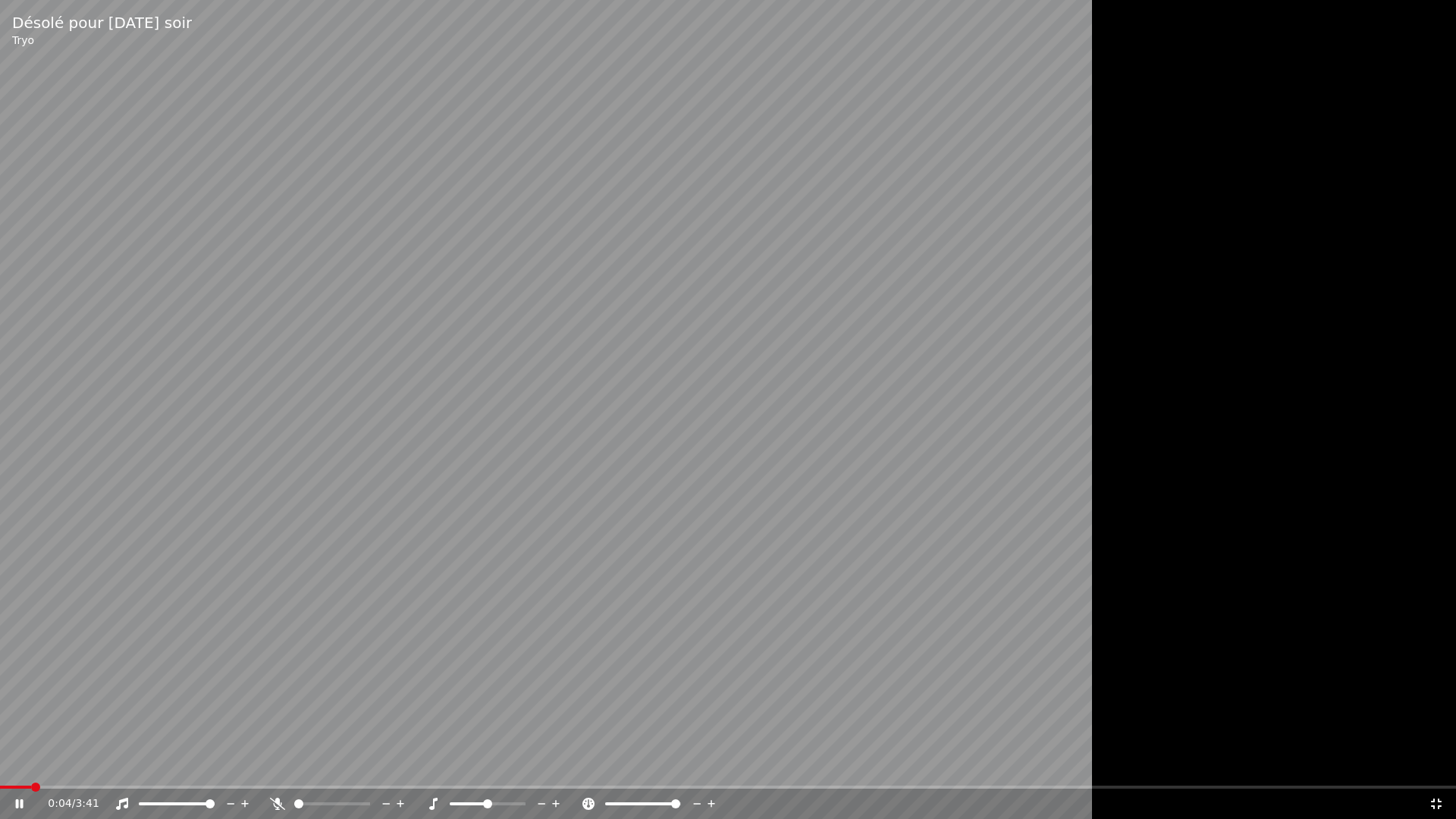
click at [292, 765] on div "0:04 / 3:41" at bounding box center [728, 805] width 1456 height 30
click at [931, 521] on video at bounding box center [728, 410] width 1456 height 819
click at [1443, 765] on icon at bounding box center [1436, 804] width 15 height 12
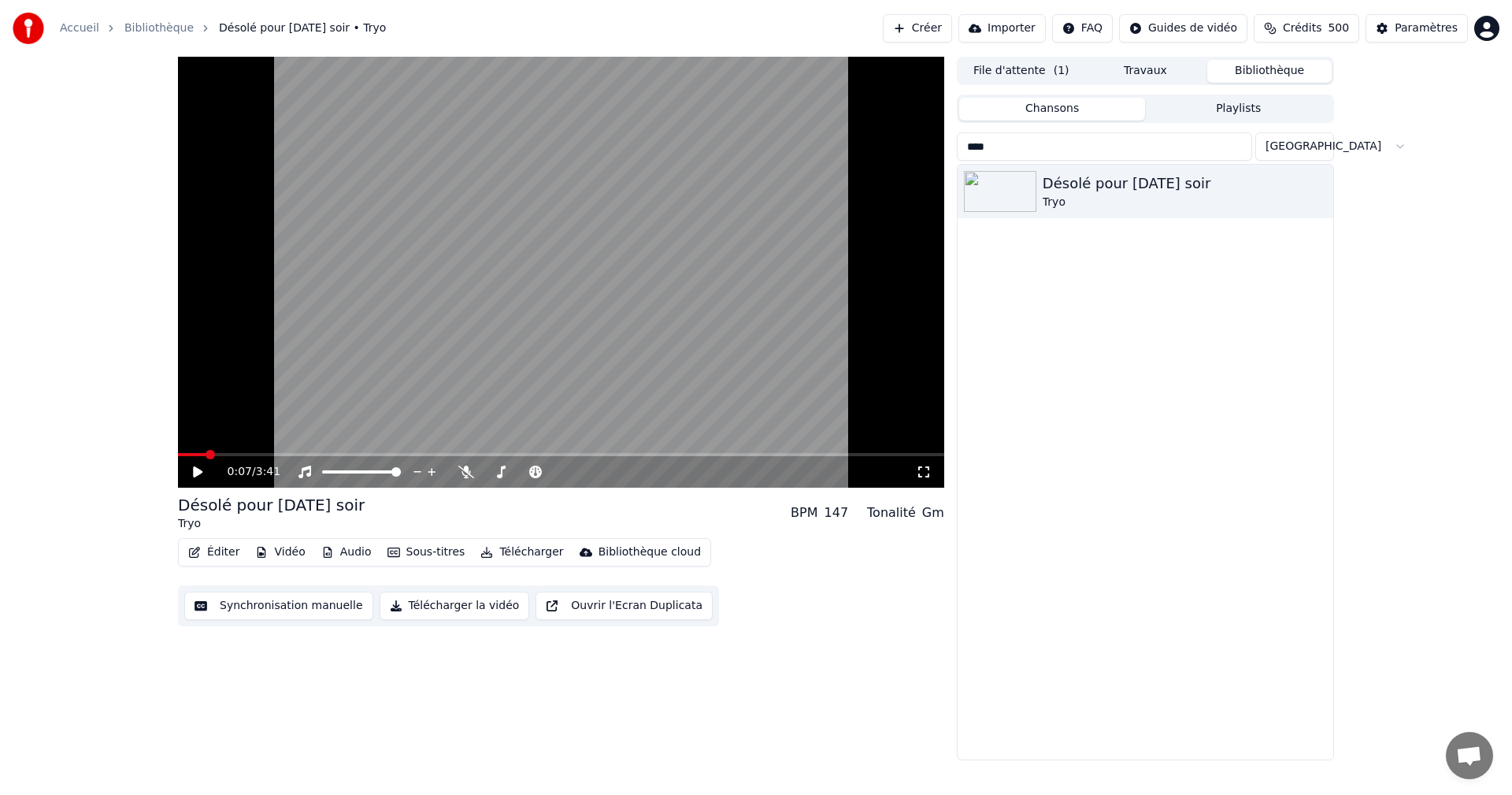
click at [1215, 145] on input "****" at bounding box center [1105, 146] width 296 height 28
click at [1247, 145] on input "****" at bounding box center [1105, 146] width 296 height 28
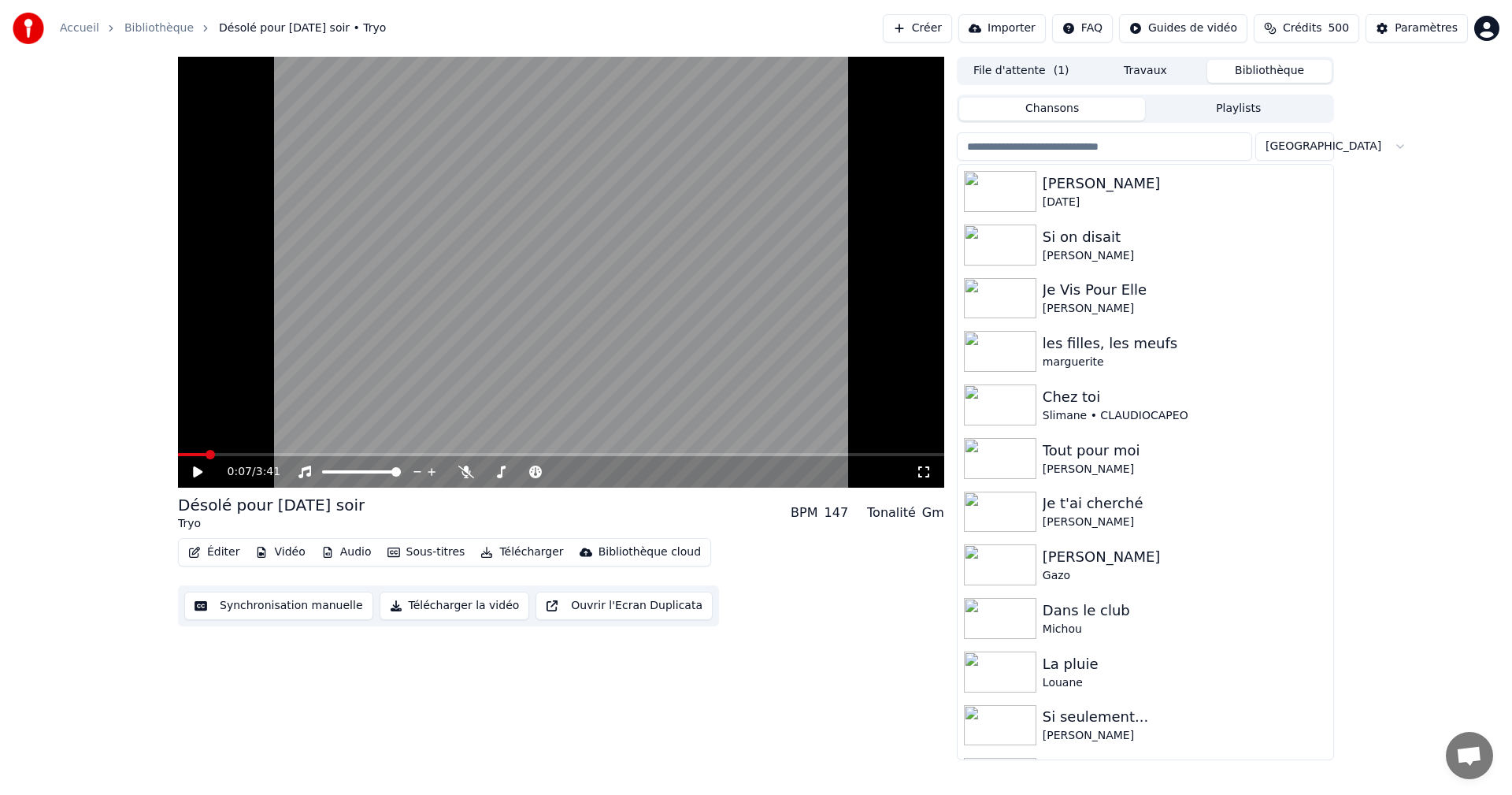
click at [1466, 379] on div "0:07 / 3:41 Désolé pour [DATE] soir Tryo BPM 147 Tonalité Gm Éditer Vidéo Audio…" at bounding box center [756, 408] width 1512 height 704
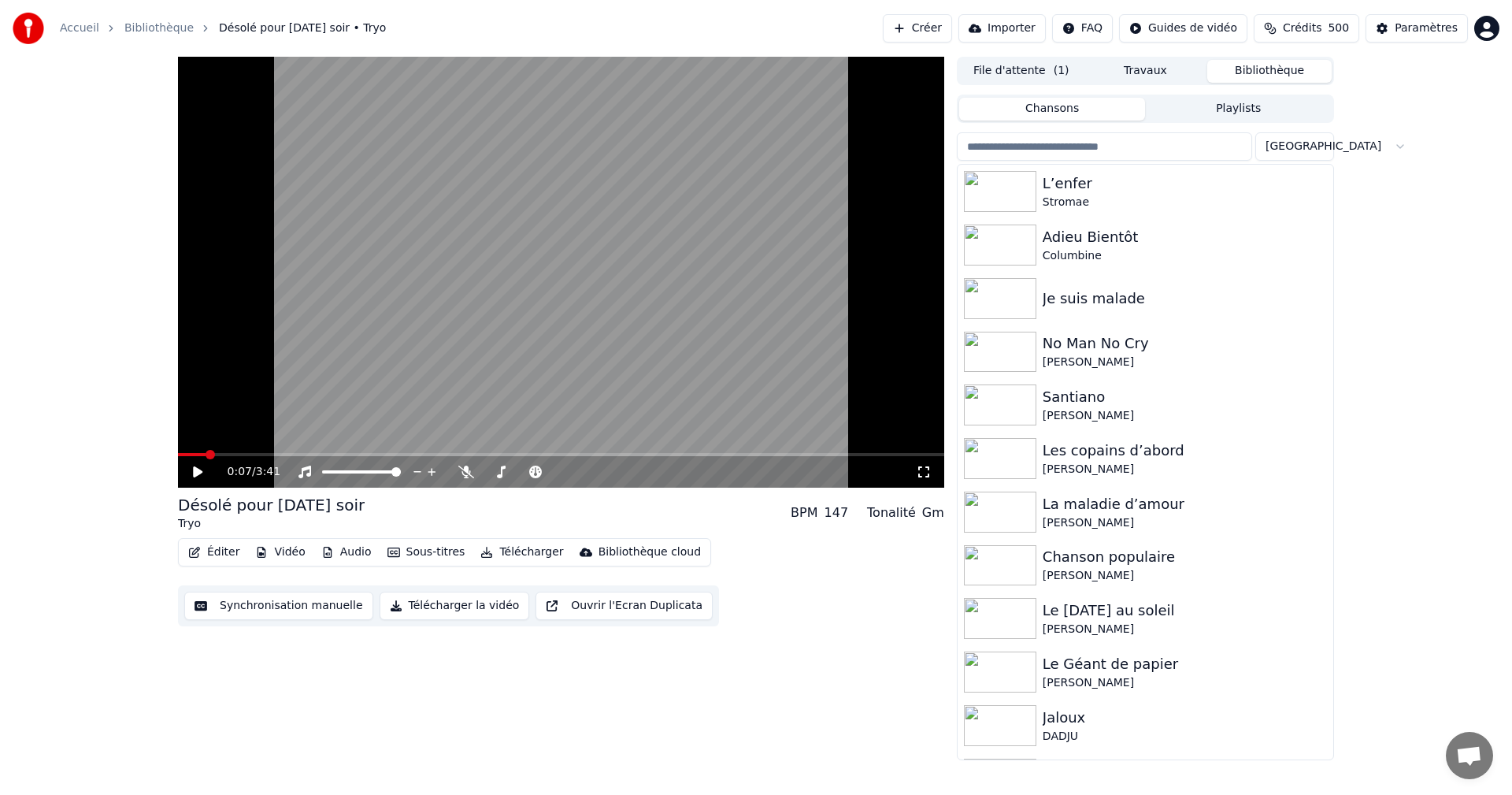
scroll to position [1018, 0]
click at [1232, 110] on button "Playlists" at bounding box center [1238, 110] width 187 height 23
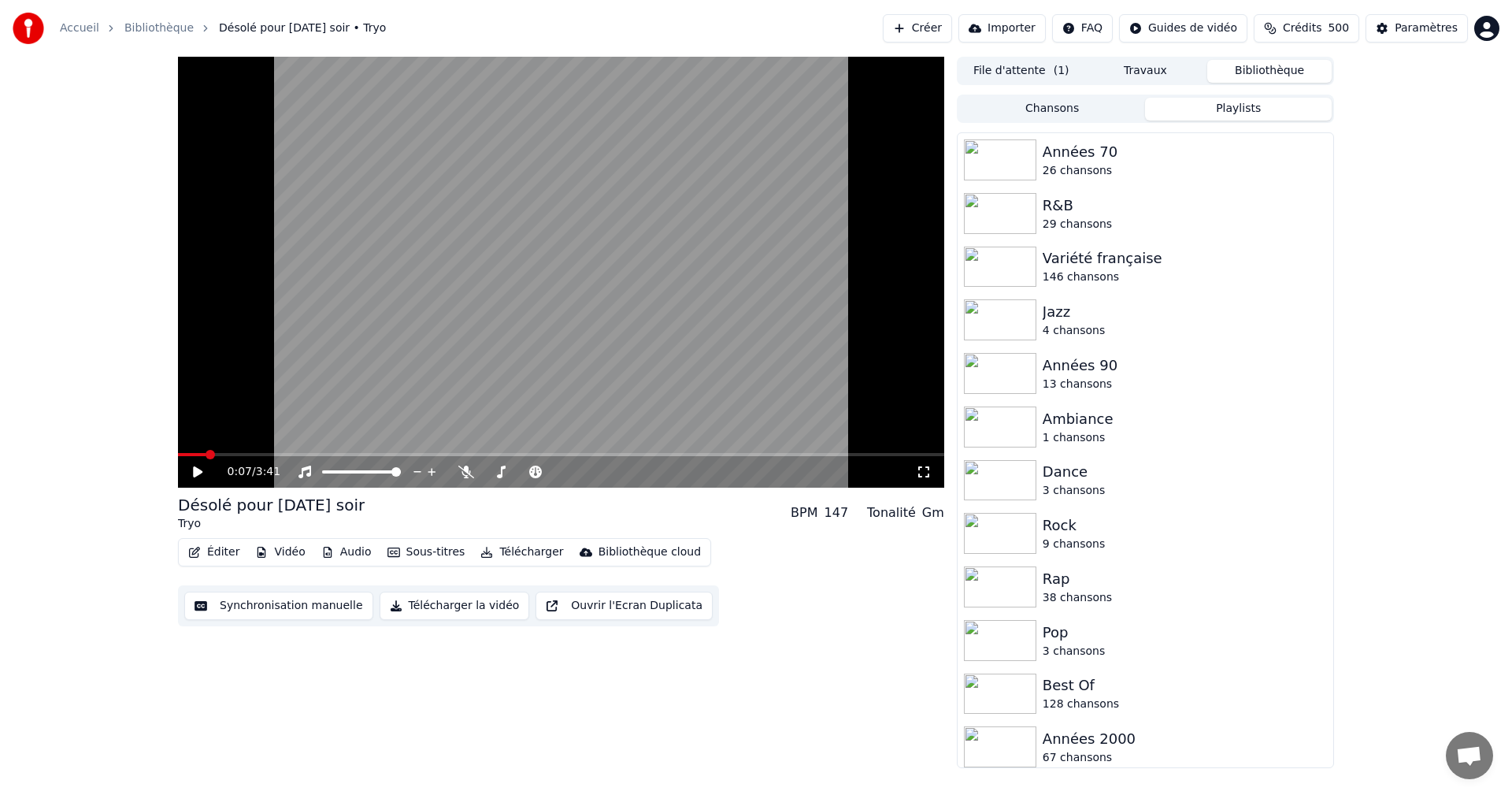
scroll to position [0, 0]
click at [1059, 102] on button "Chansons" at bounding box center [1052, 110] width 187 height 23
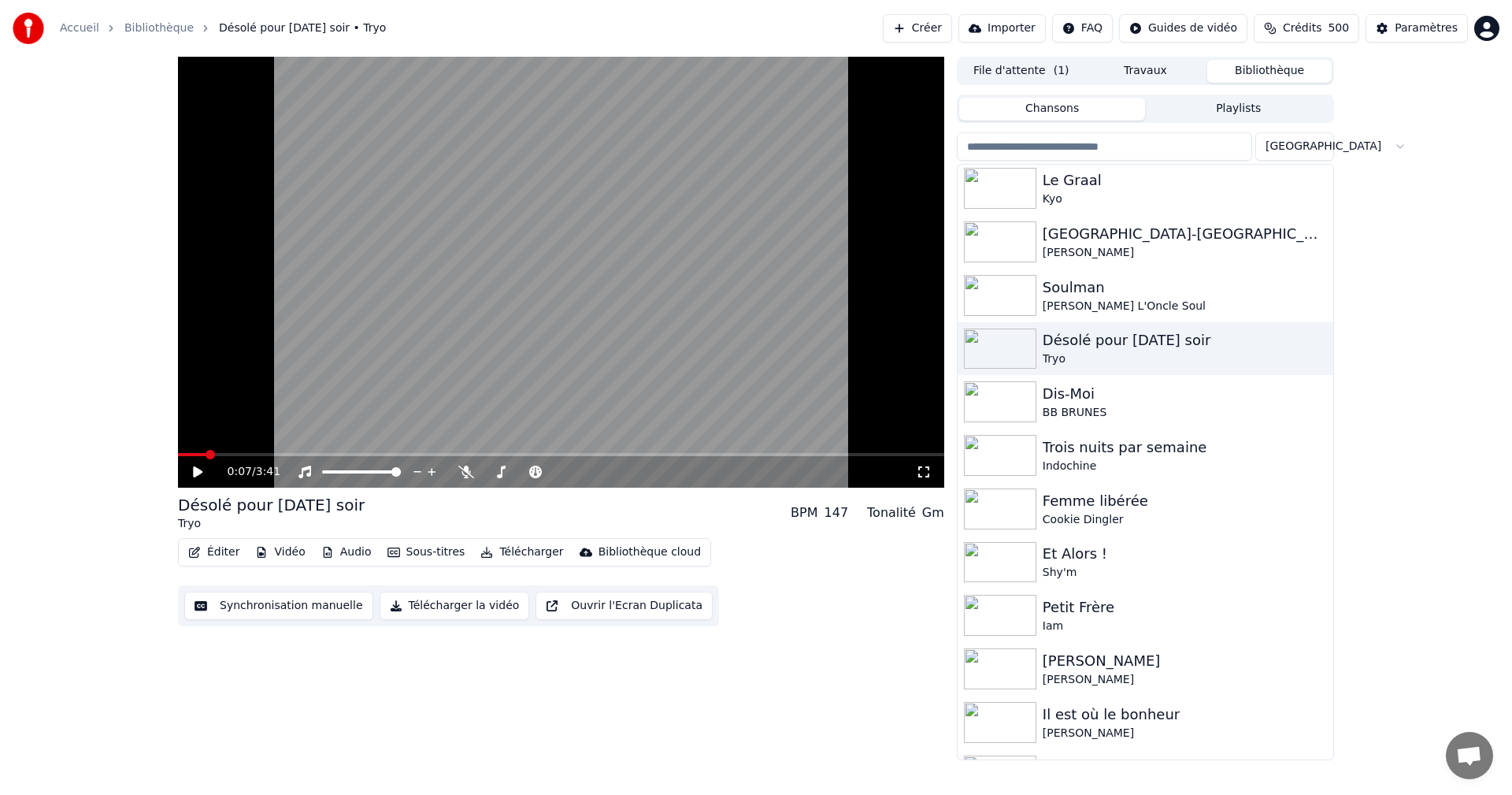
scroll to position [3105, 0]
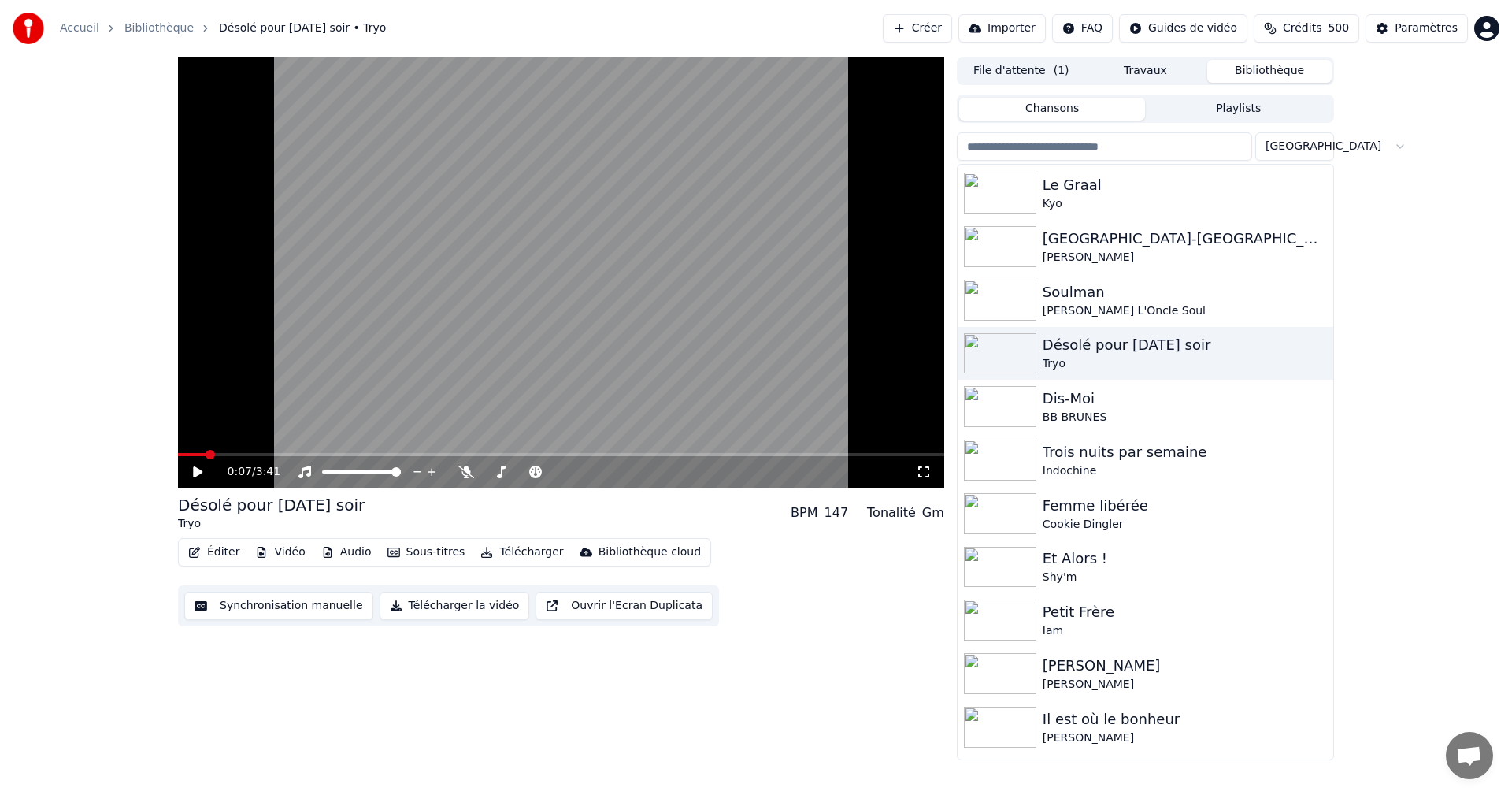
click at [1026, 407] on img at bounding box center [1000, 406] width 72 height 41
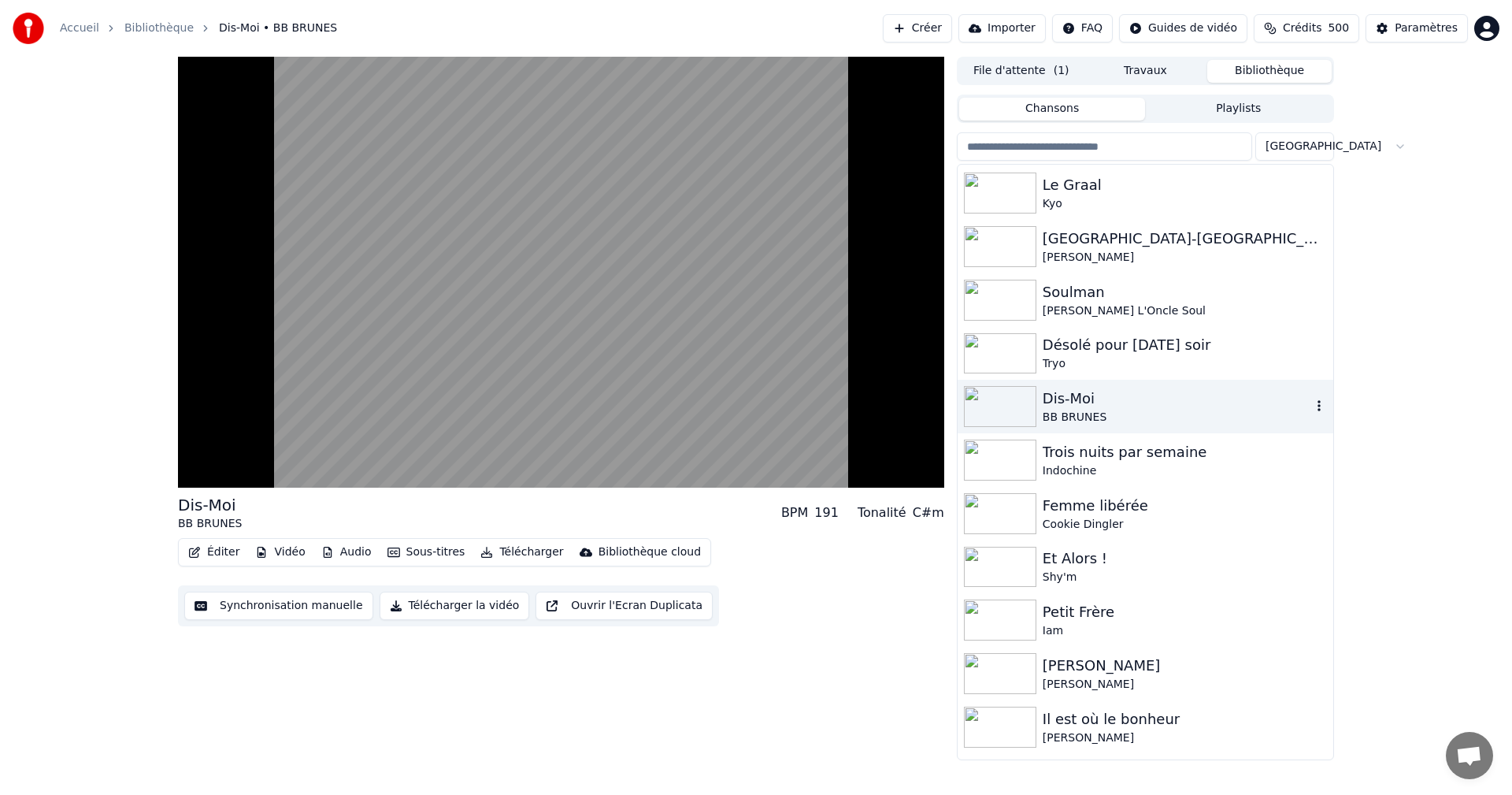
click at [926, 474] on video at bounding box center [560, 272] width 766 height 431
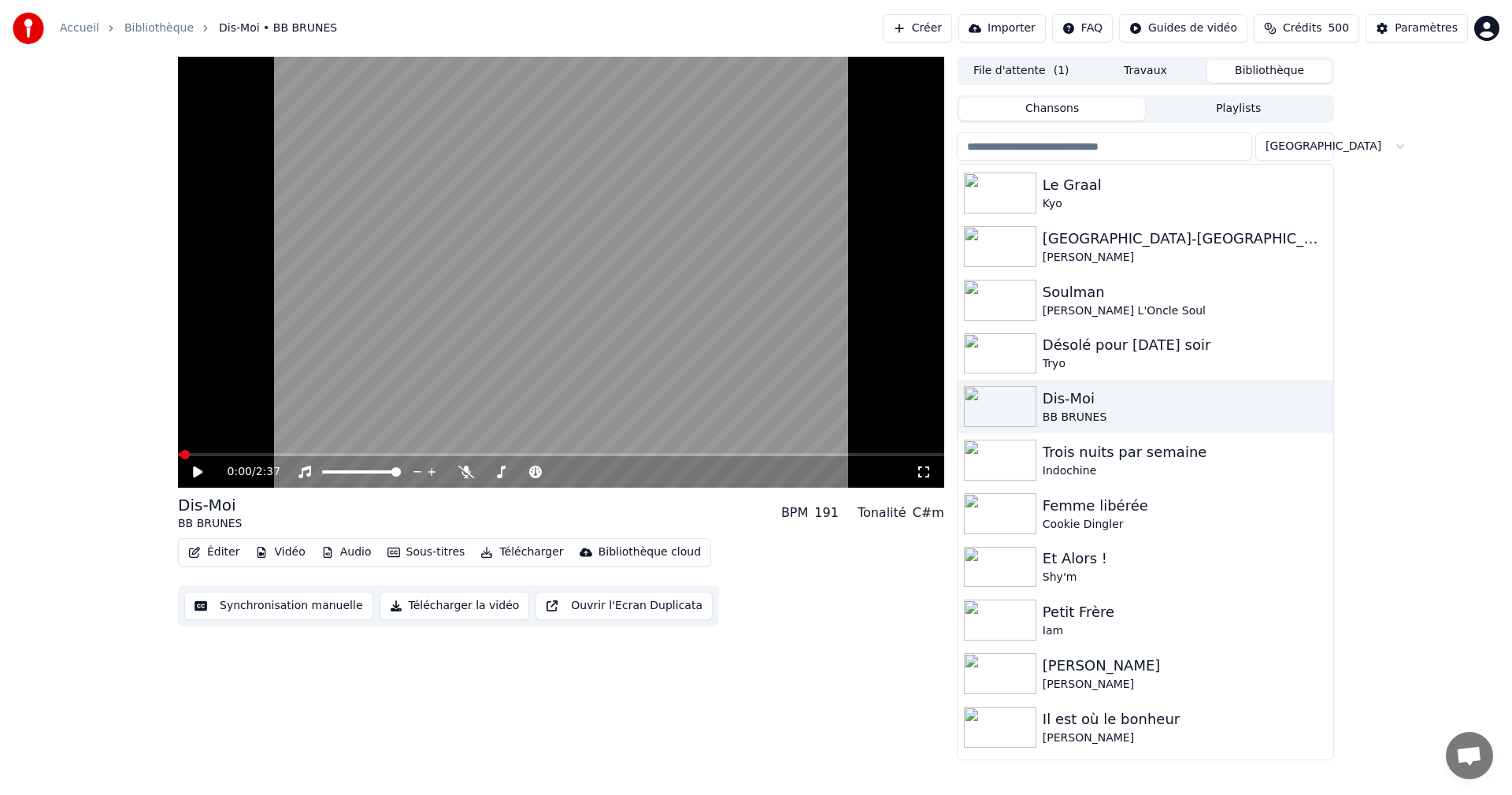
click at [327, 400] on video at bounding box center [560, 272] width 766 height 431
click at [458, 475] on icon at bounding box center [466, 472] width 16 height 12
click at [927, 475] on icon at bounding box center [923, 472] width 16 height 12
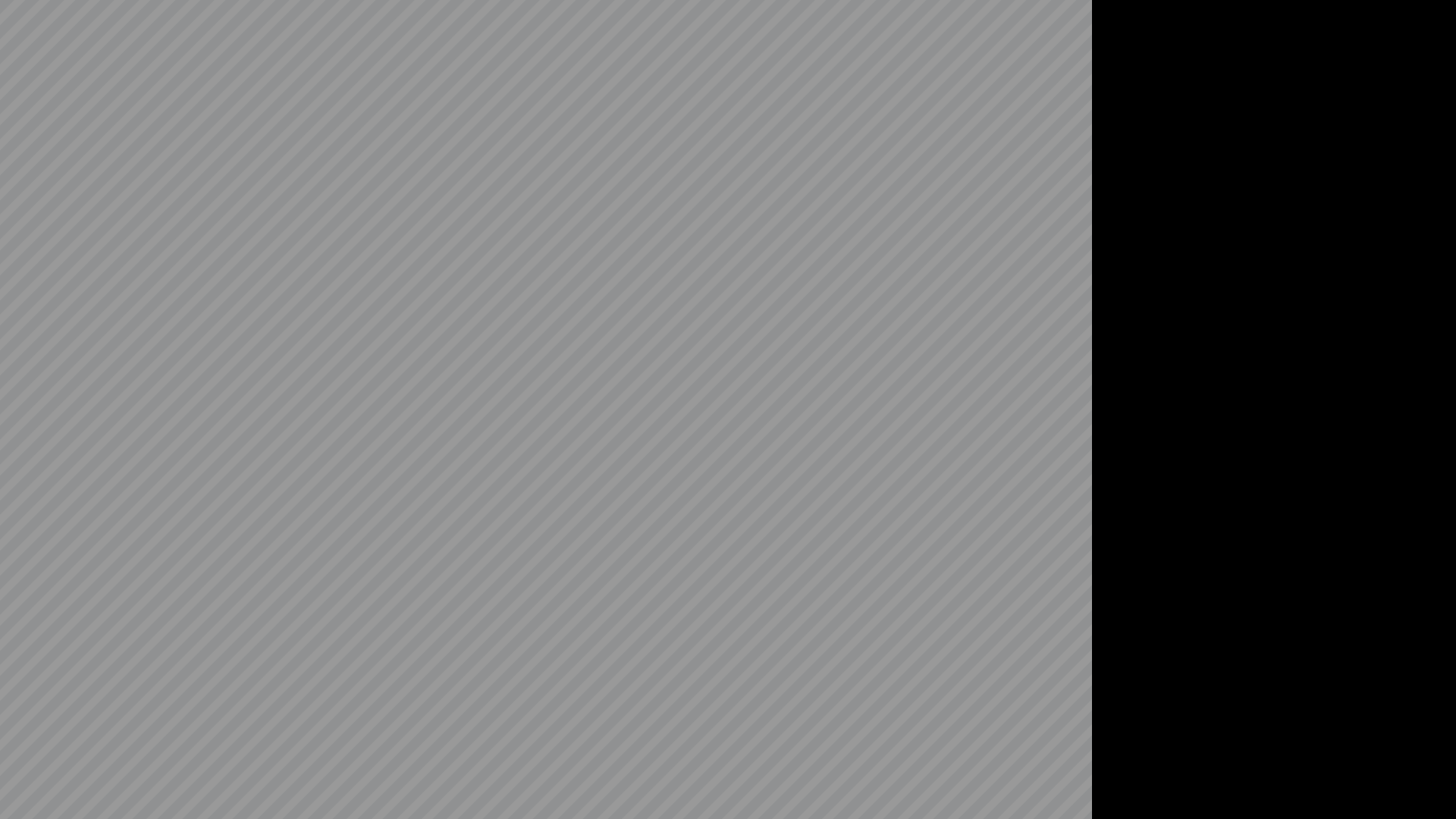
click at [656, 613] on video at bounding box center [728, 410] width 1456 height 819
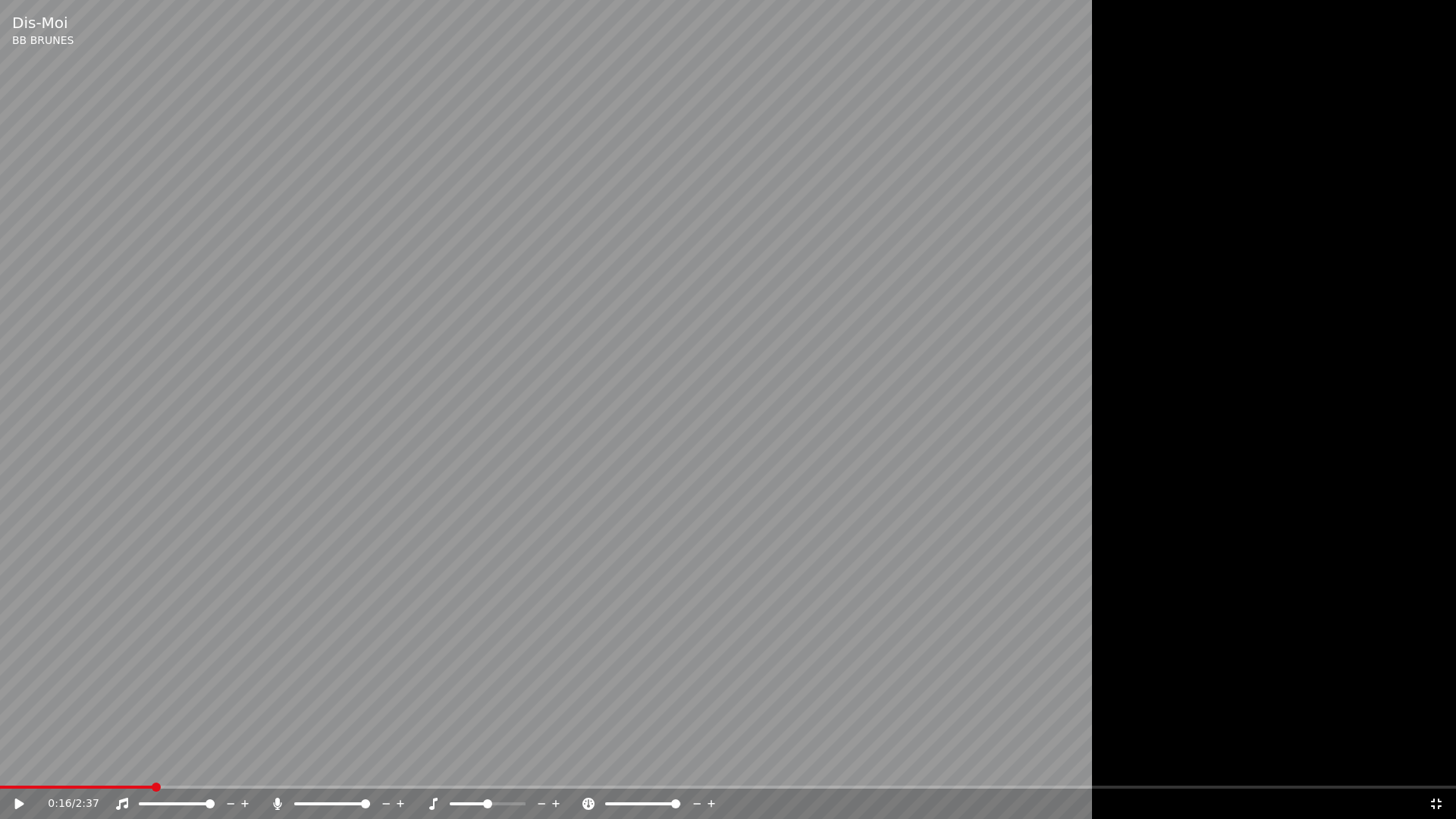
click at [430, 765] on icon at bounding box center [433, 804] width 15 height 12
click at [432, 765] on icon at bounding box center [433, 804] width 15 height 12
click at [273, 765] on div "0:16 / 2:37" at bounding box center [728, 805] width 1456 height 30
click at [275, 765] on icon at bounding box center [277, 804] width 15 height 12
click at [24, 765] on div "0:16 / 2:37" at bounding box center [728, 805] width 1456 height 30
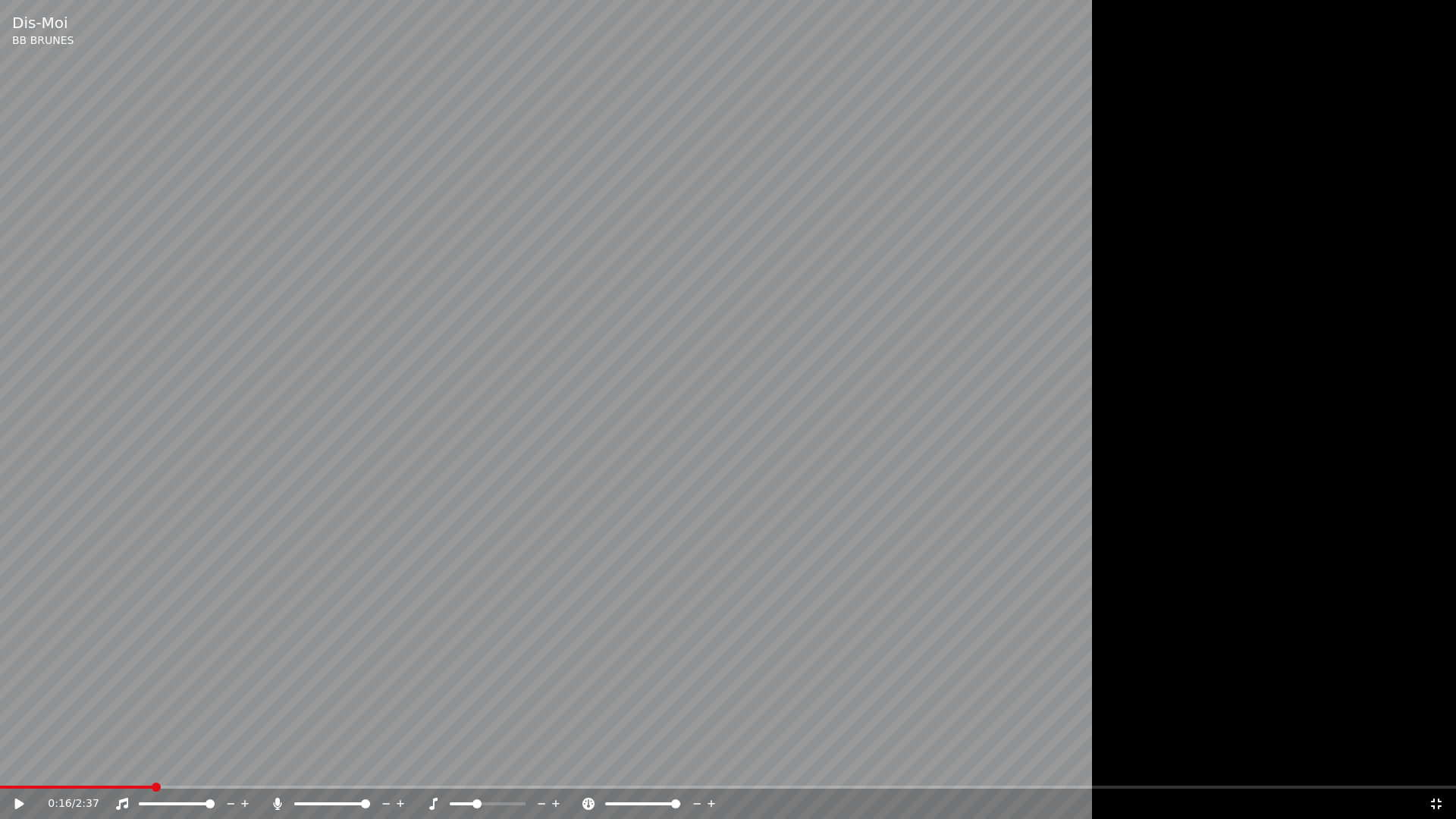
click at [539, 629] on video at bounding box center [728, 410] width 1456 height 819
click at [429, 765] on icon at bounding box center [433, 804] width 15 height 12
click at [428, 765] on div "0:19 / 2:37" at bounding box center [728, 805] width 1456 height 30
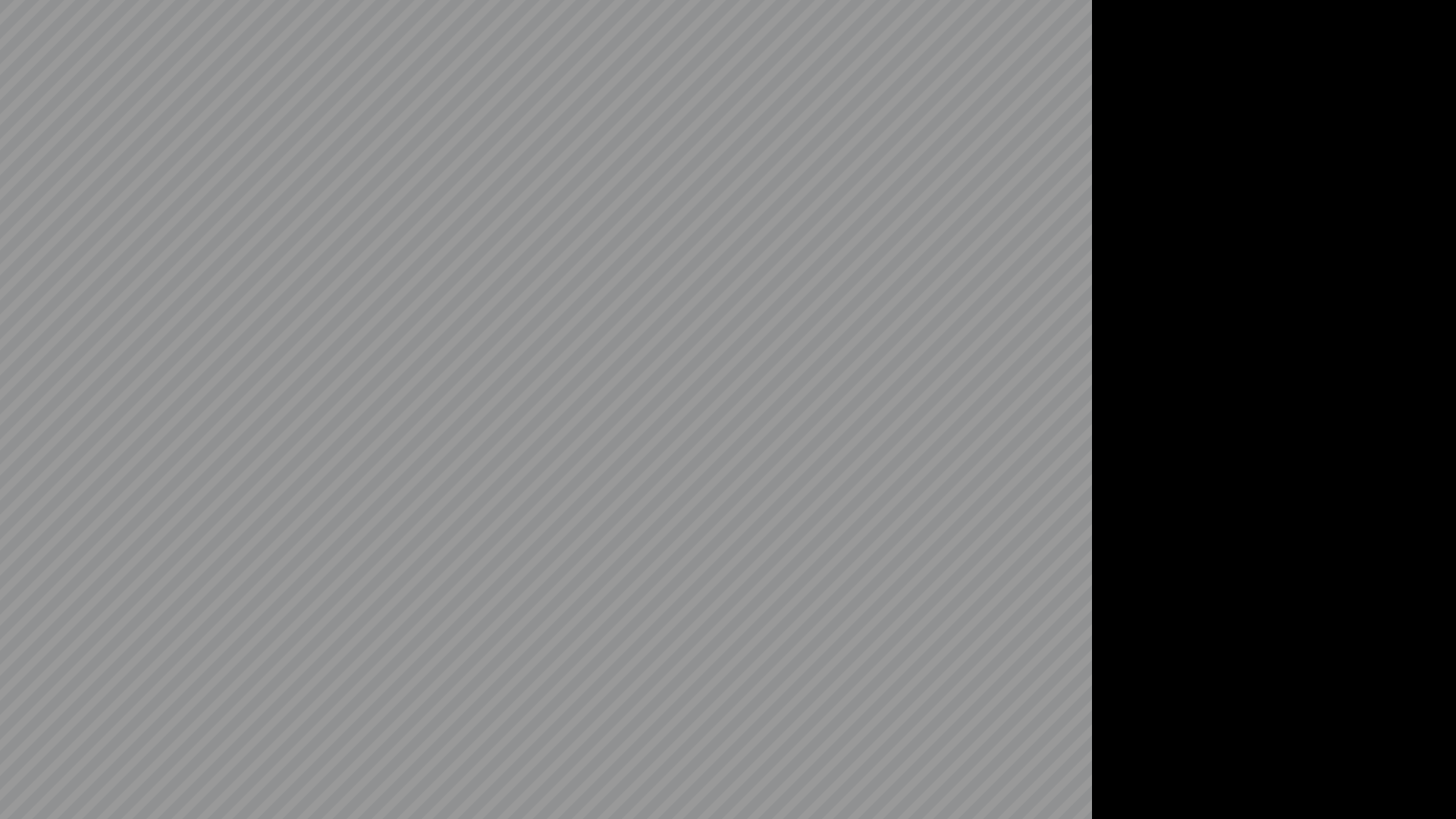
click at [545, 699] on video at bounding box center [728, 410] width 1456 height 819
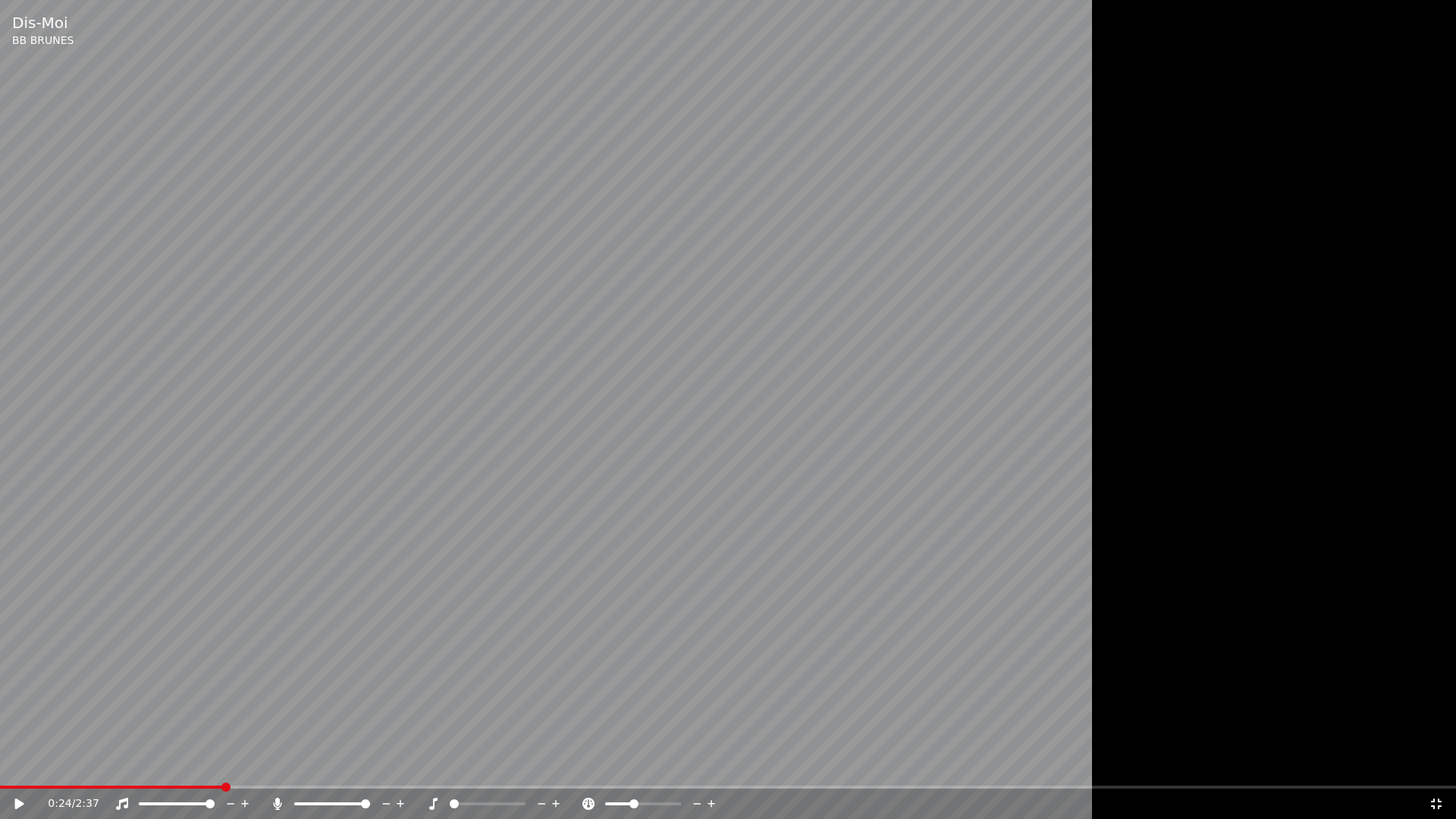
click at [305, 614] on video at bounding box center [728, 410] width 1456 height 819
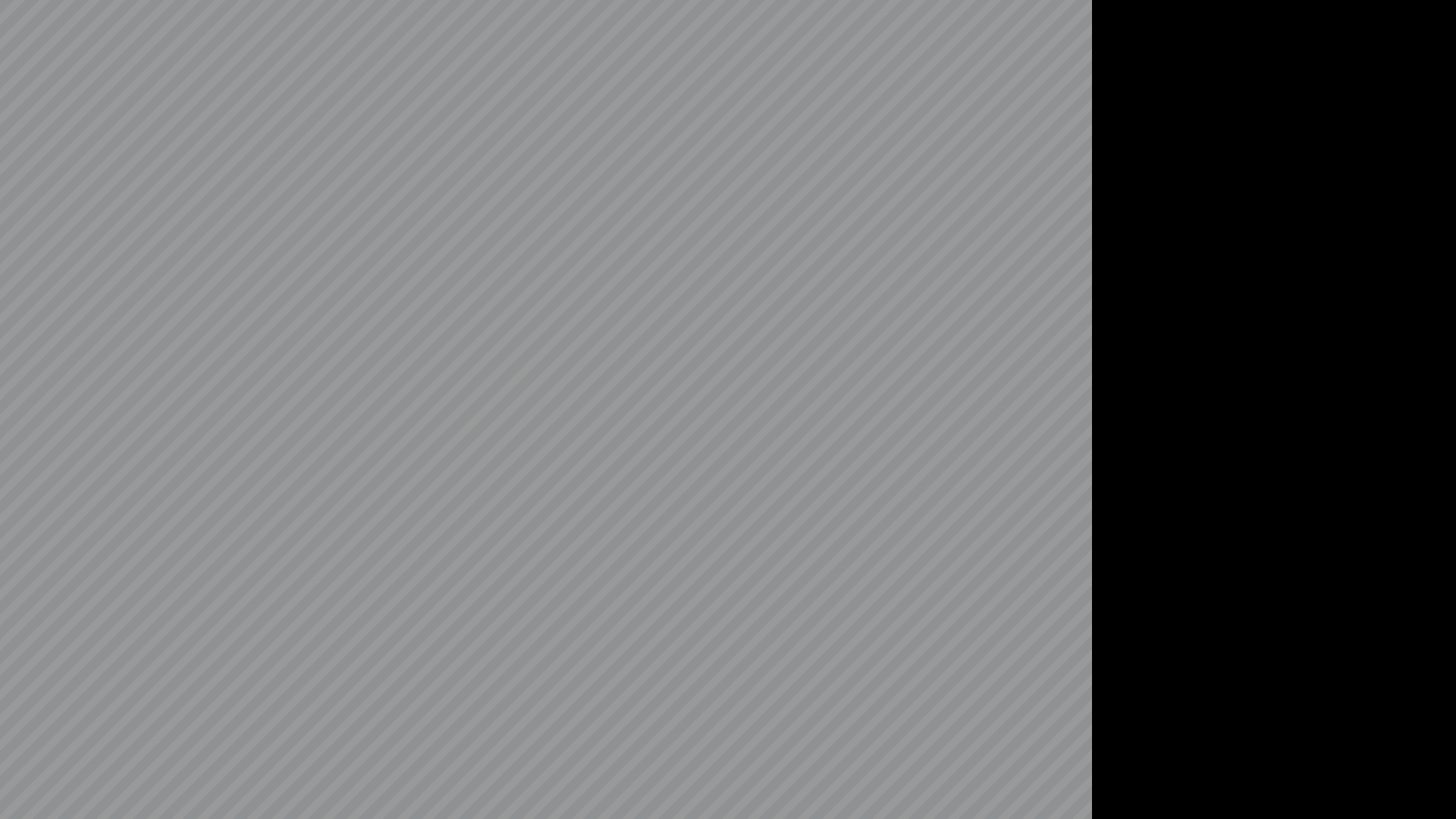
click at [293, 685] on video at bounding box center [728, 410] width 1456 height 819
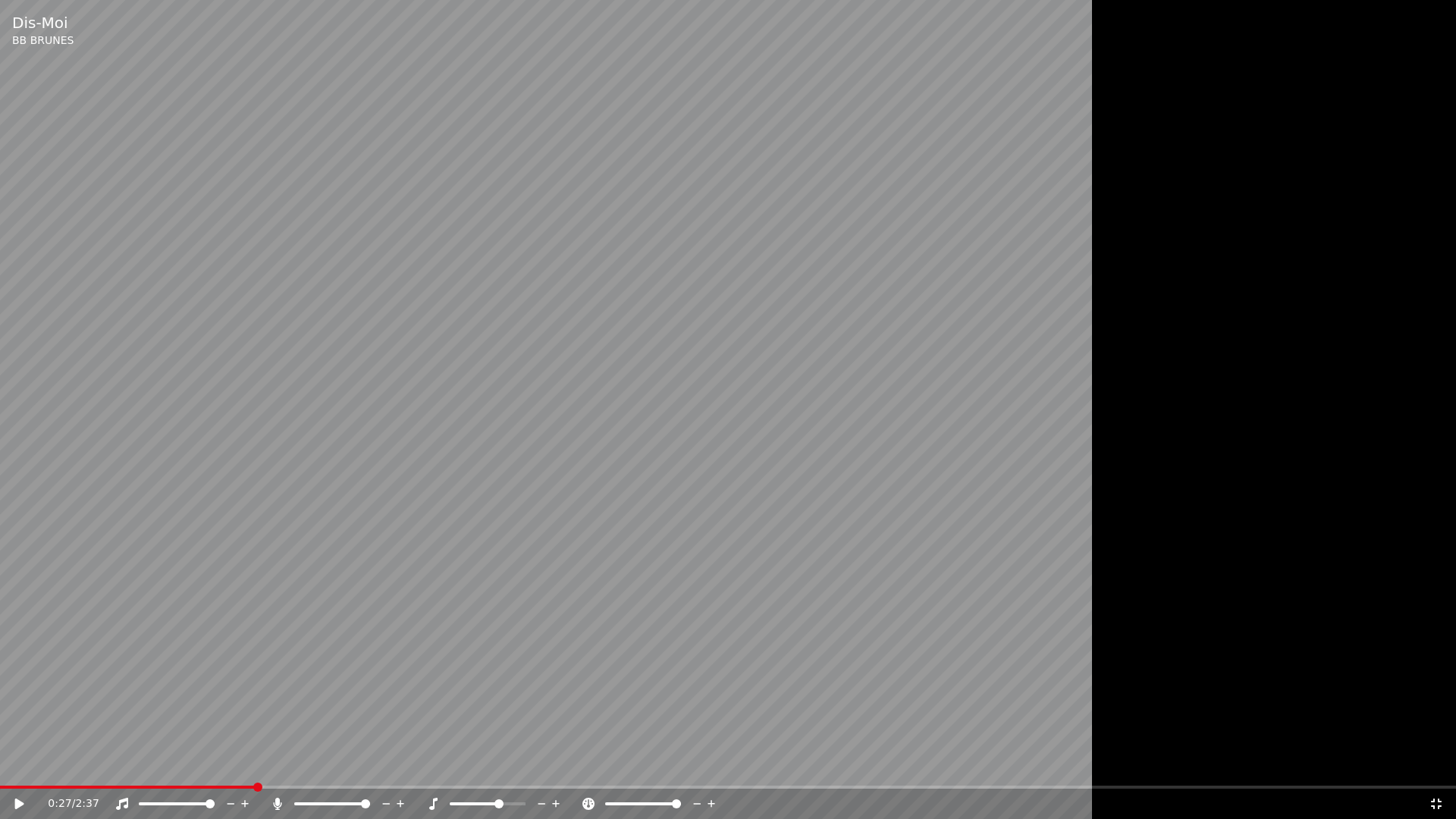
click at [610, 734] on video at bounding box center [728, 410] width 1456 height 819
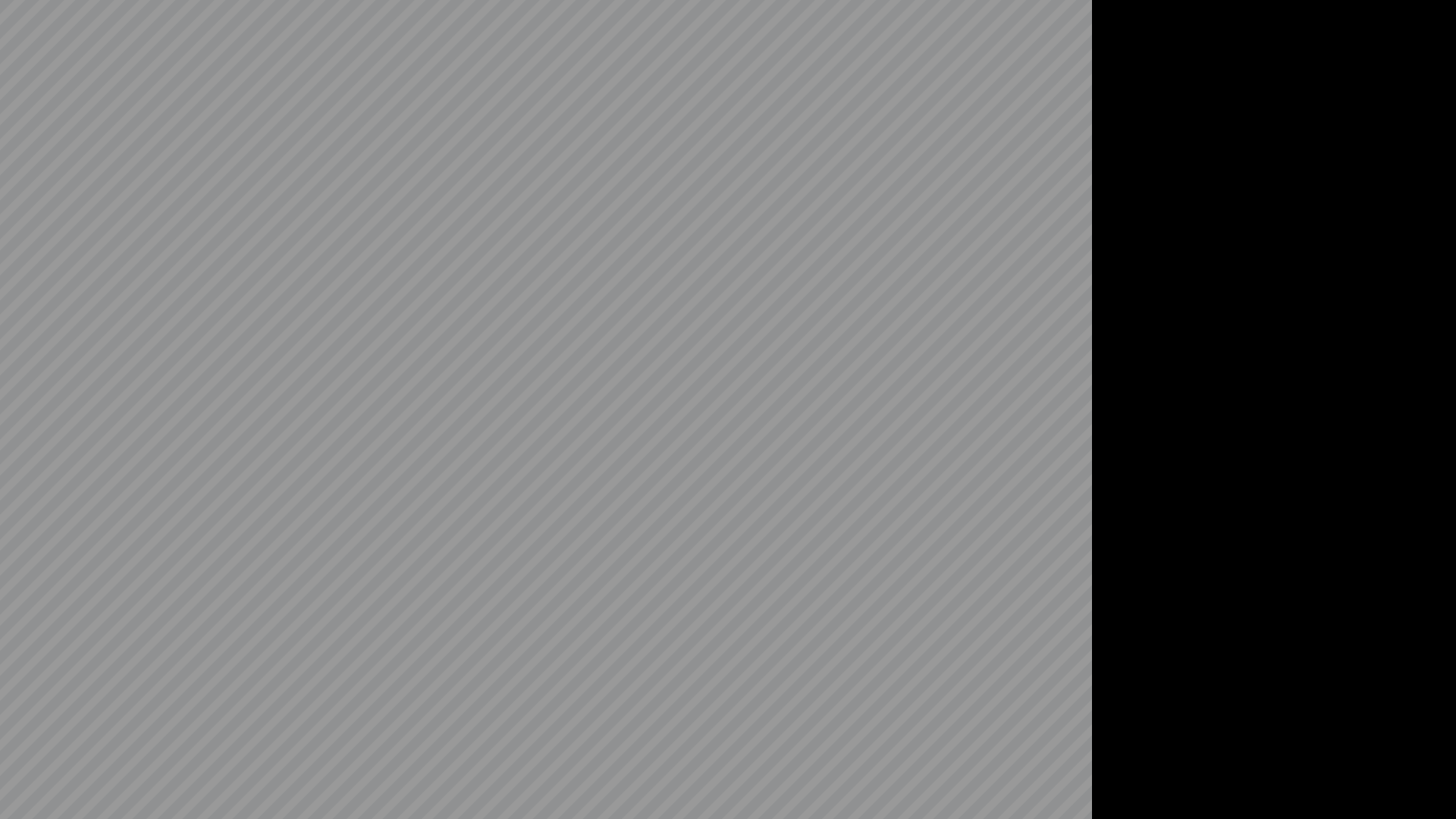
click at [664, 765] on video at bounding box center [728, 410] width 1456 height 819
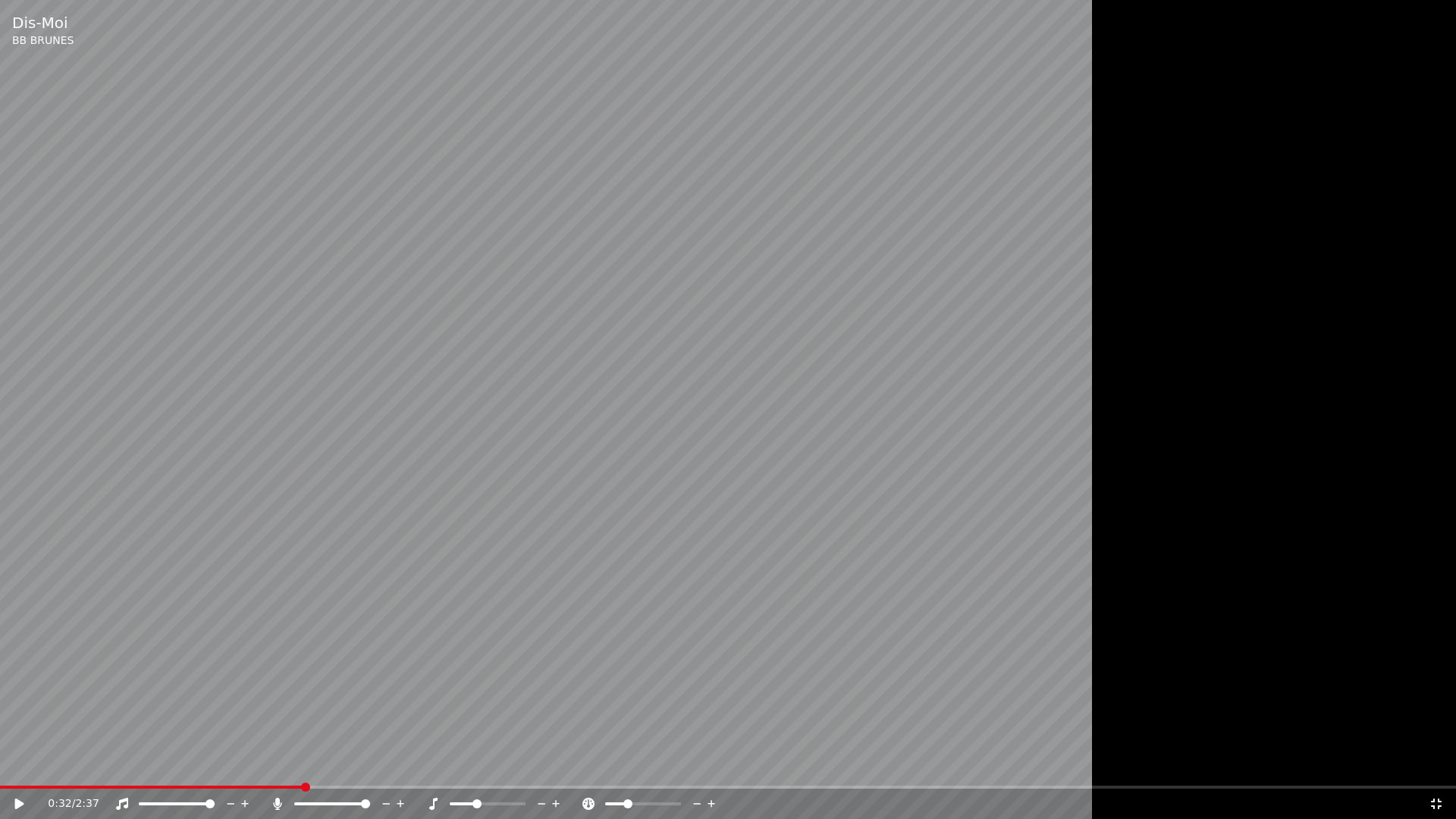
click at [621, 748] on video at bounding box center [728, 410] width 1456 height 819
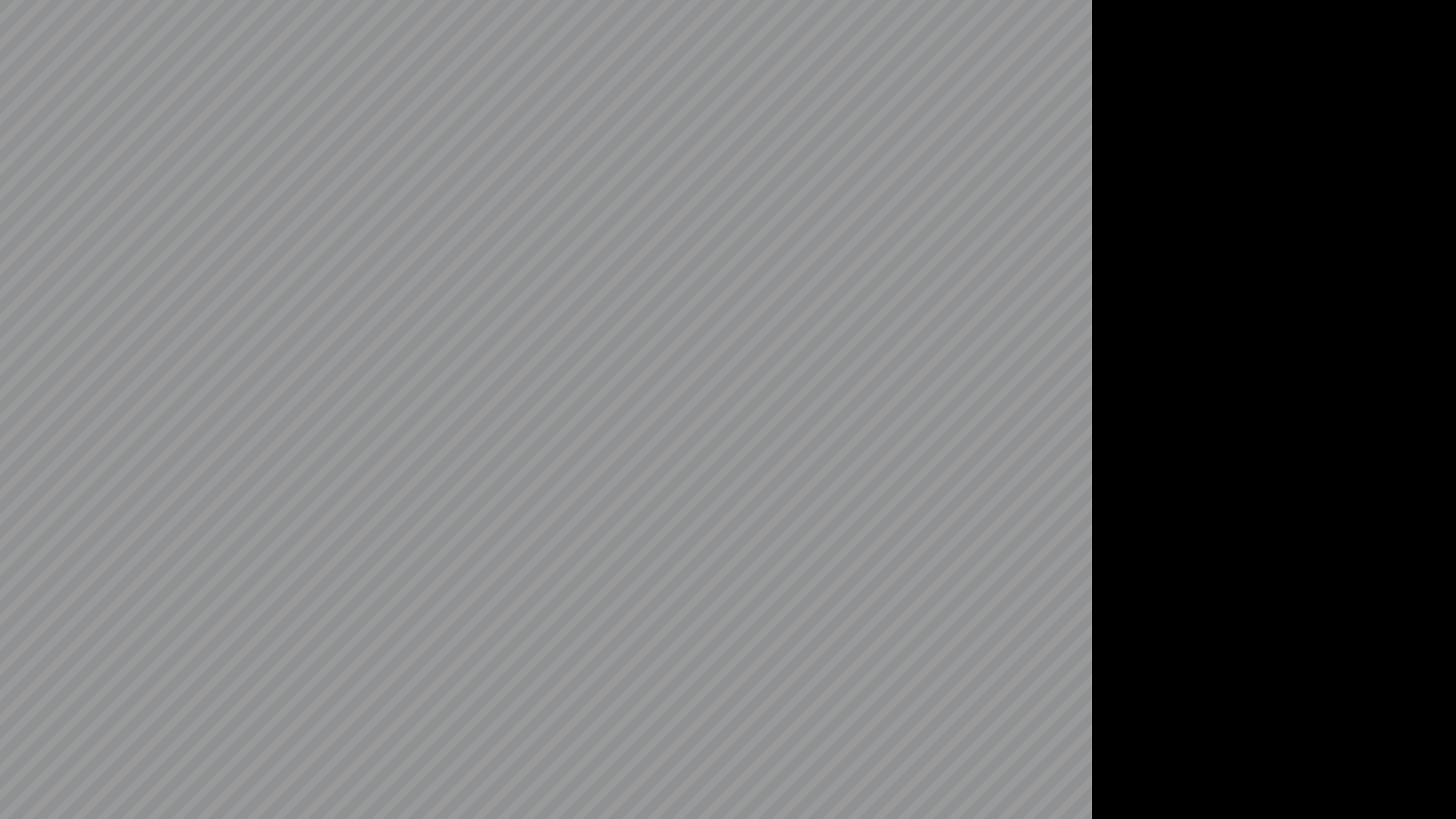
click at [628, 751] on video at bounding box center [728, 410] width 1456 height 819
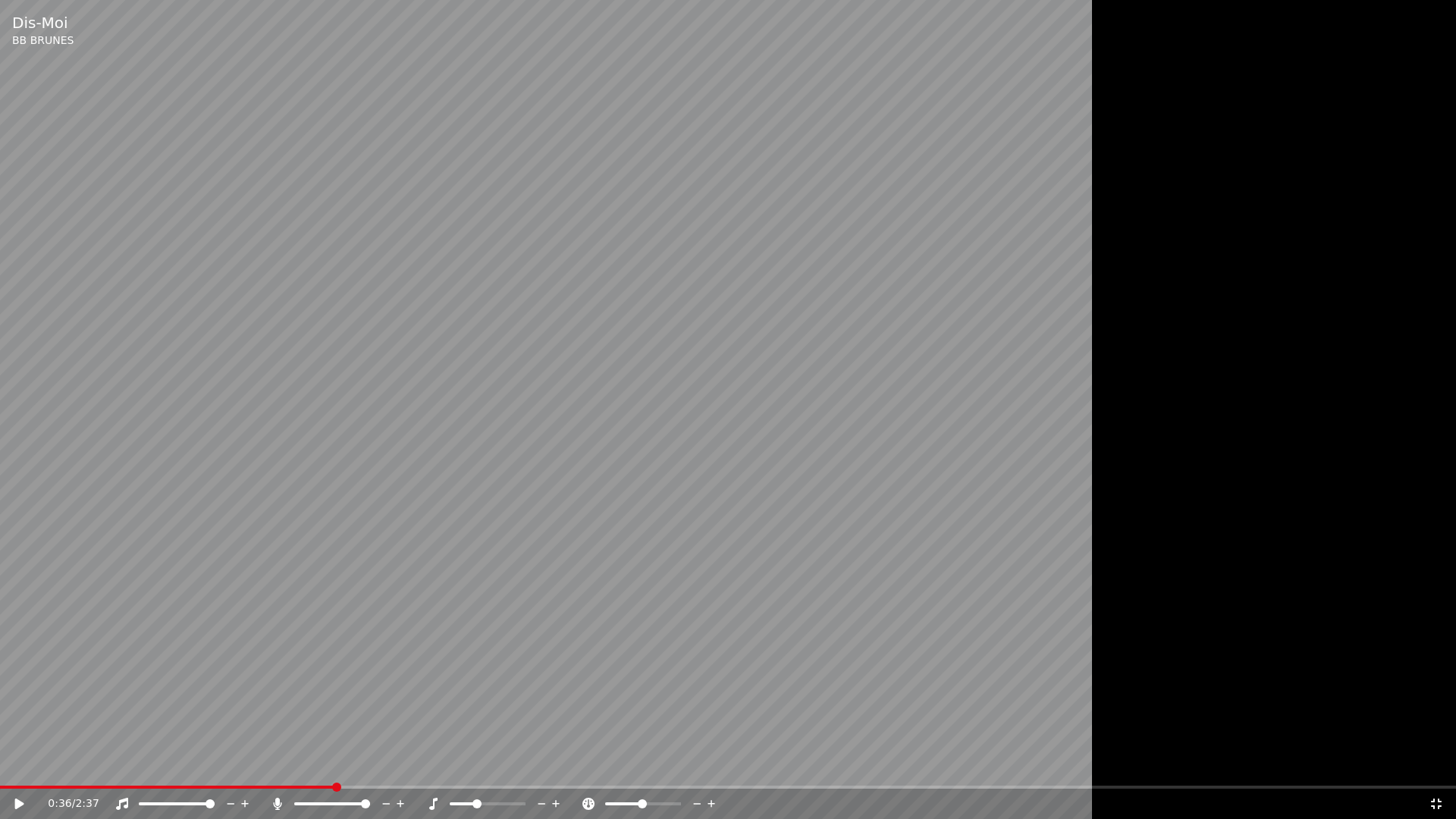
click at [1390, 729] on div at bounding box center [728, 410] width 1456 height 819
click at [1436, 765] on icon at bounding box center [1436, 804] width 15 height 12
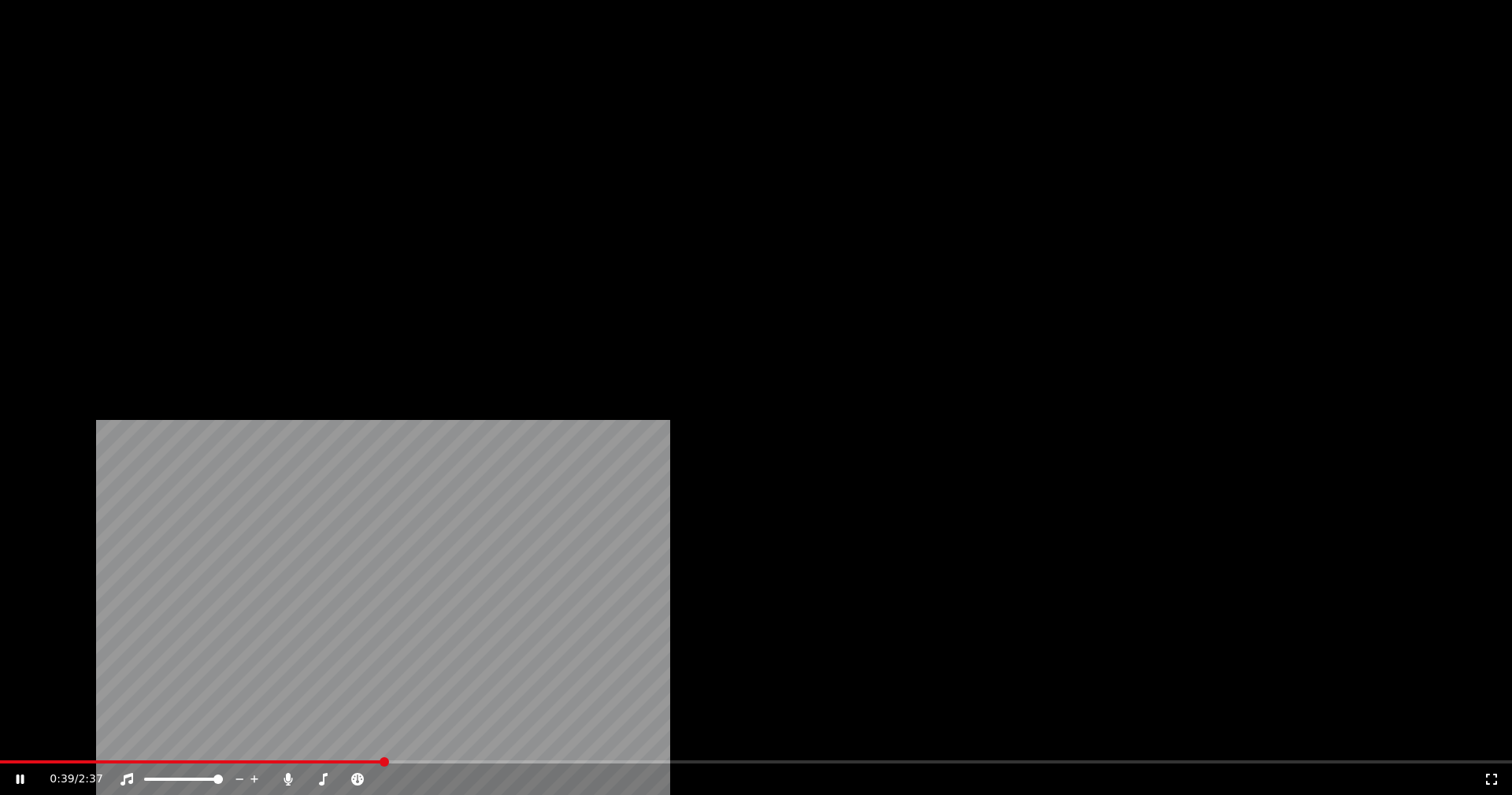
scroll to position [3372, 0]
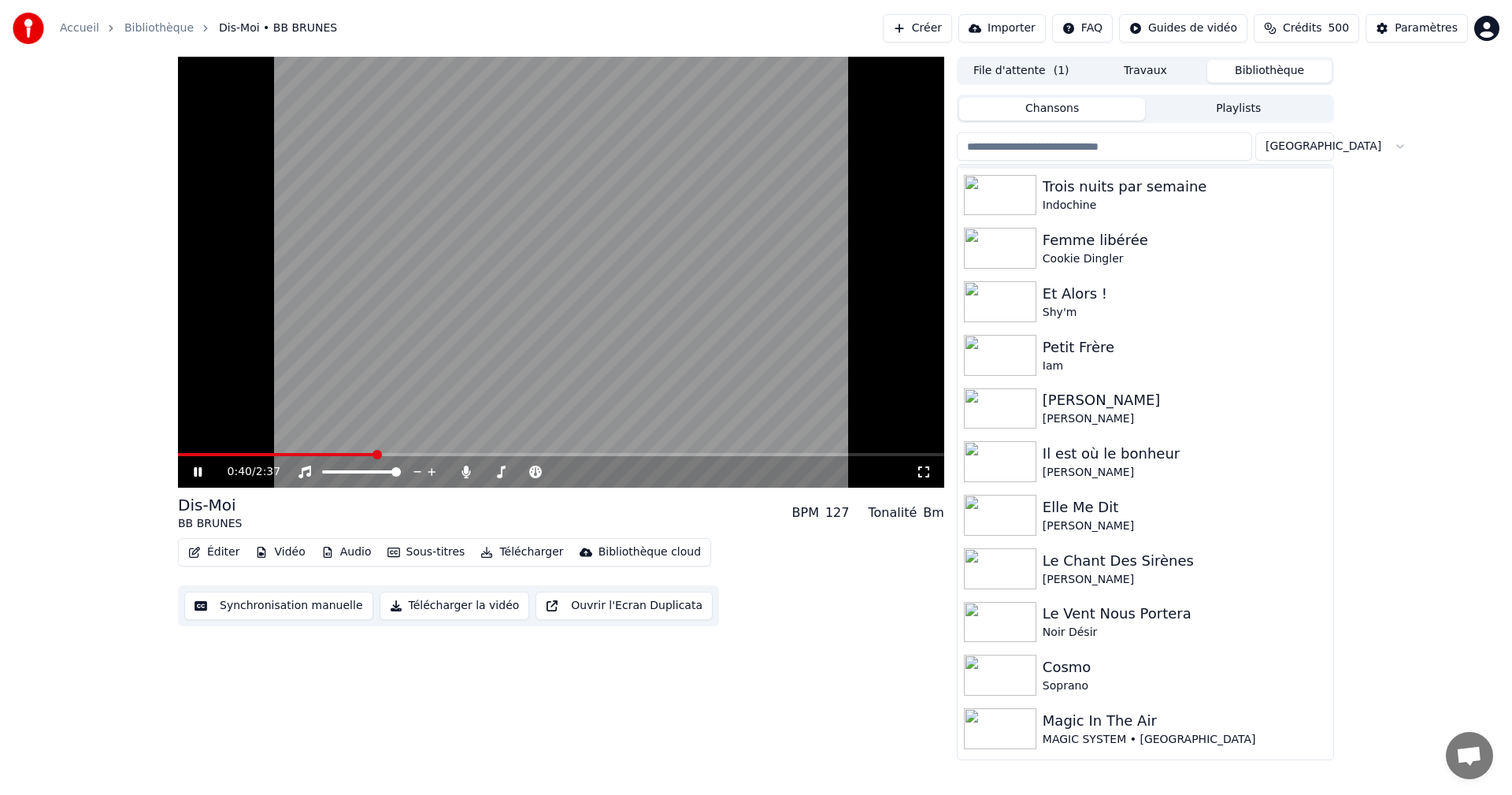
click at [188, 470] on div "0:40 / 2:37" at bounding box center [561, 472] width 754 height 16
click at [191, 473] on icon at bounding box center [209, 472] width 37 height 12
click at [1099, 461] on div "Il est où le bonheur" at bounding box center [1185, 454] width 284 height 22
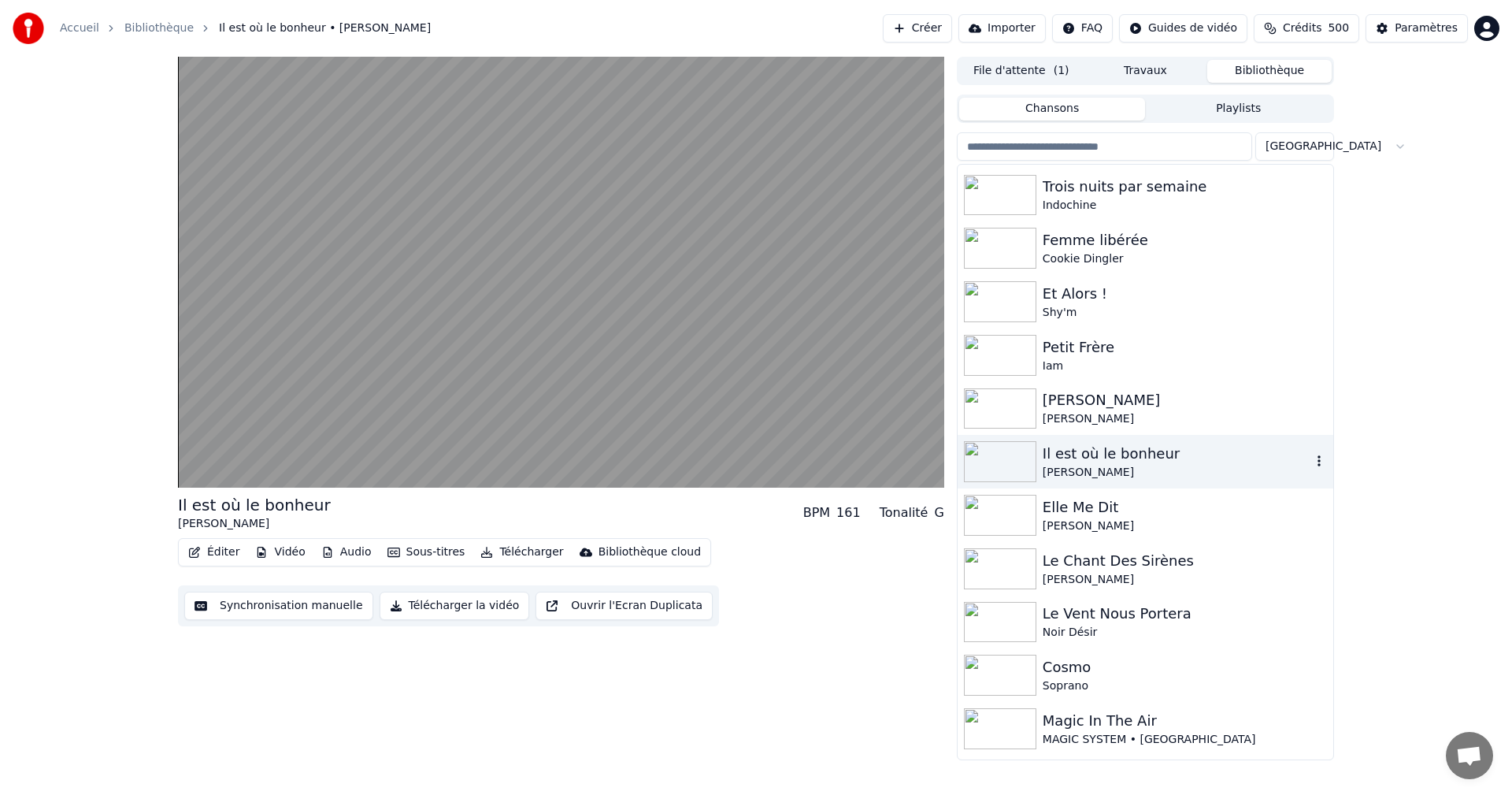
click at [1143, 609] on div "Le Vent Nous Portera" at bounding box center [1185, 614] width 284 height 22
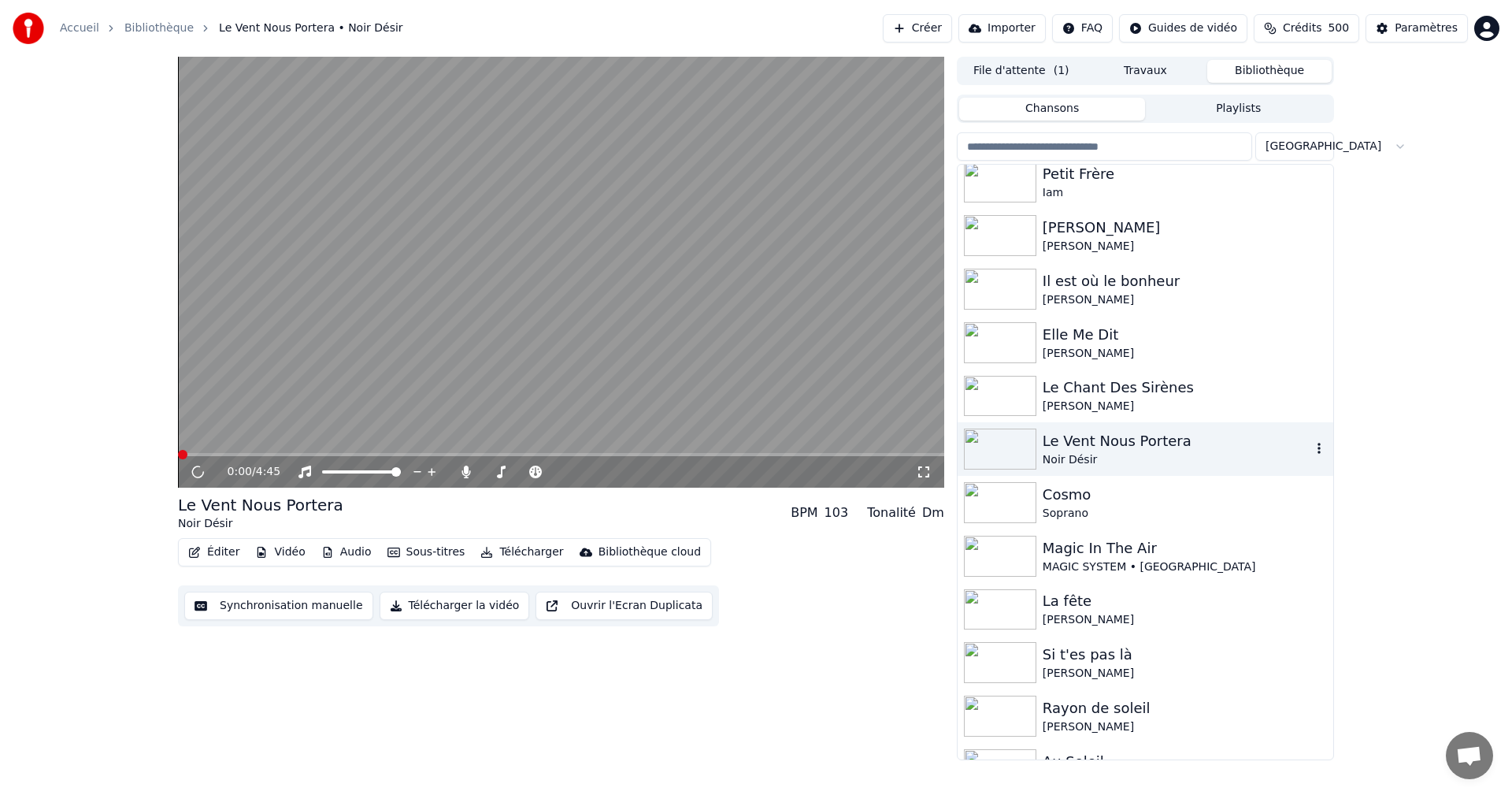
scroll to position [3548, 0]
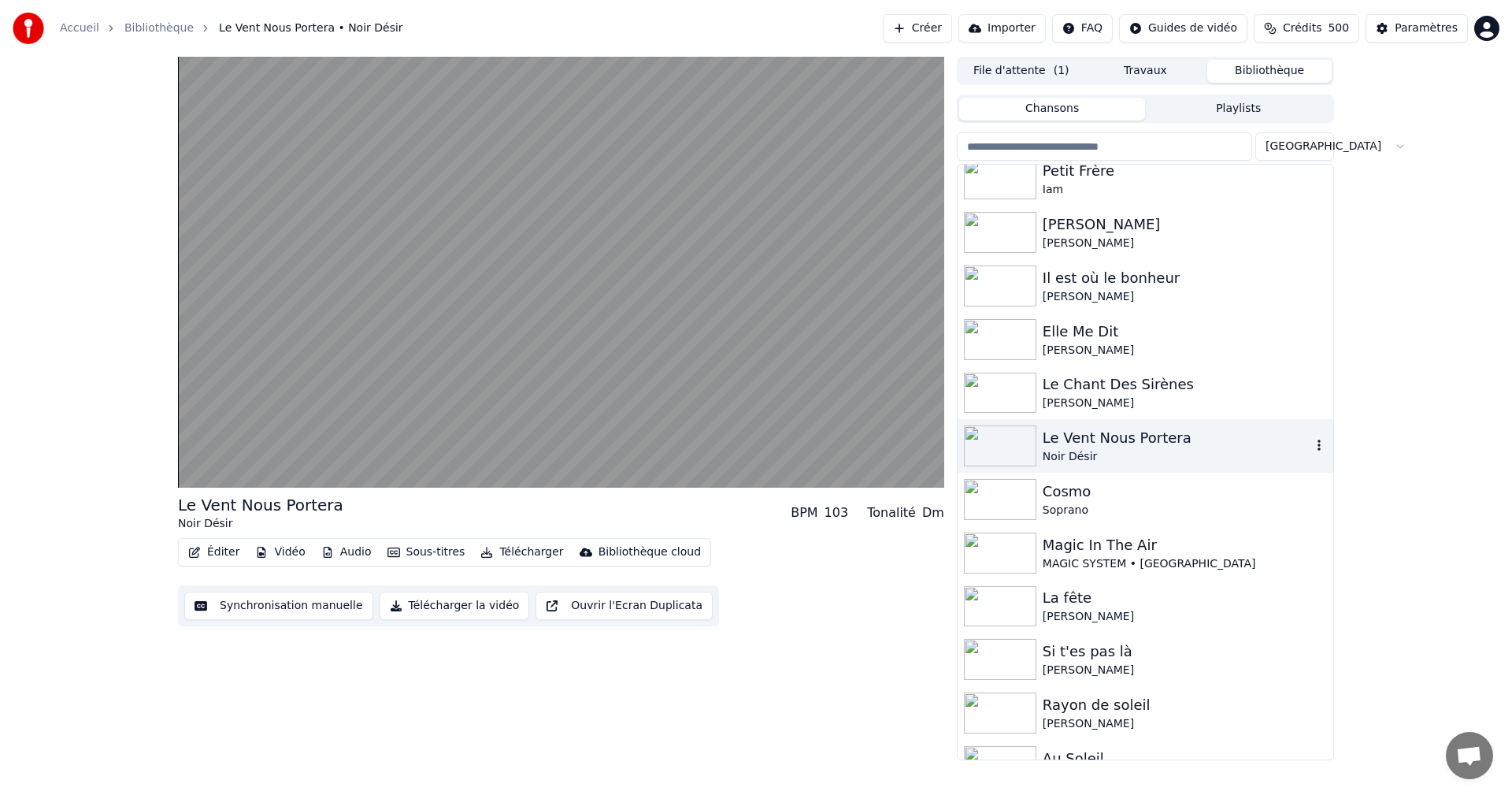
click at [1161, 449] on div "Le Vent Nous Portera" at bounding box center [1177, 438] width 268 height 22
click at [444, 417] on video at bounding box center [560, 272] width 766 height 431
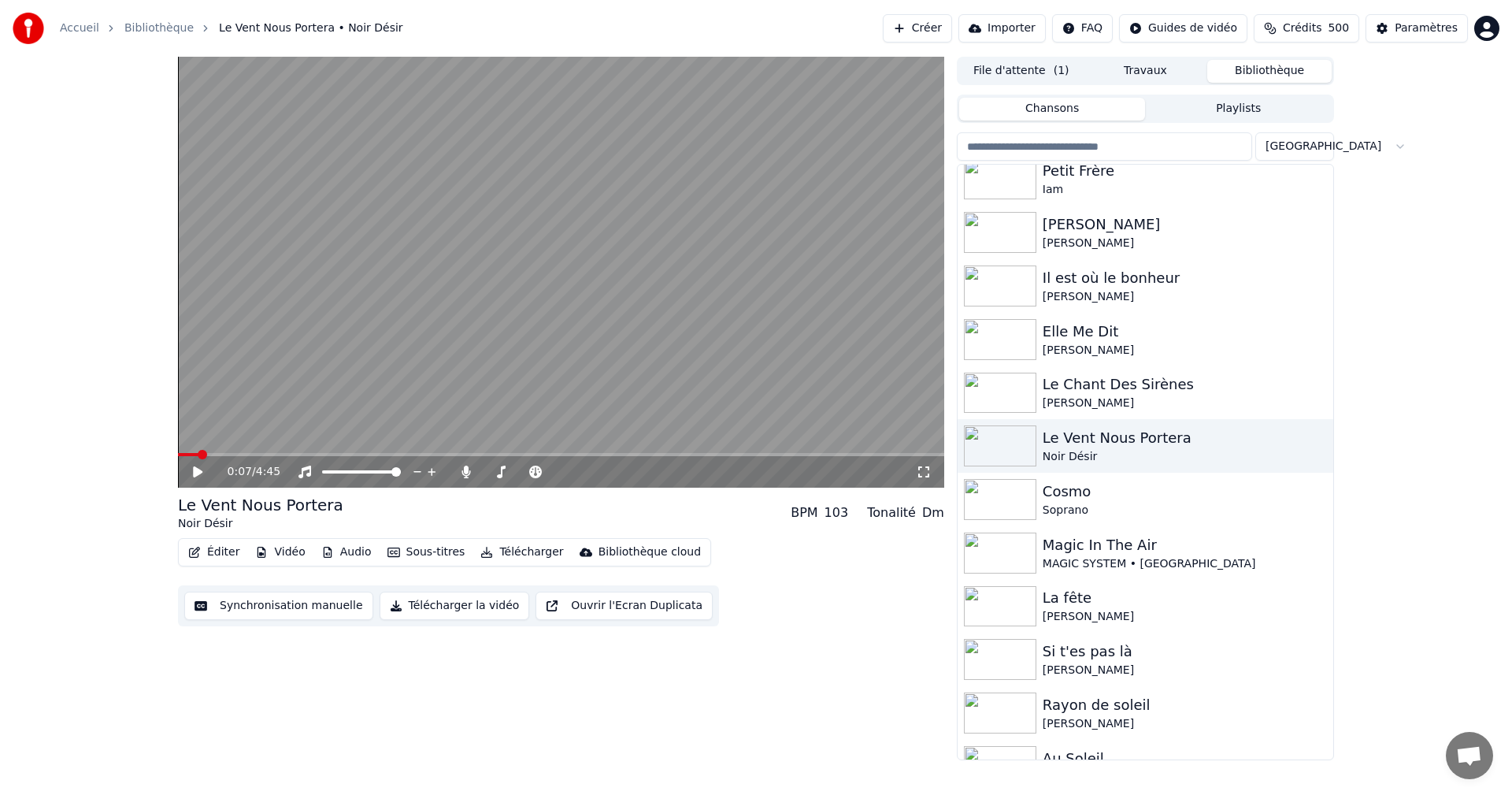
click at [200, 470] on icon at bounding box center [197, 472] width 9 height 11
click at [921, 472] on icon at bounding box center [923, 472] width 16 height 12
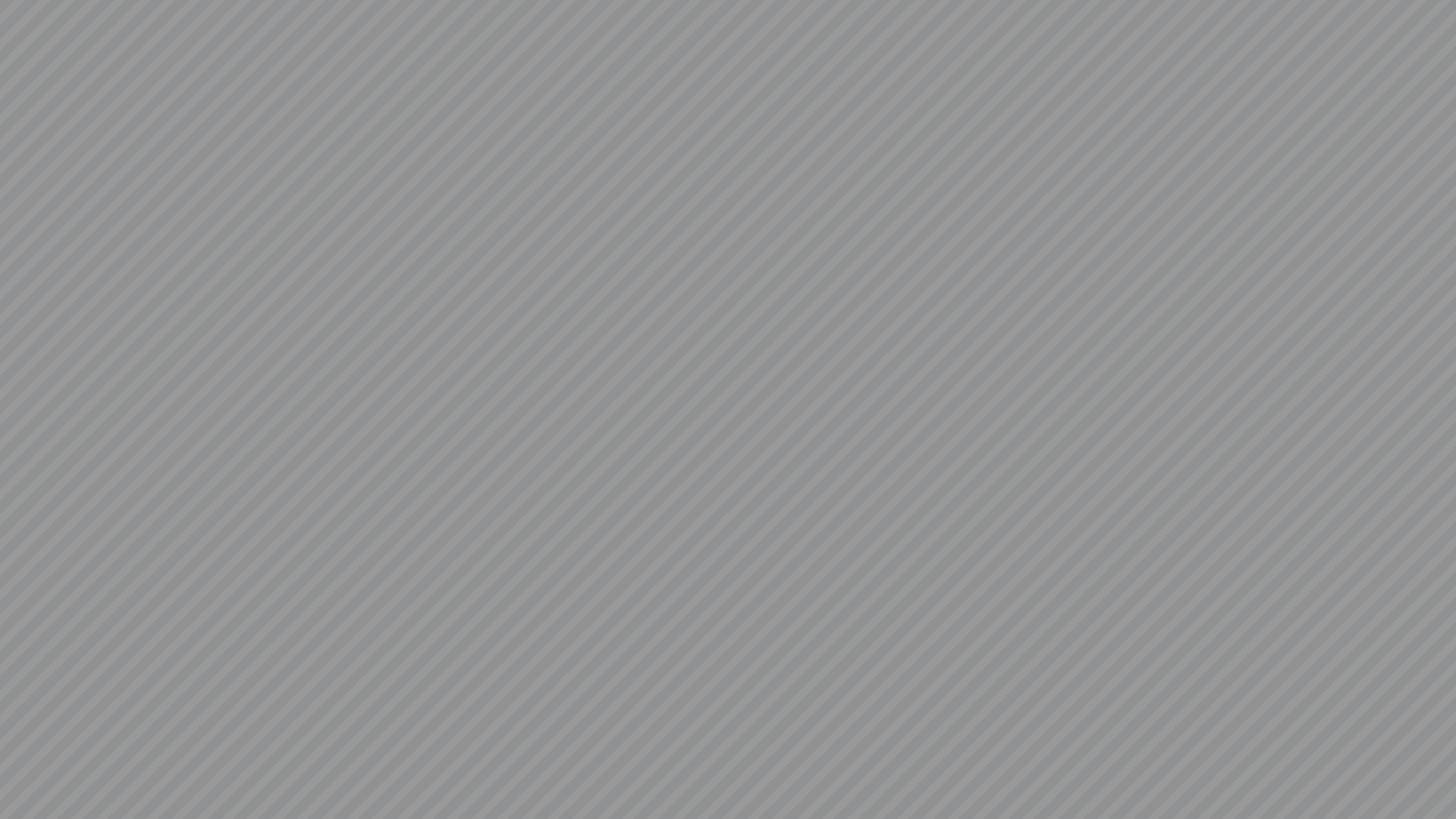
click at [760, 583] on video at bounding box center [728, 410] width 1456 height 819
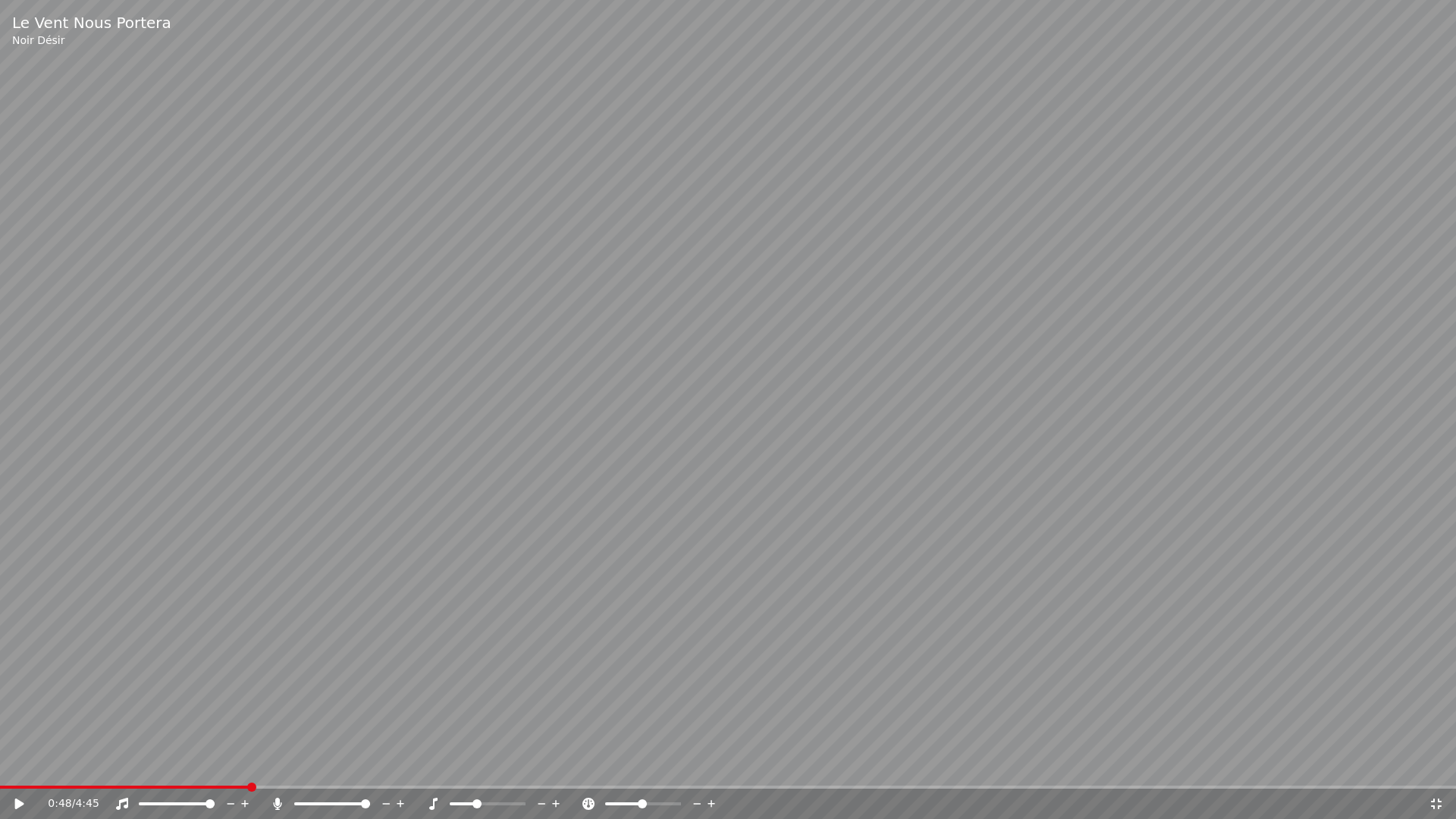
click at [1438, 765] on icon at bounding box center [1436, 804] width 10 height 10
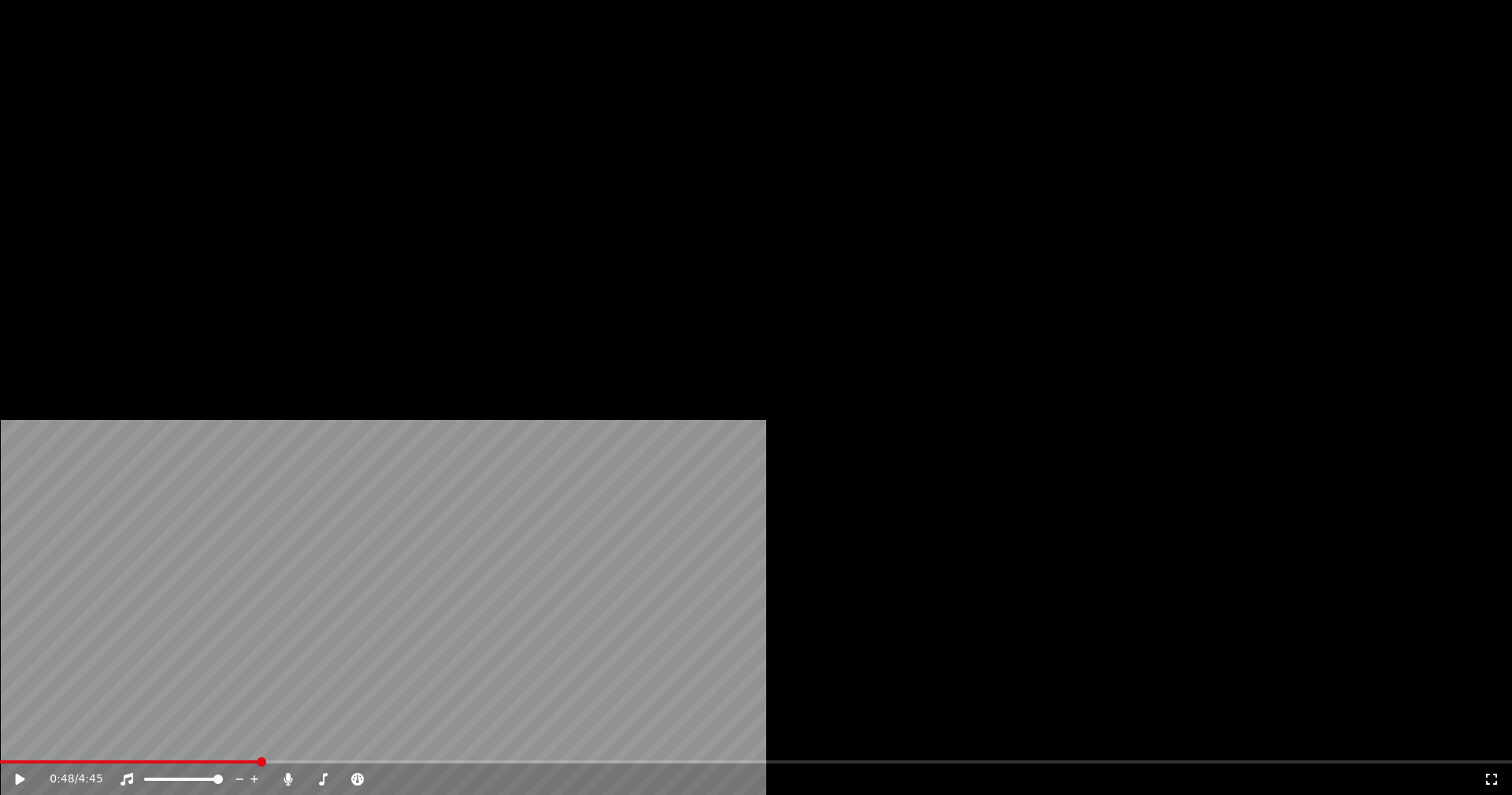
scroll to position [4023, 0]
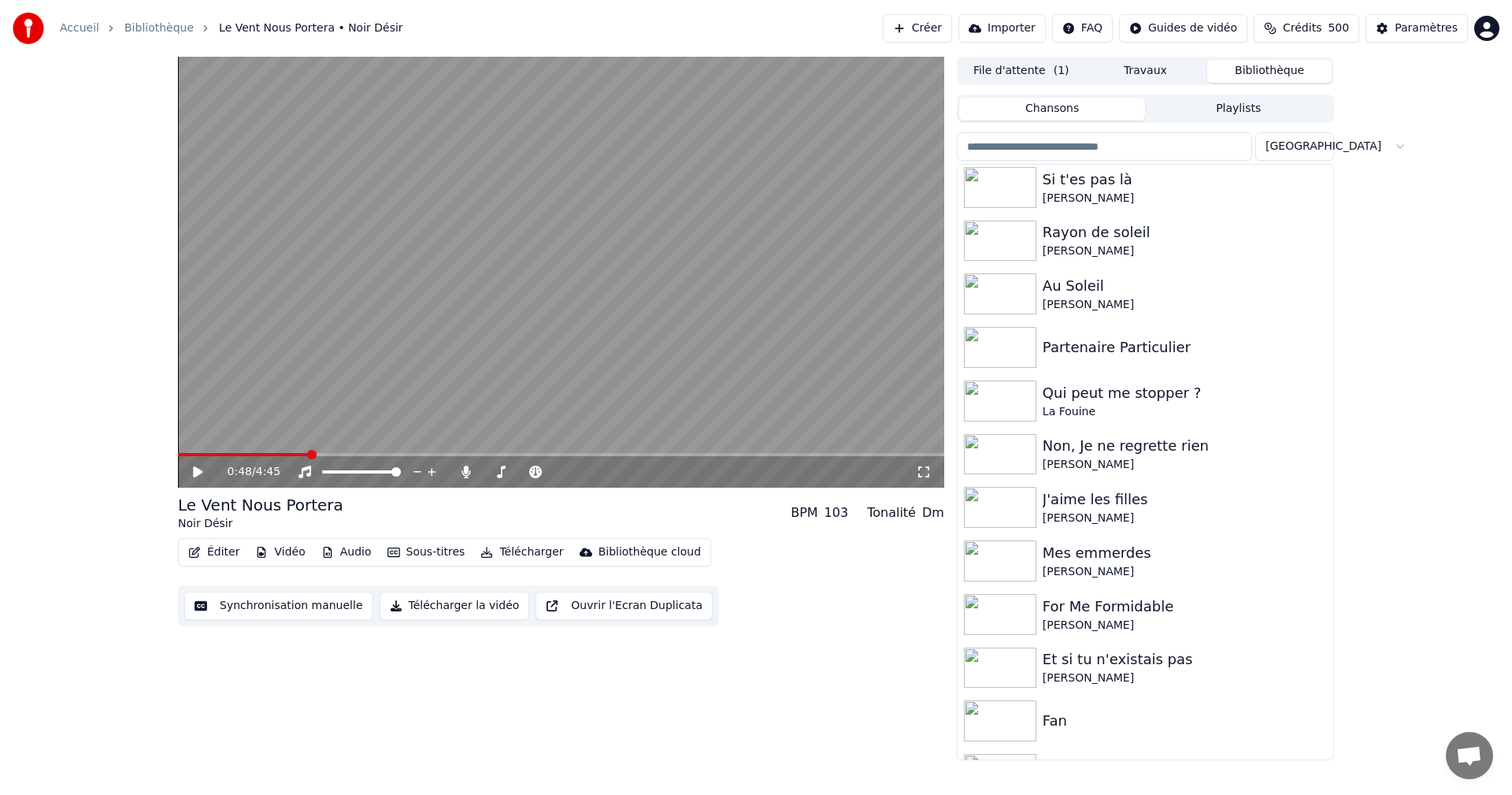
click at [1101, 345] on div "Partenaire Particulier" at bounding box center [1185, 347] width 284 height 22
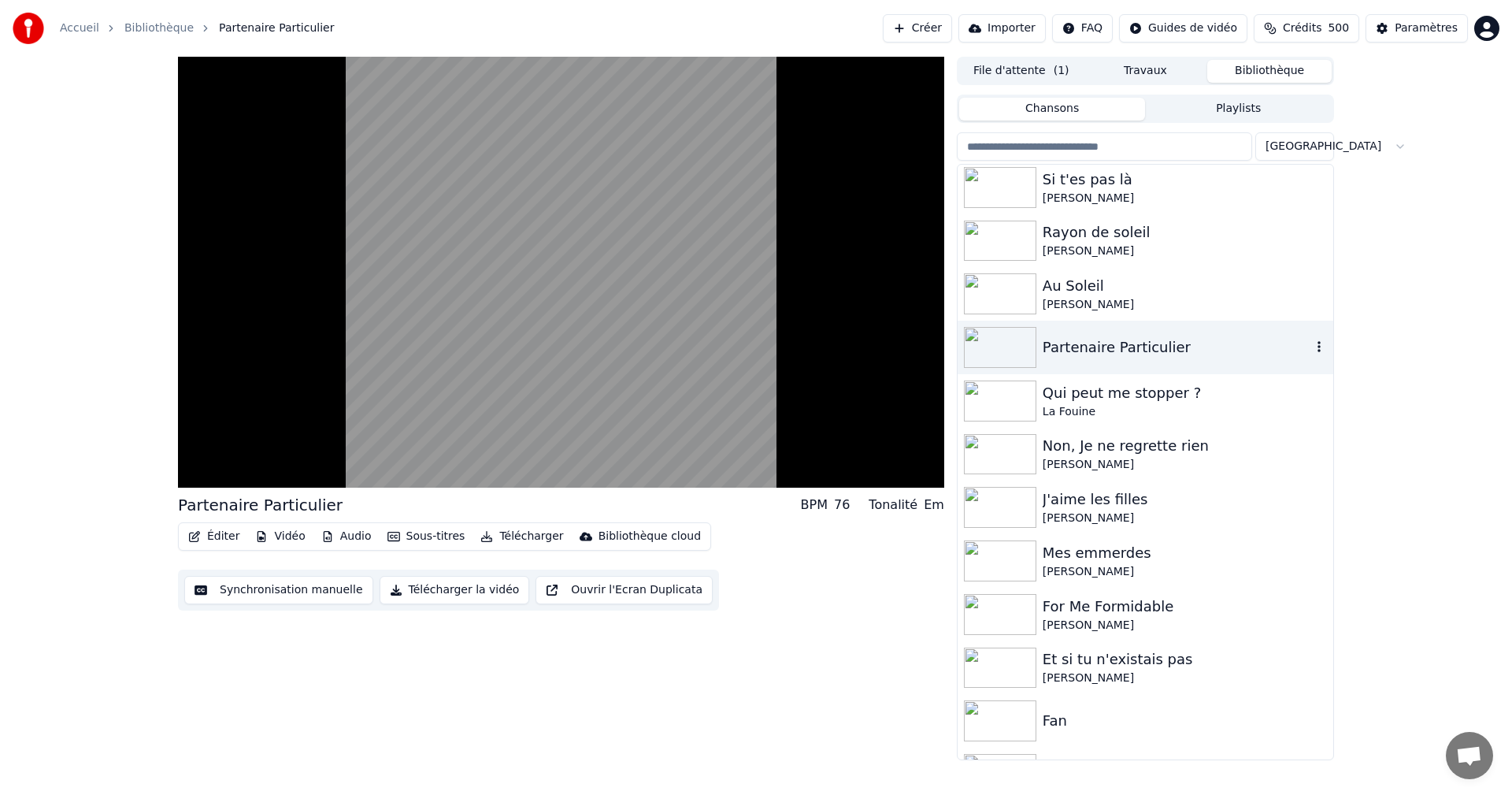
click at [889, 441] on video at bounding box center [560, 272] width 766 height 431
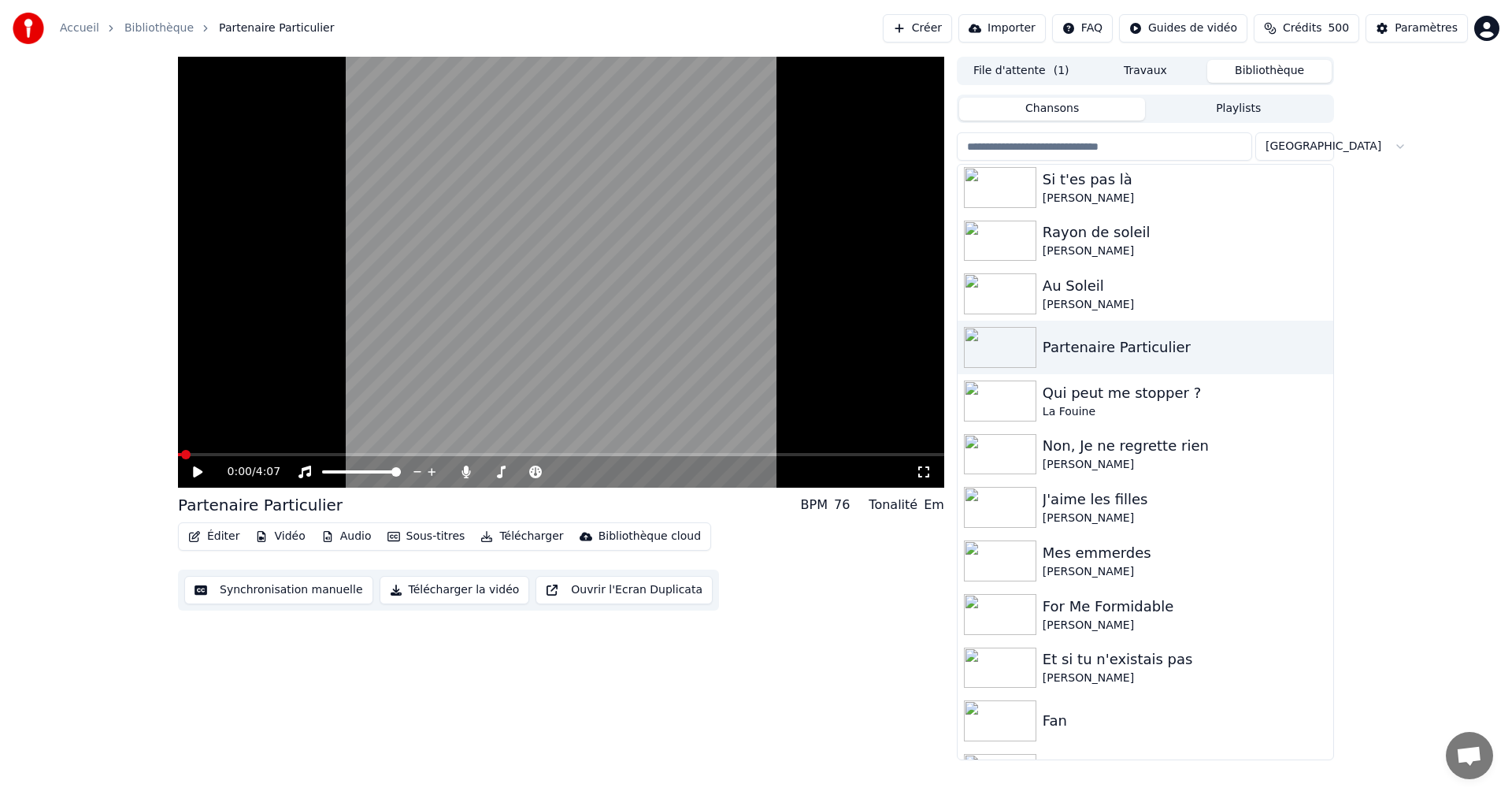
click at [921, 472] on icon at bounding box center [923, 472] width 16 height 12
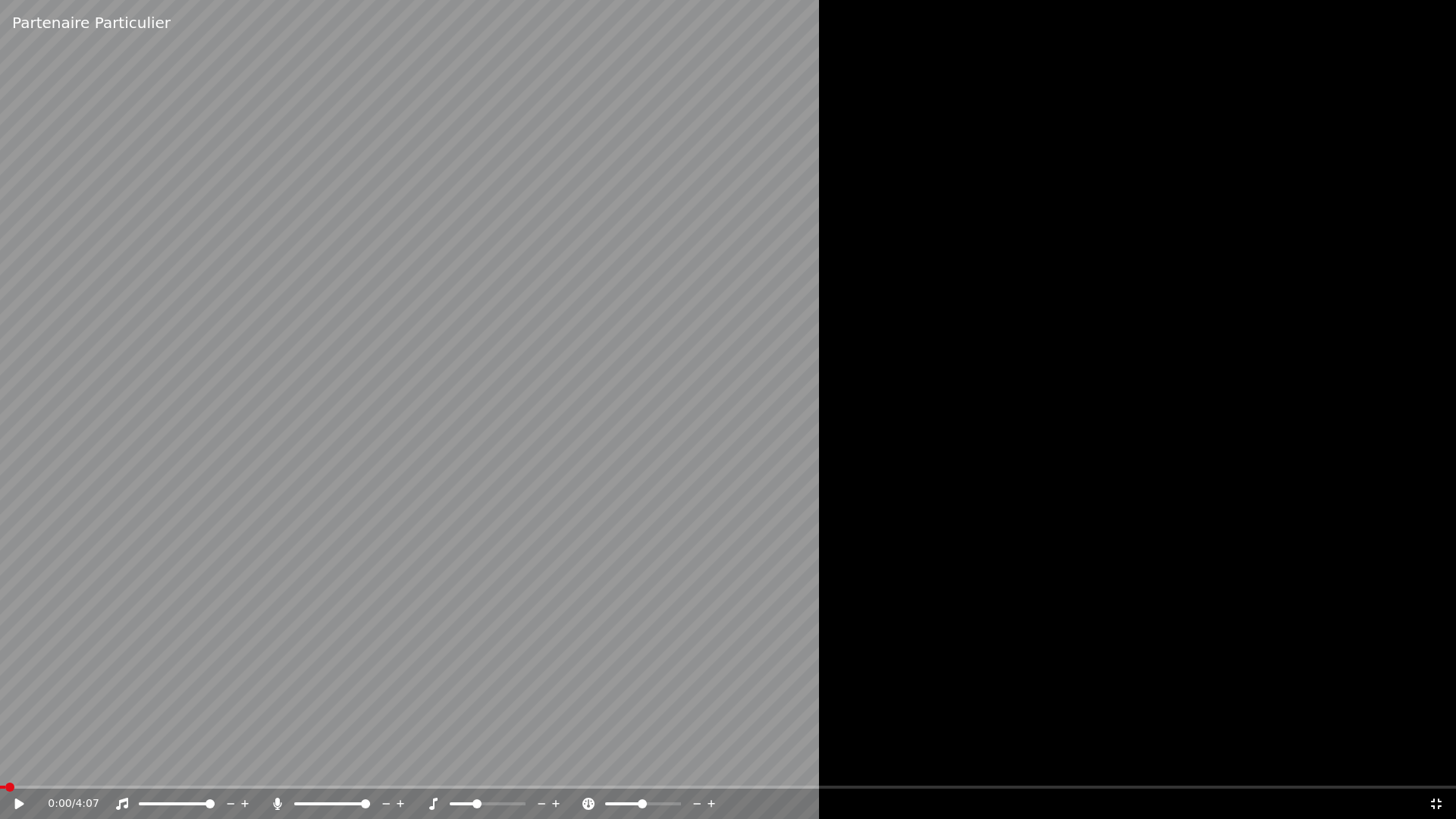
click at [243, 713] on video at bounding box center [728, 410] width 1456 height 819
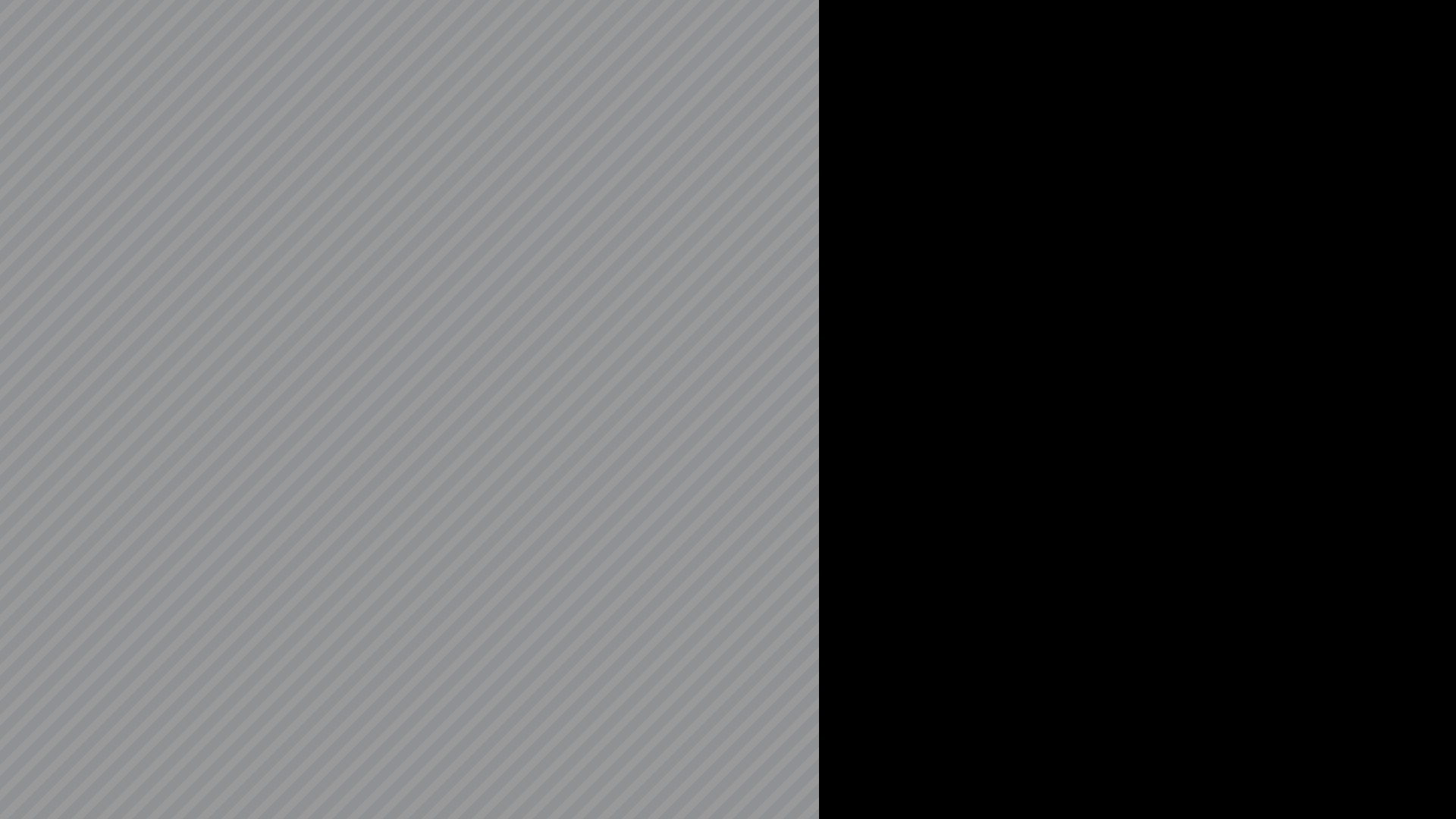
click at [476, 622] on video at bounding box center [728, 410] width 1456 height 819
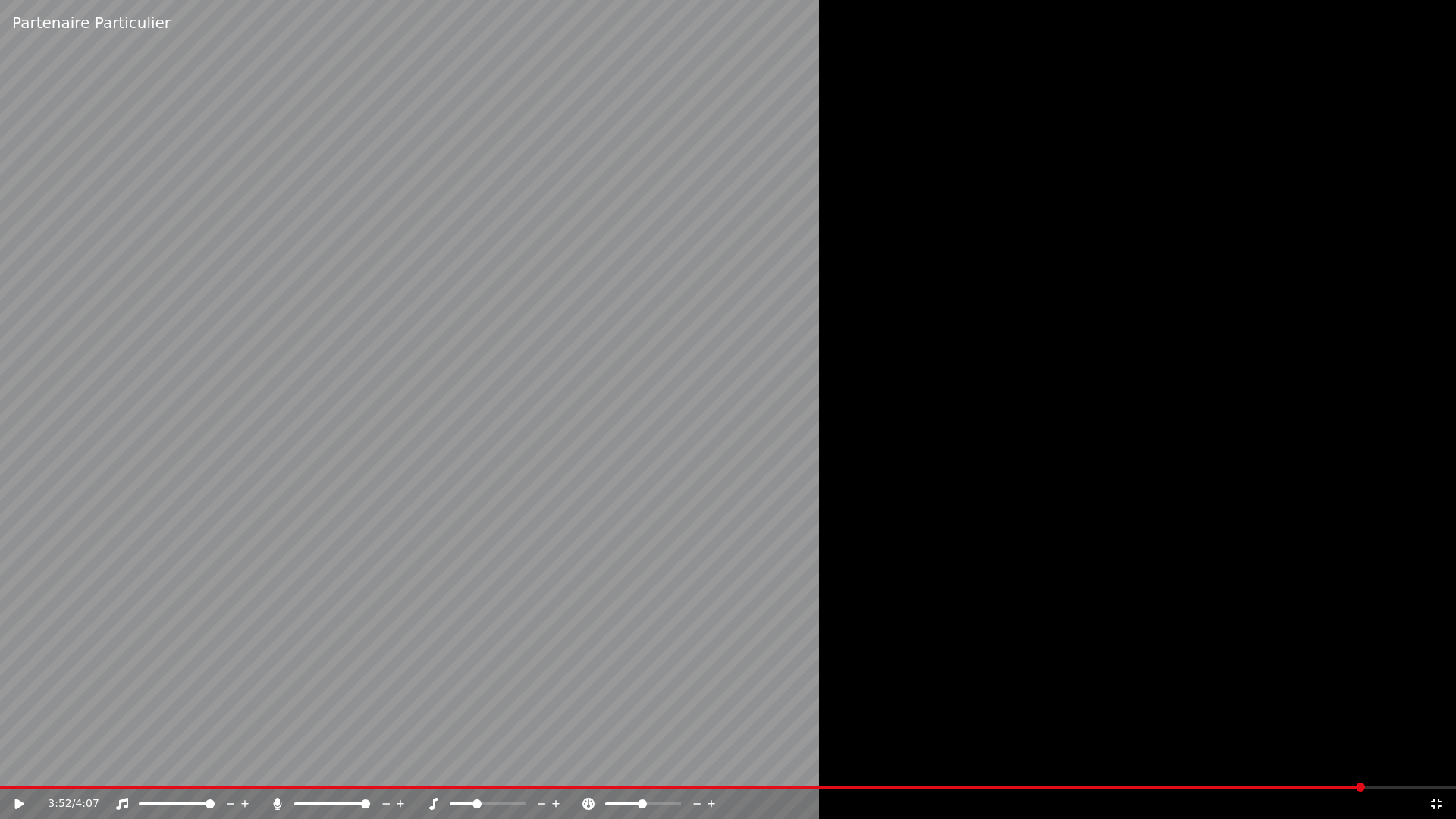
click at [1433, 765] on icon at bounding box center [1436, 804] width 15 height 12
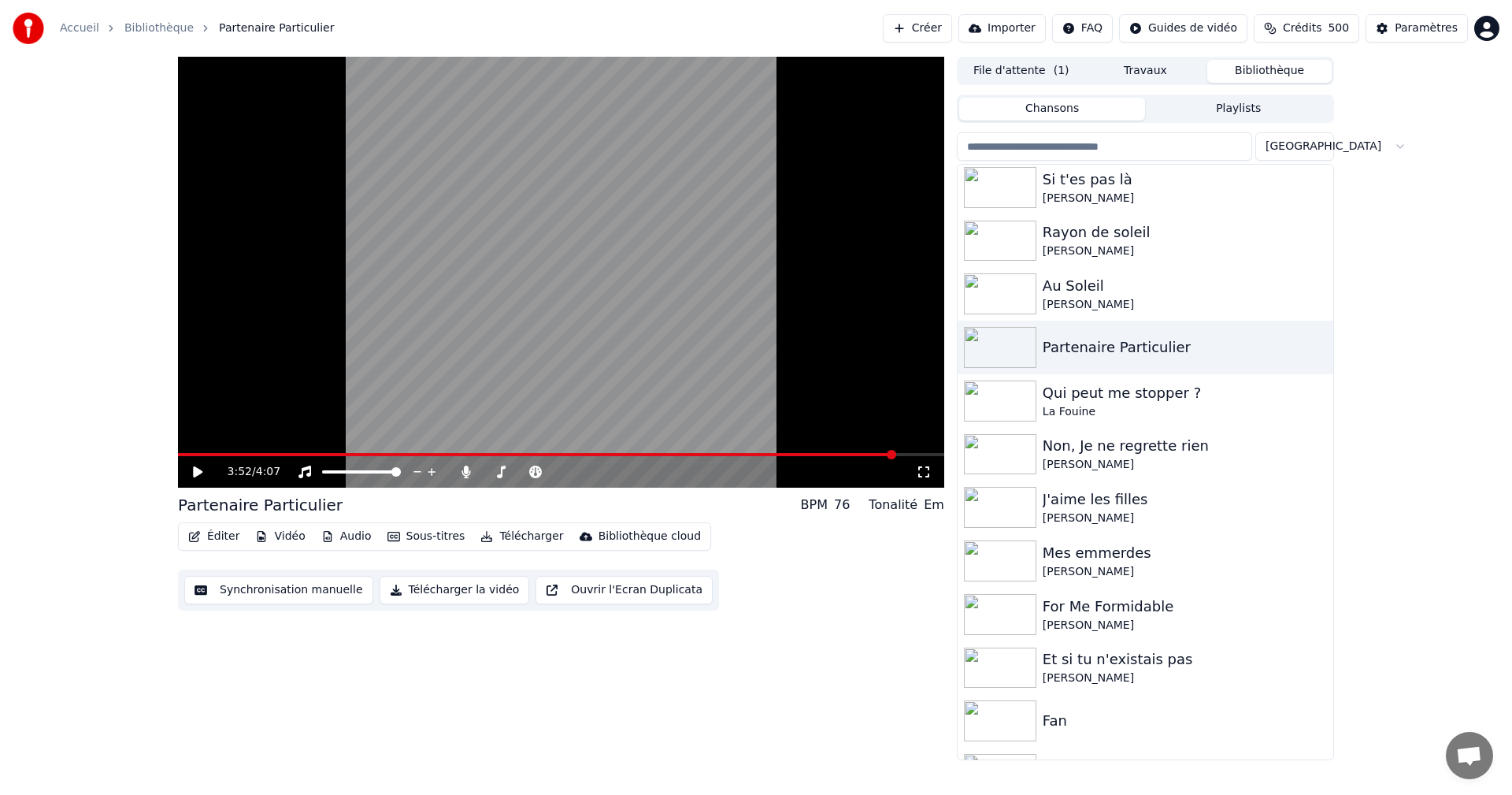
click at [1040, 118] on button "Chansons" at bounding box center [1052, 110] width 187 height 23
click at [1053, 159] on input "search" at bounding box center [1105, 146] width 296 height 28
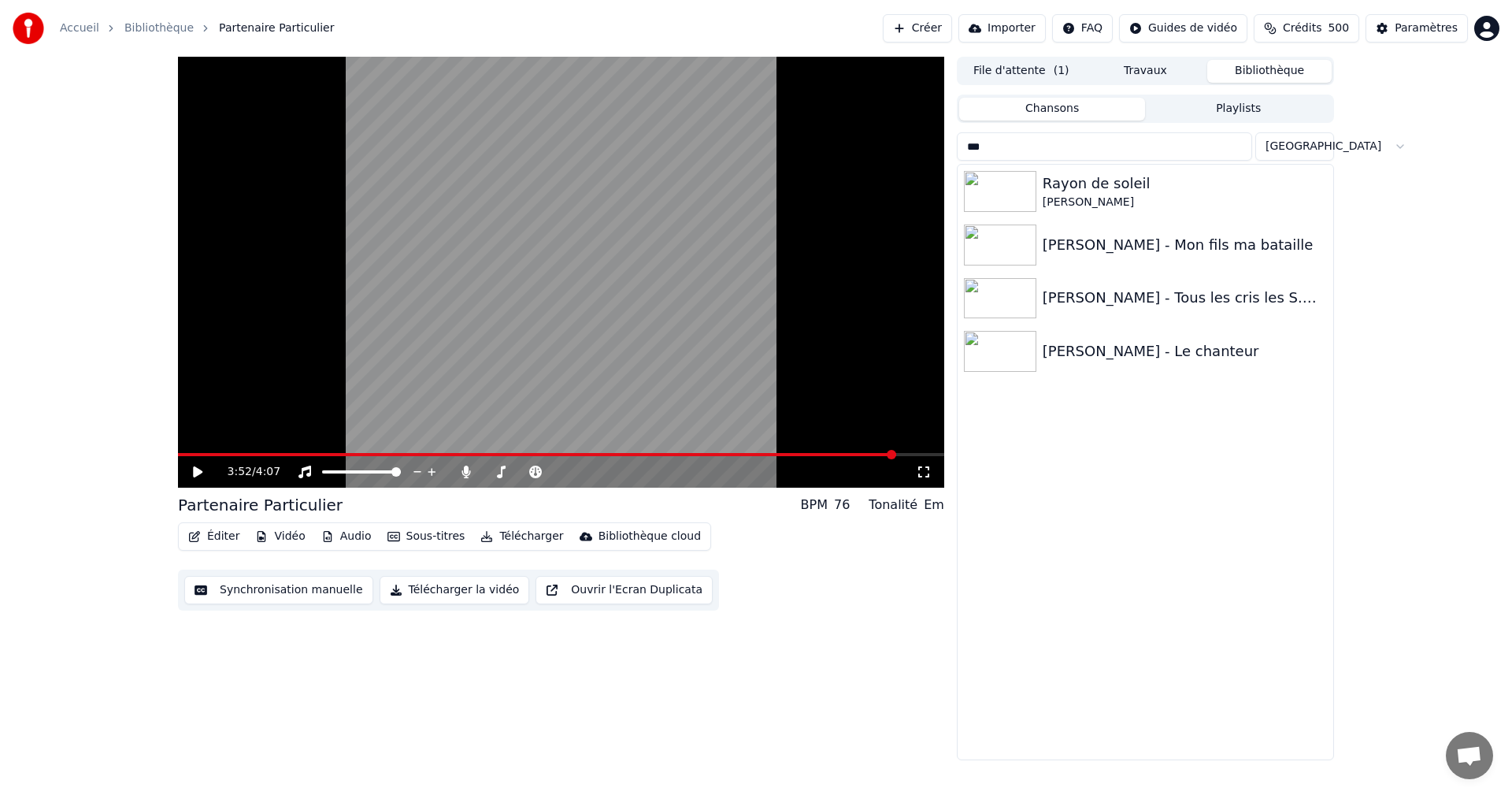
type input "***"
click at [1076, 343] on div "[PERSON_NAME] - Le chanteur" at bounding box center [1185, 351] width 284 height 22
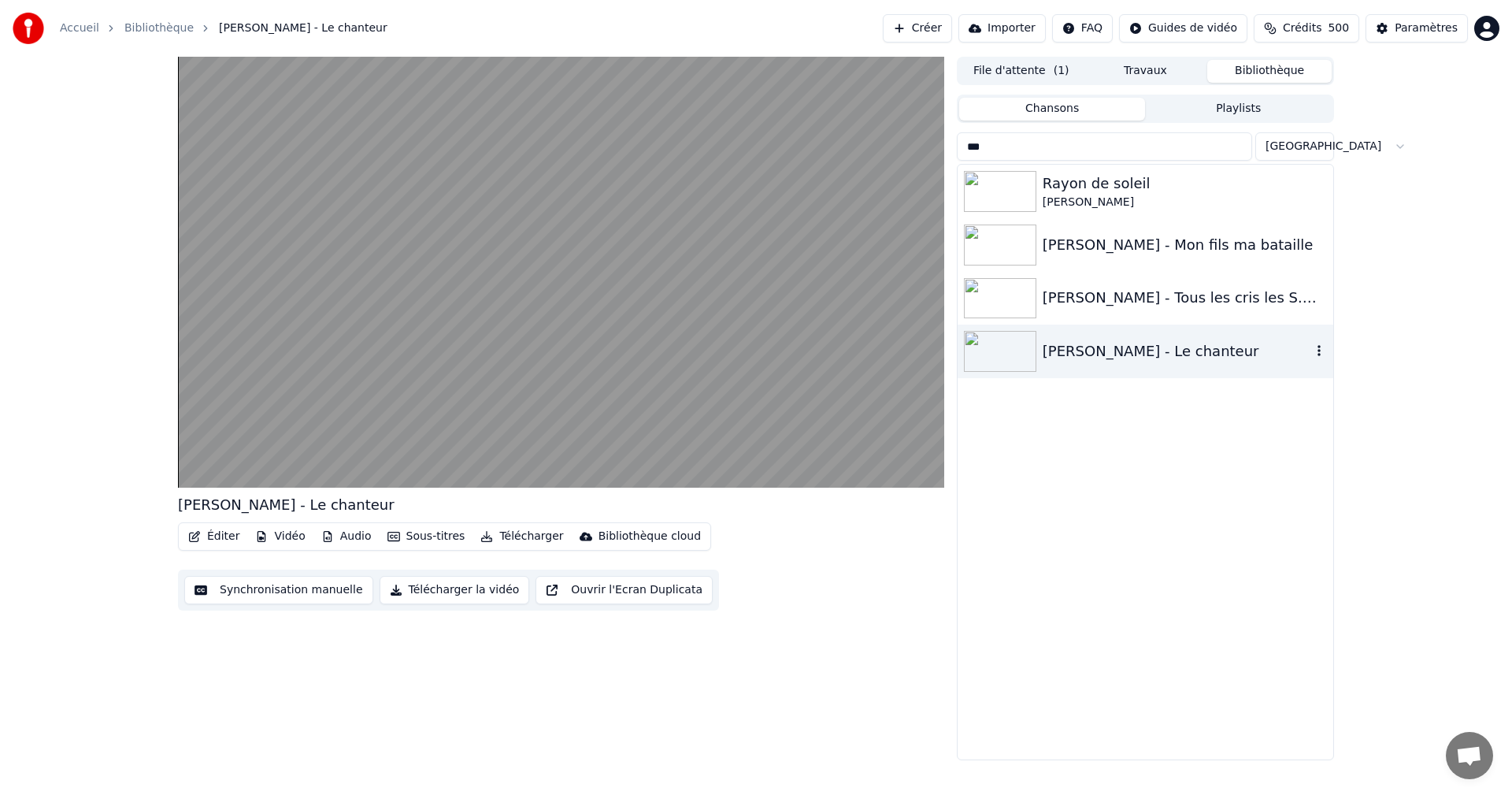
click at [327, 403] on video at bounding box center [560, 272] width 766 height 431
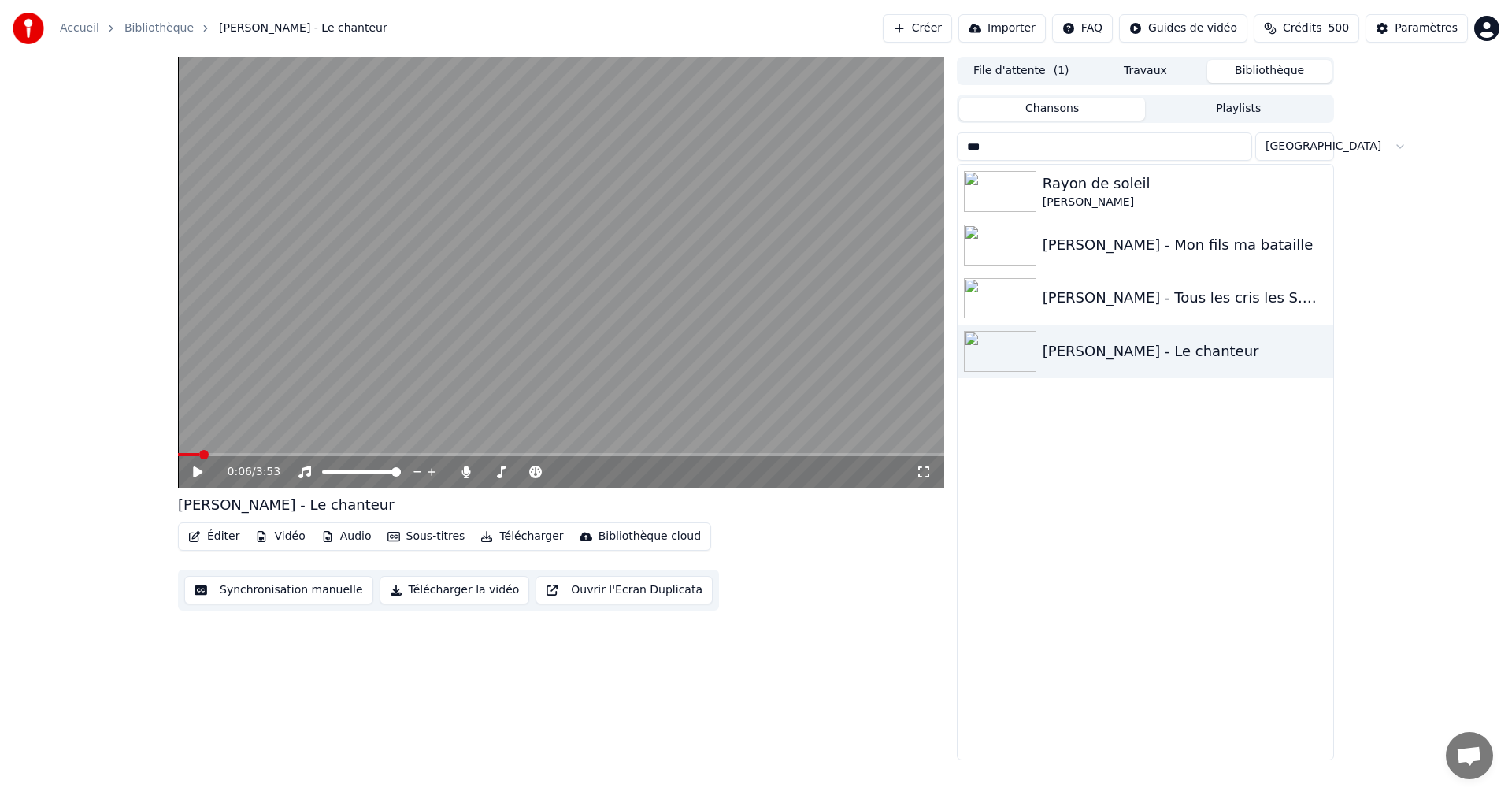
click at [179, 472] on div "0:06 / 3:53" at bounding box center [560, 472] width 766 height 32
click at [199, 474] on icon at bounding box center [197, 472] width 9 height 11
click at [917, 474] on icon at bounding box center [923, 472] width 16 height 12
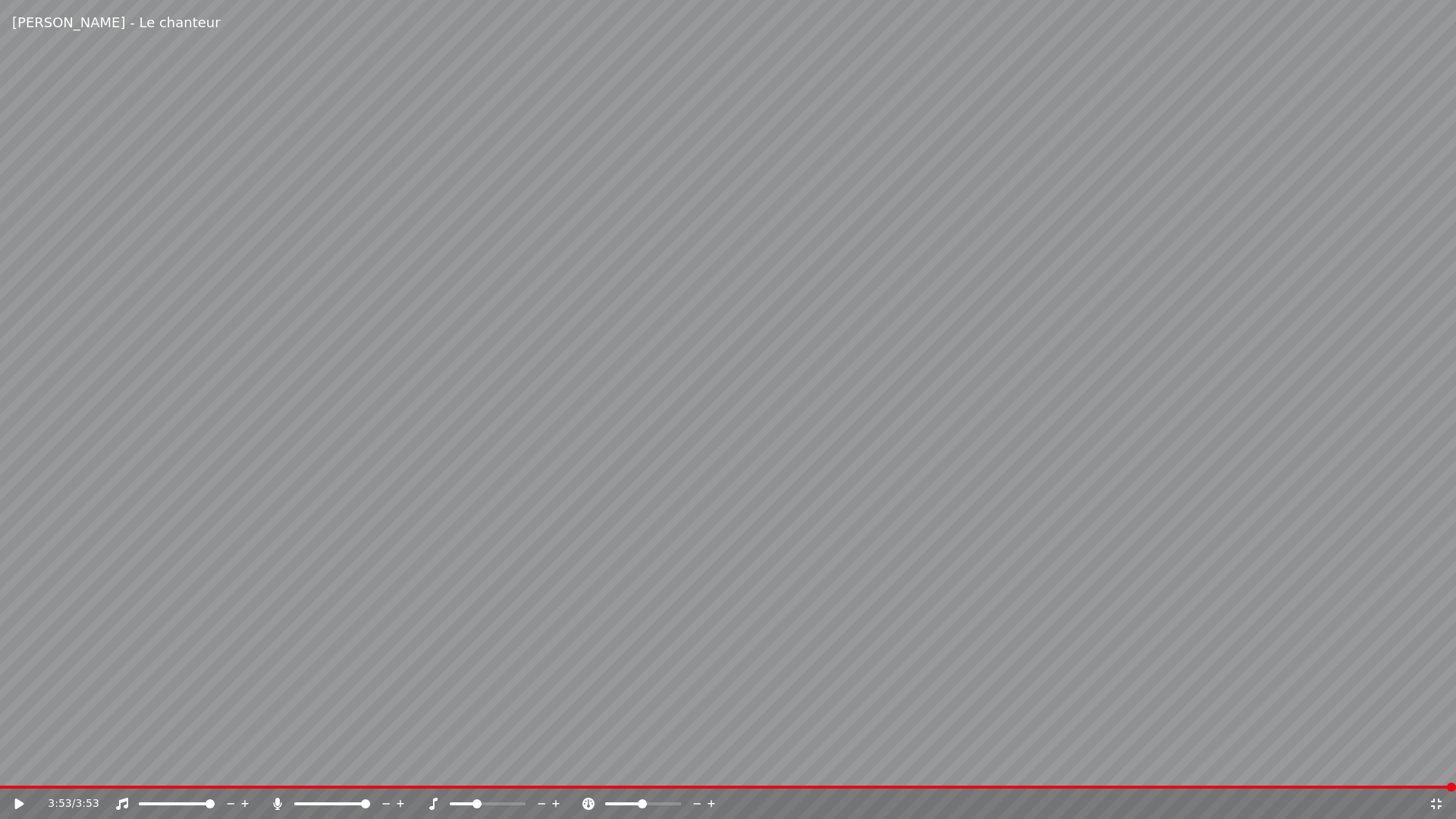
click at [1448, 765] on div "3:53 / 3:53" at bounding box center [728, 804] width 1444 height 15
click at [1438, 765] on icon at bounding box center [1436, 804] width 10 height 10
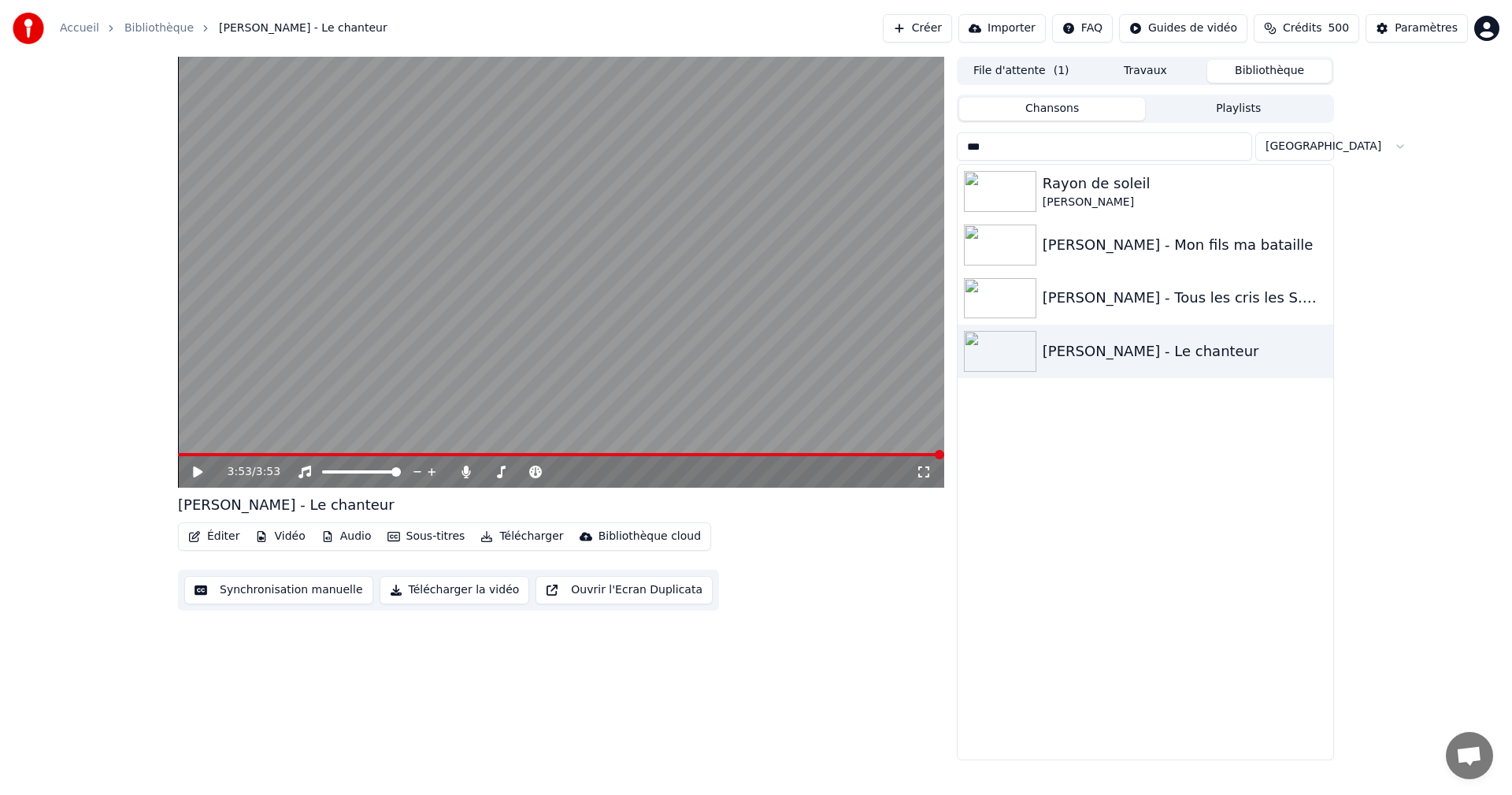
click at [1258, 109] on button "Playlists" at bounding box center [1238, 110] width 187 height 23
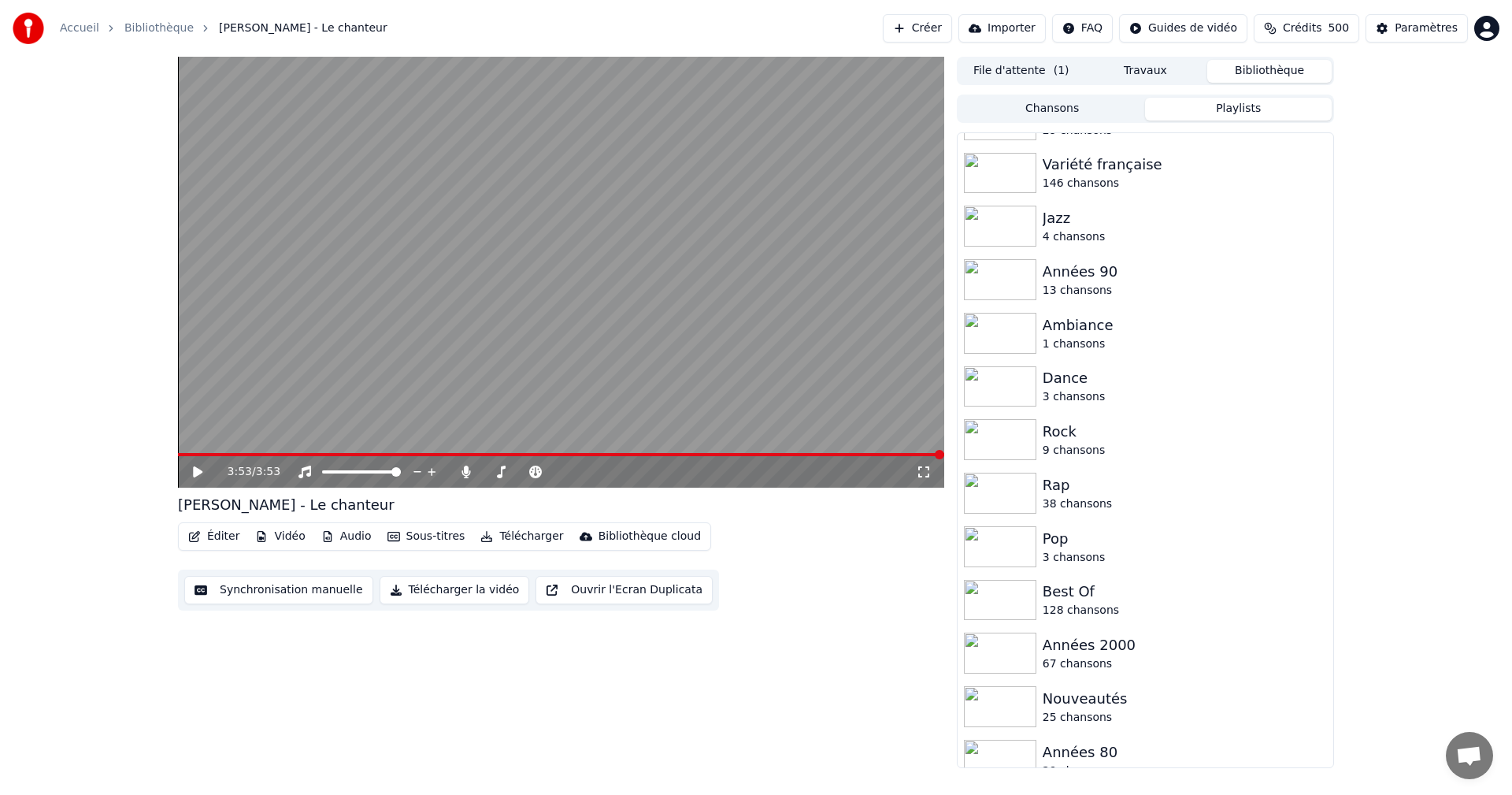
scroll to position [114, 0]
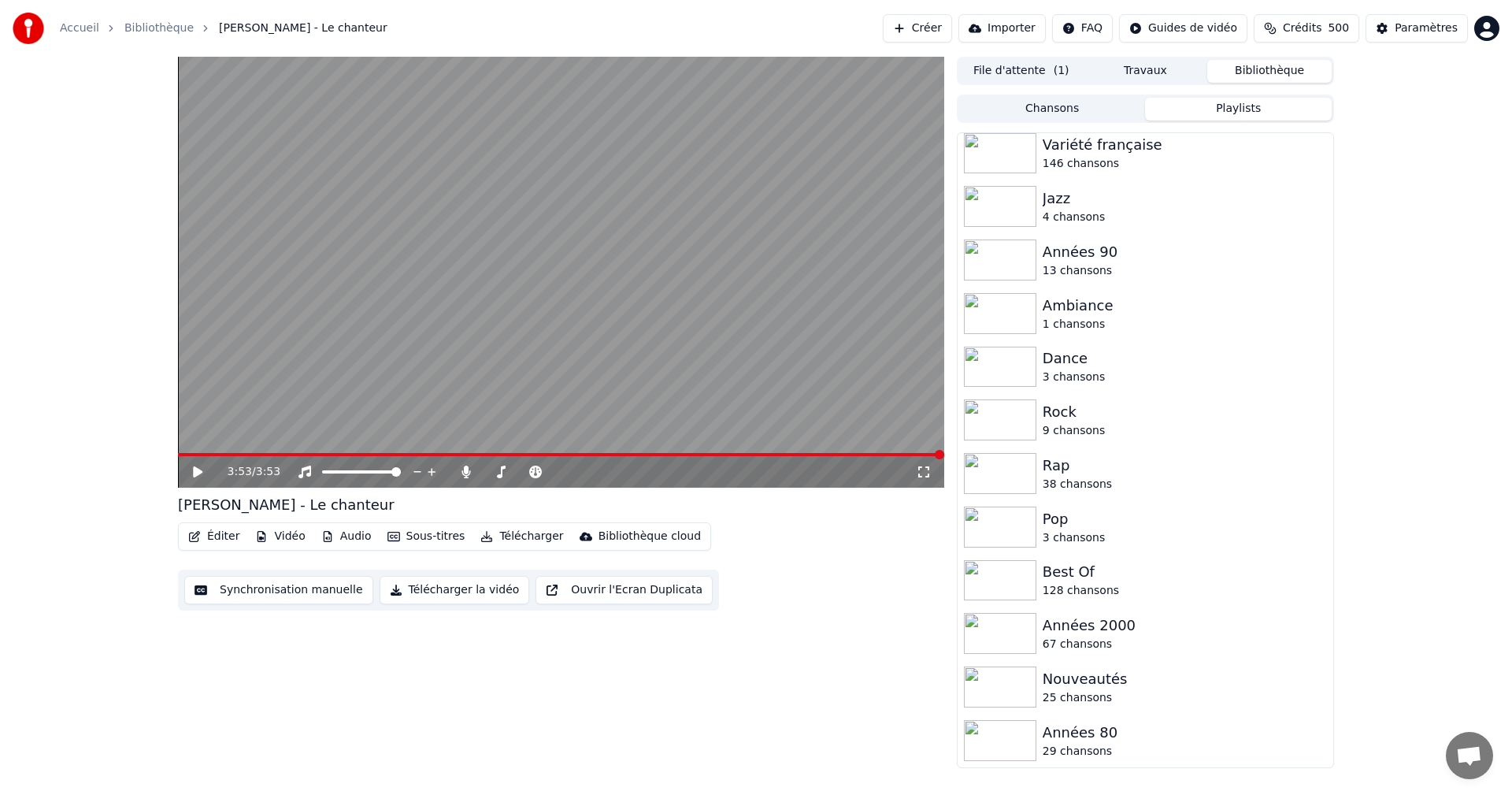
click at [1182, 677] on div "Nouveautés" at bounding box center [1185, 679] width 284 height 22
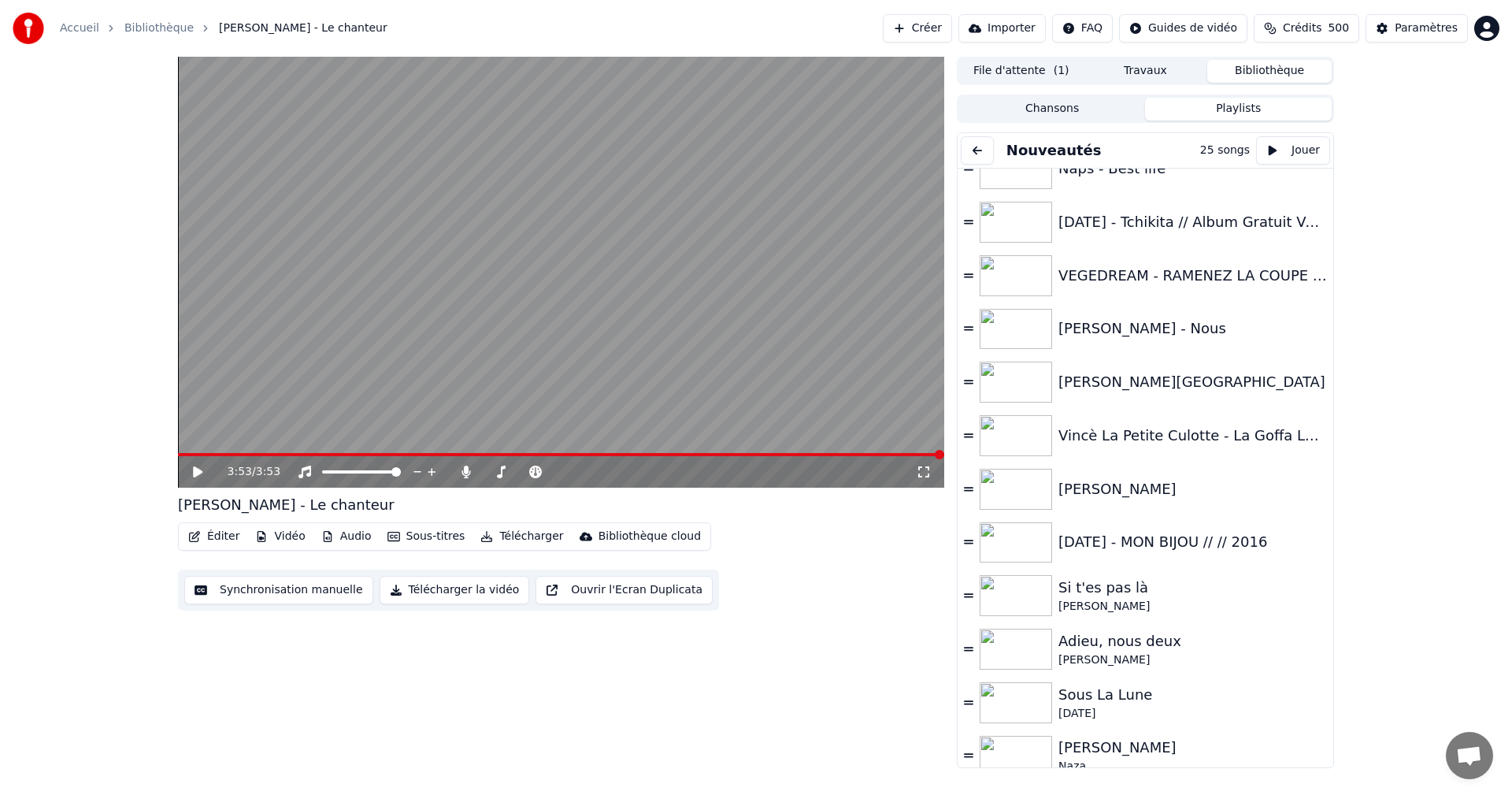
scroll to position [164, 0]
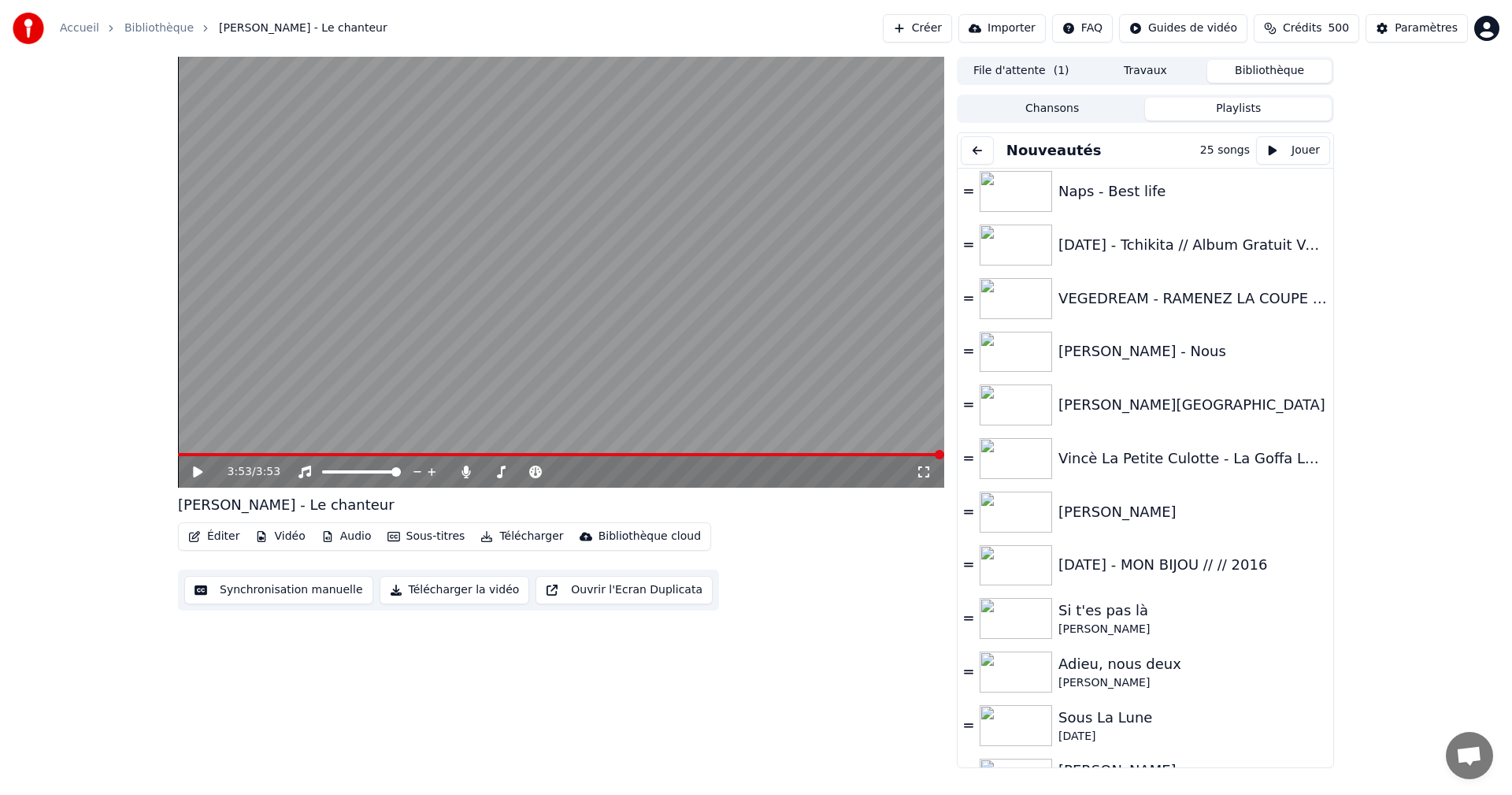
click at [1074, 108] on button "Chansons" at bounding box center [1052, 110] width 187 height 23
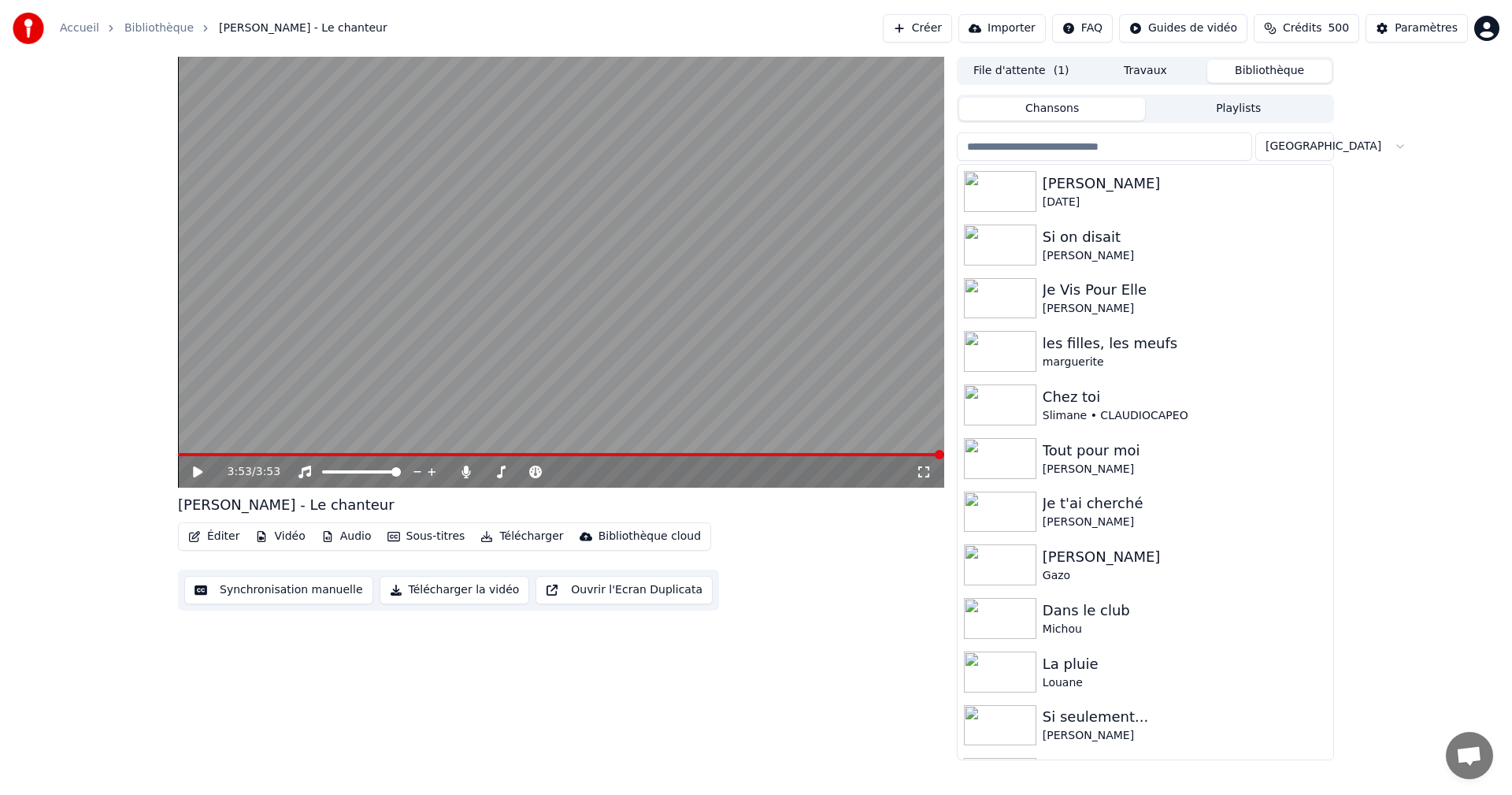
click at [1280, 101] on button "Playlists" at bounding box center [1238, 110] width 187 height 23
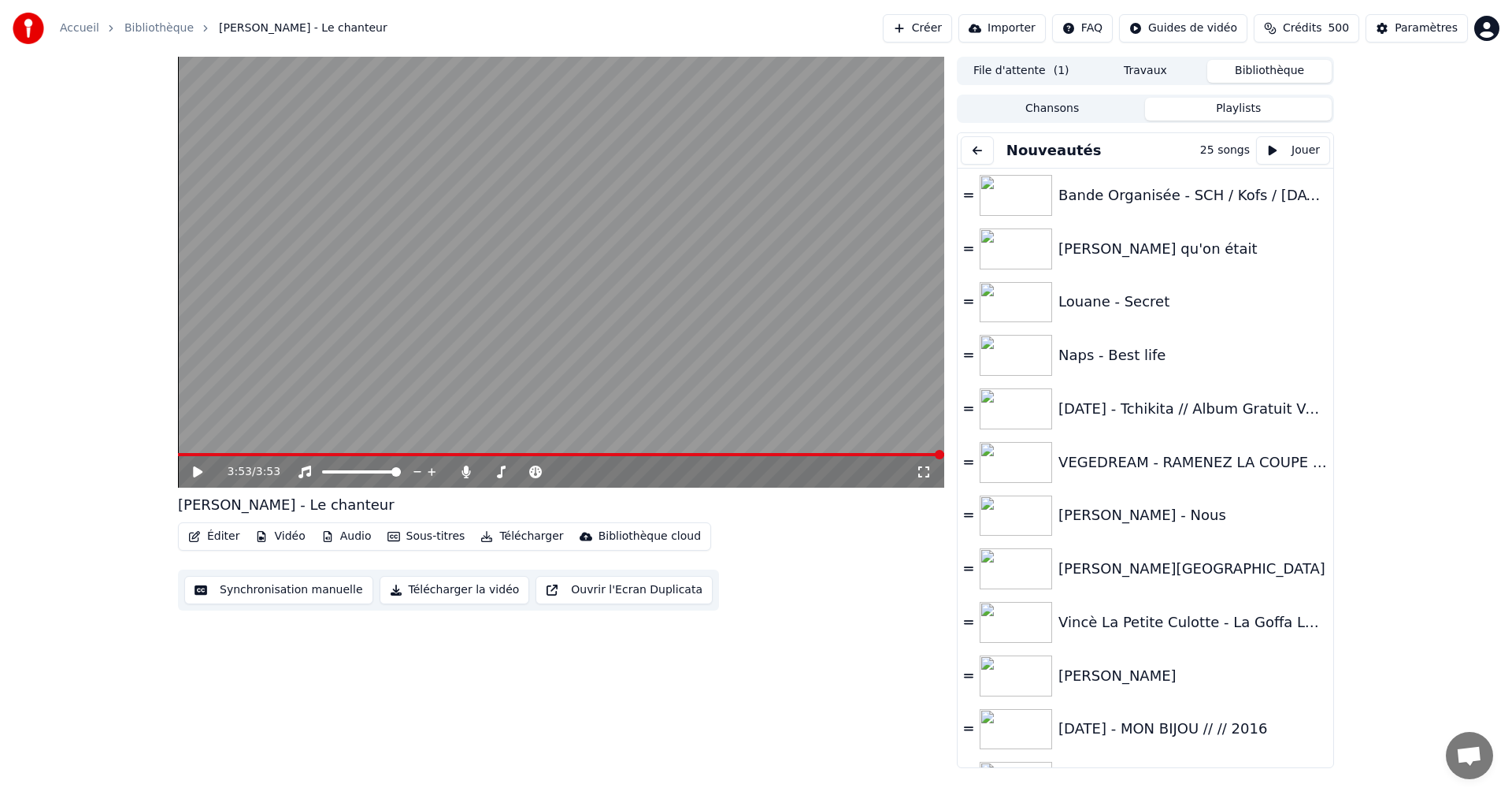
click at [1099, 101] on button "Chansons" at bounding box center [1052, 110] width 187 height 23
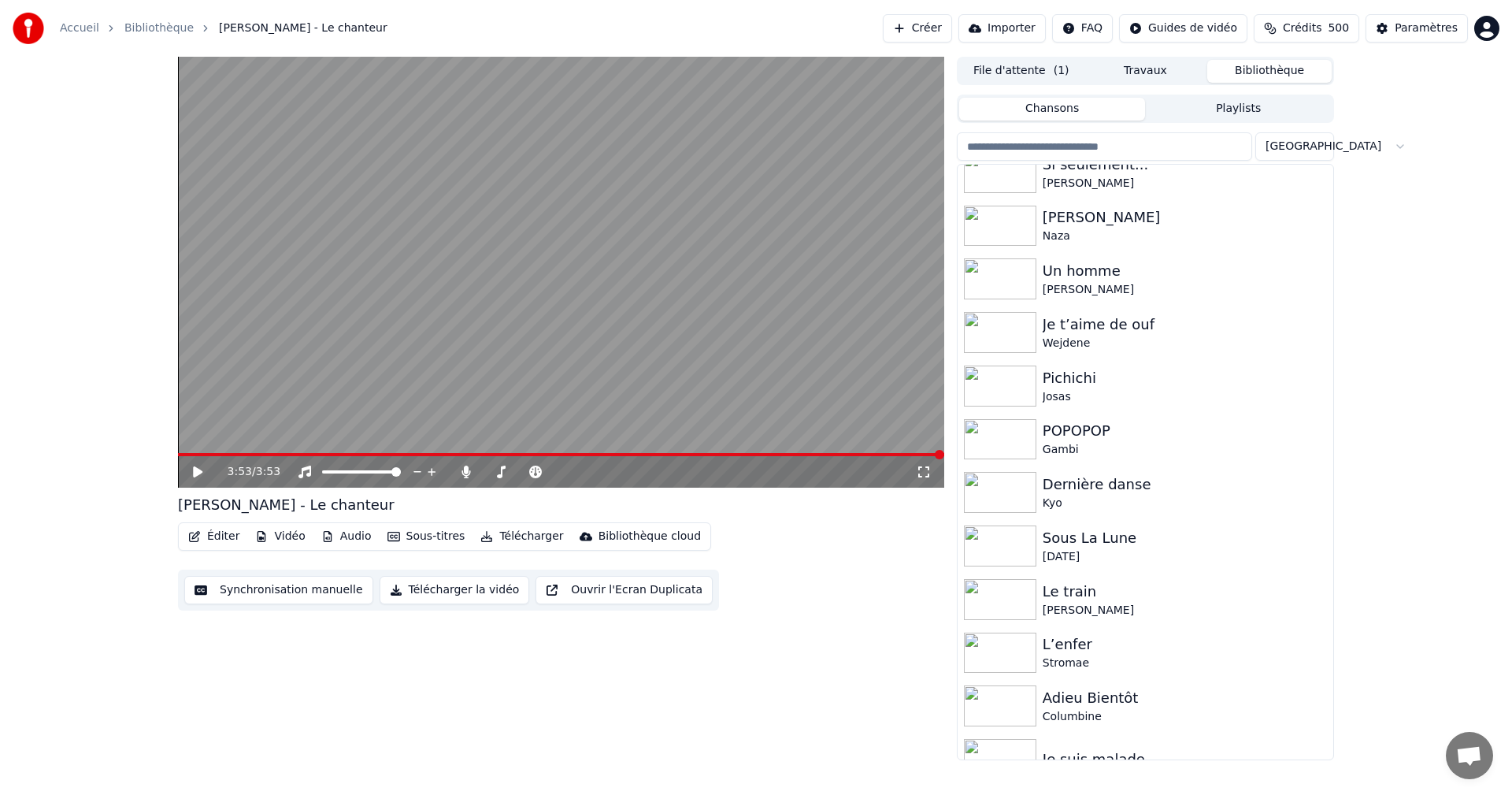
scroll to position [556, 0]
click at [1058, 68] on span "( 1 )" at bounding box center [1061, 71] width 16 height 16
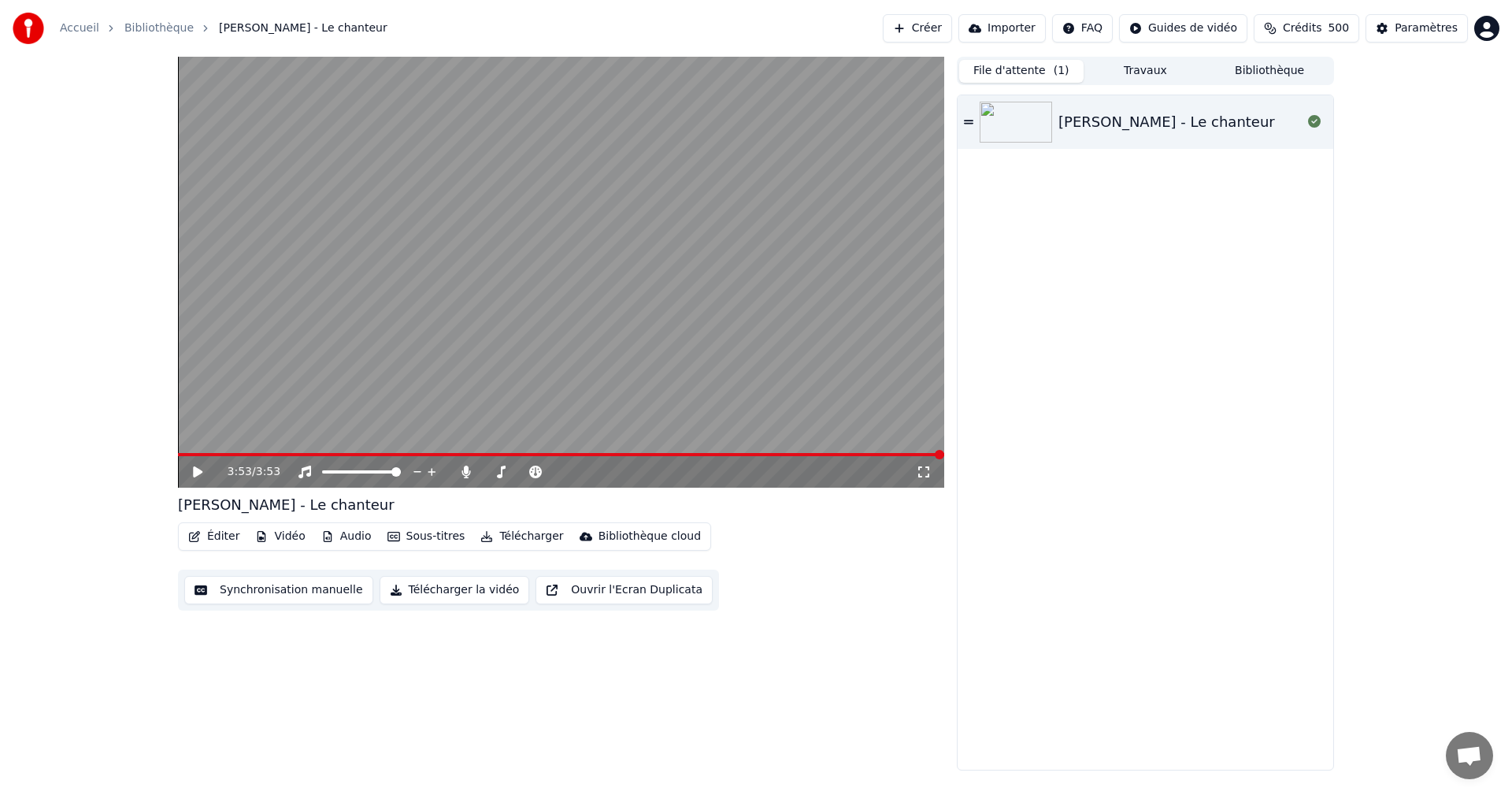
click at [1294, 64] on button "Bibliothèque" at bounding box center [1270, 71] width 125 height 23
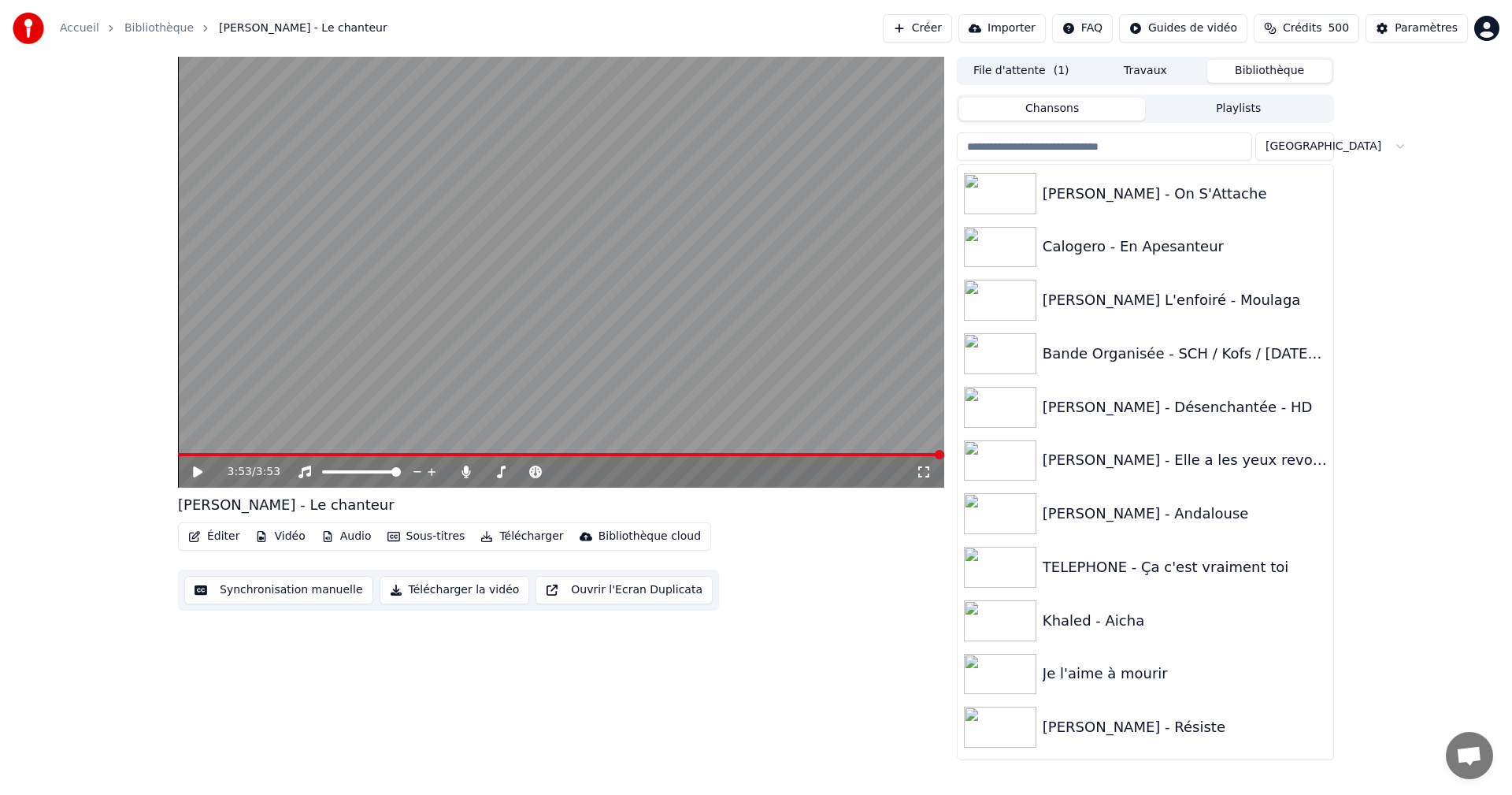
scroll to position [8085, 0]
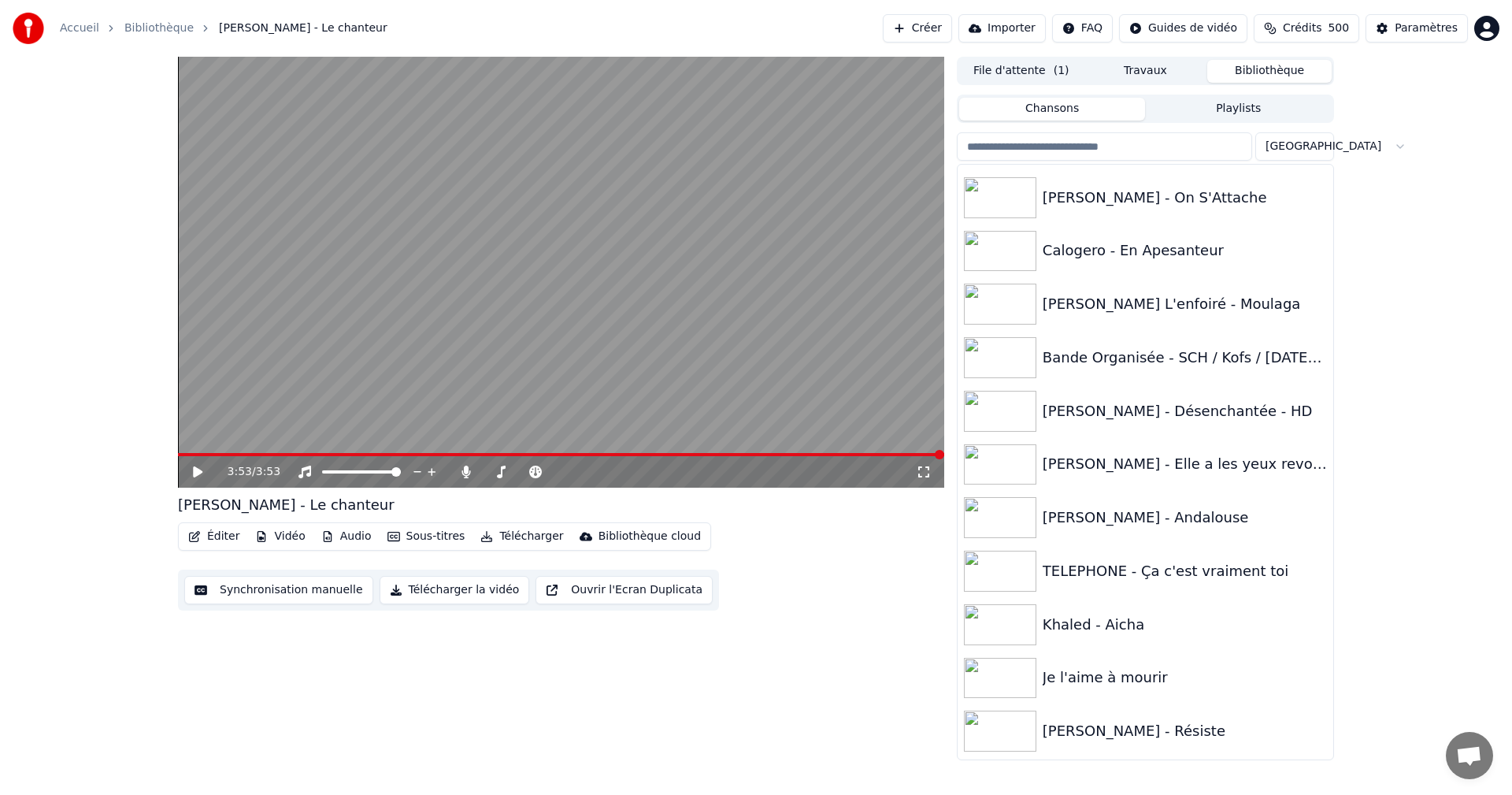
click at [1104, 356] on div "Bande Organisée - SCH / Kofs / [DATE] / Naps / Soso Maness / Elams / Solda / Ho…" at bounding box center [1185, 357] width 284 height 22
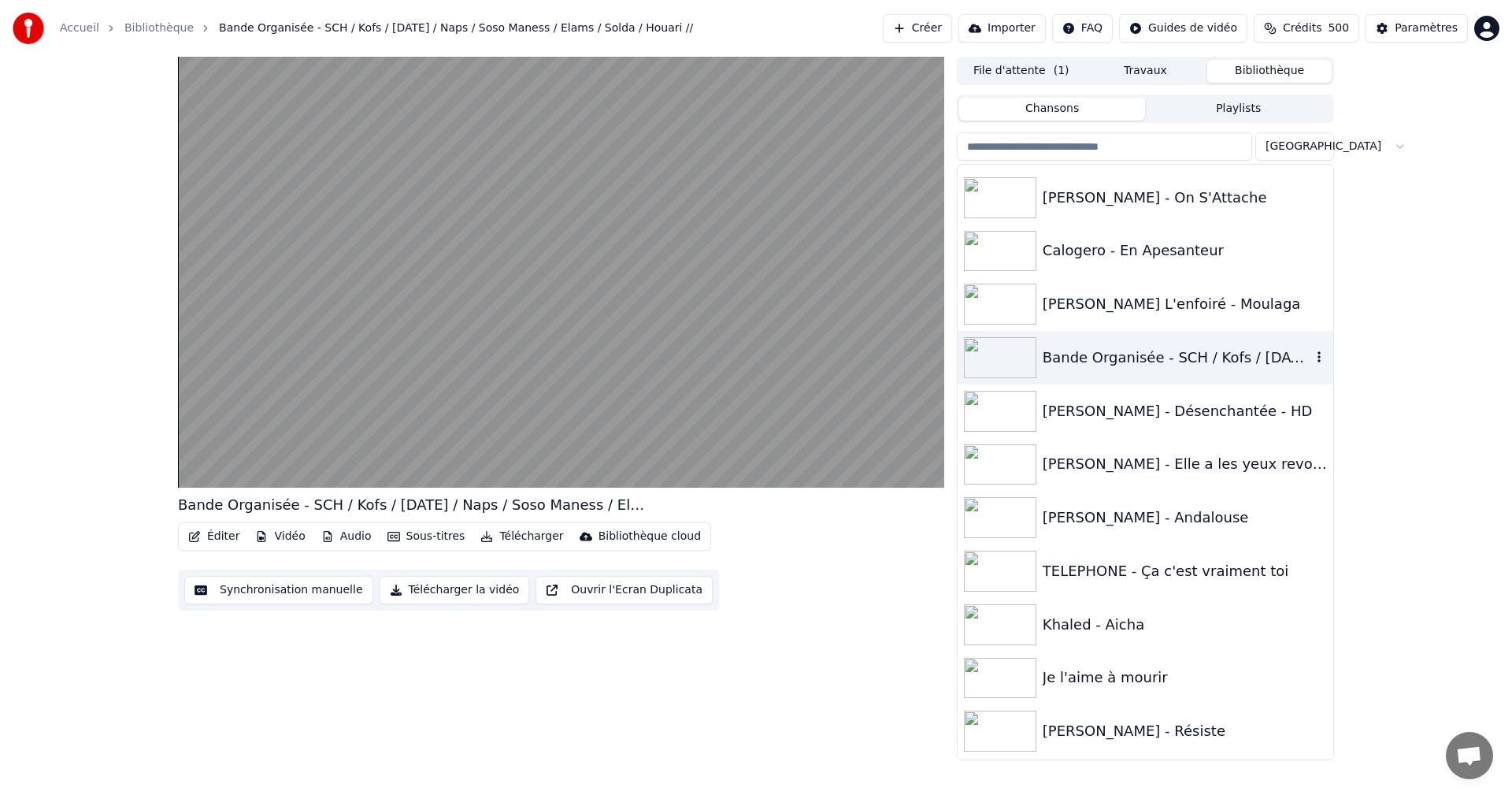
click at [579, 223] on video at bounding box center [560, 272] width 766 height 431
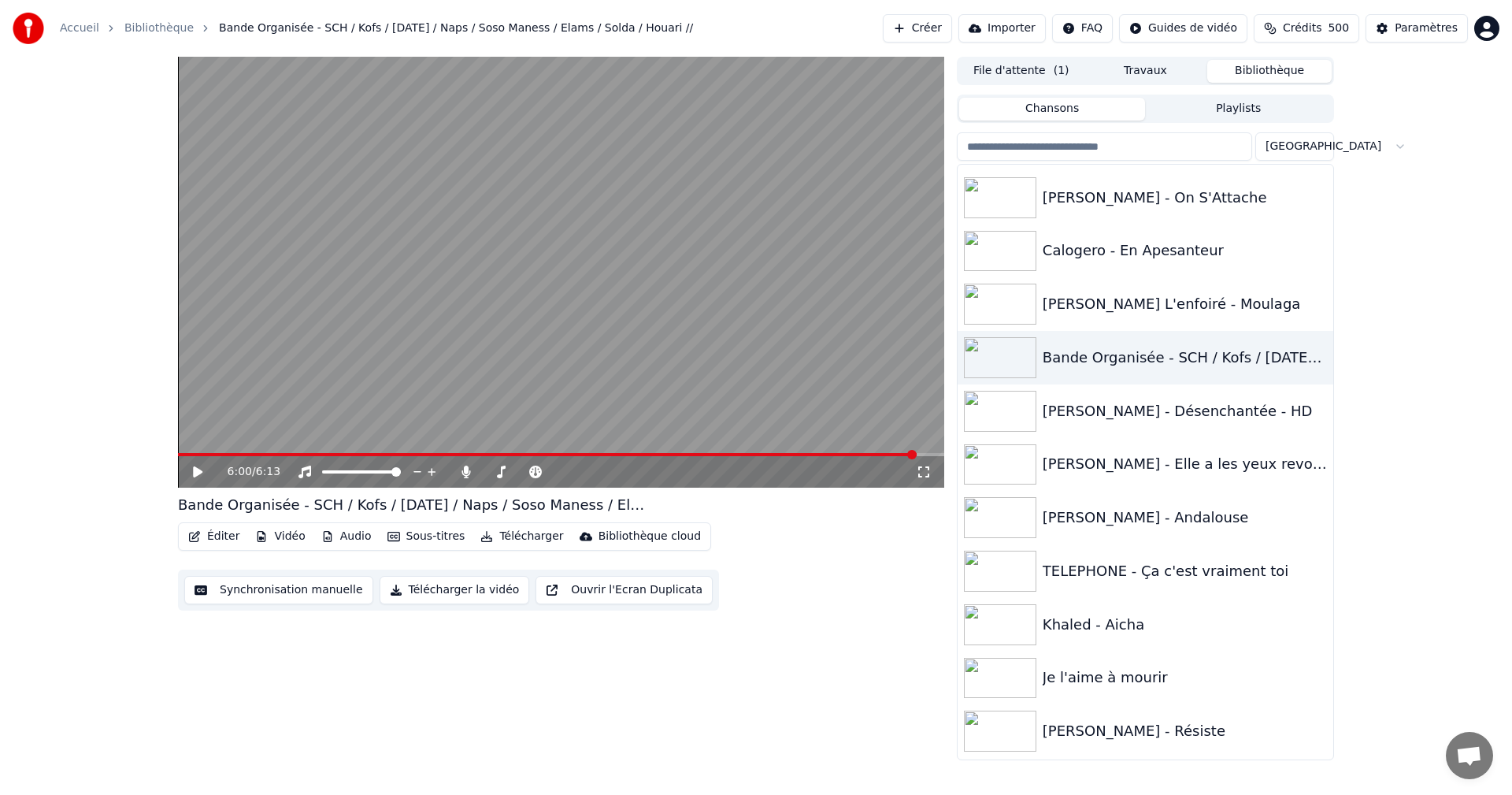
click at [1226, 690] on div "Je l'aime à mourir" at bounding box center [1145, 678] width 375 height 54
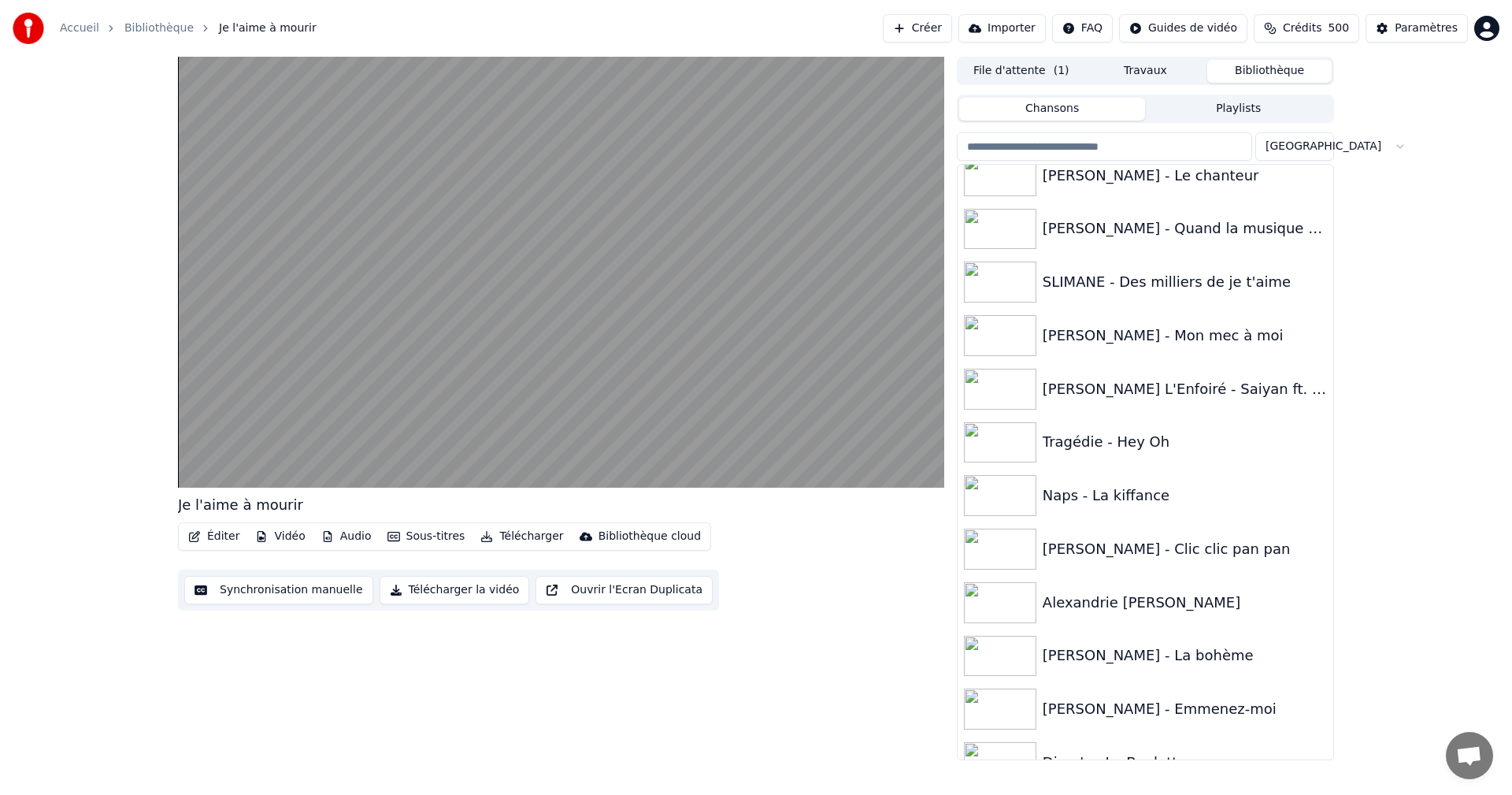
scroll to position [8751, 0]
click at [541, 351] on video at bounding box center [560, 272] width 766 height 431
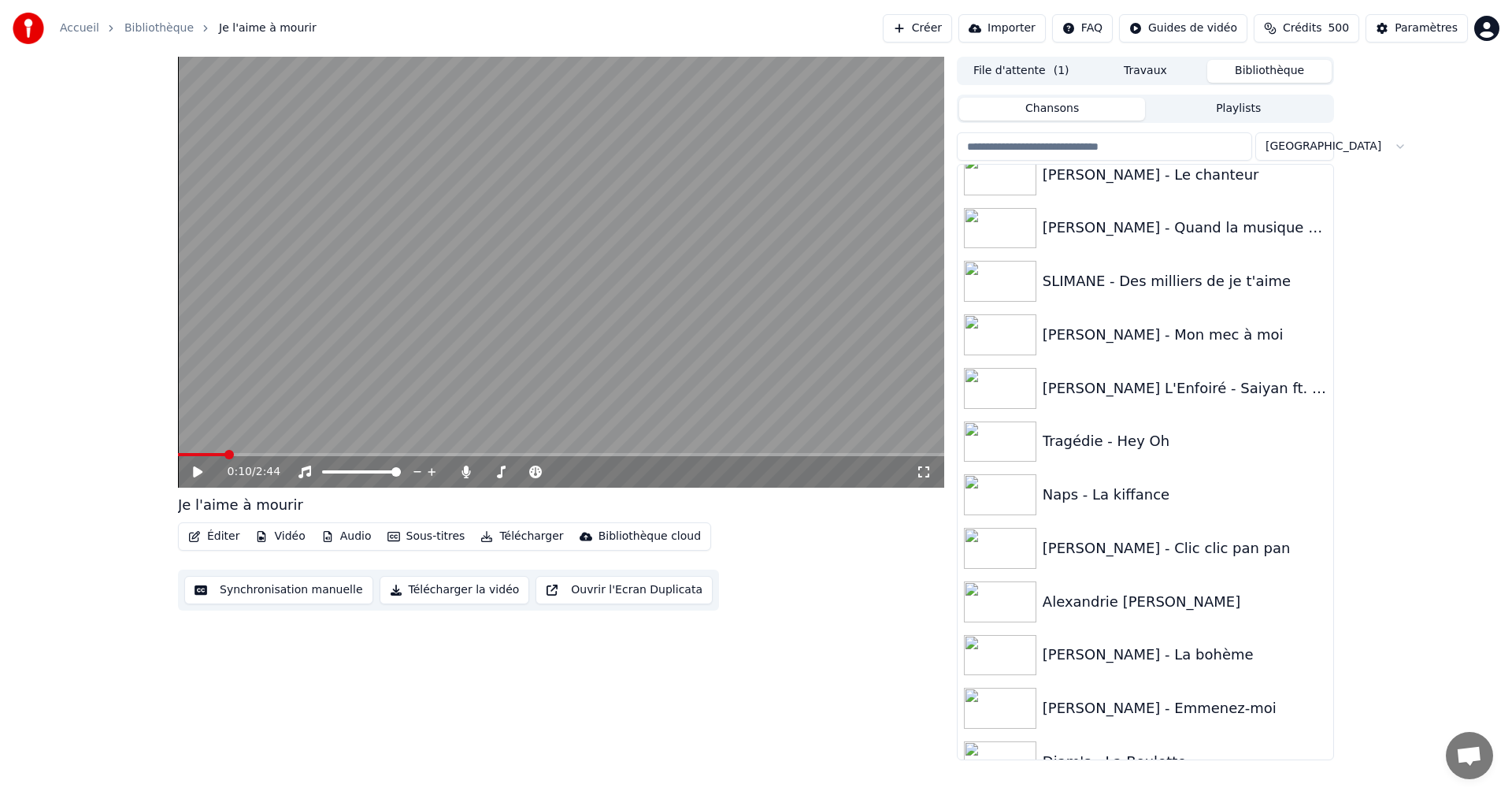
click at [1172, 557] on div "[PERSON_NAME] - Clic clic pan pan" at bounding box center [1185, 548] width 284 height 22
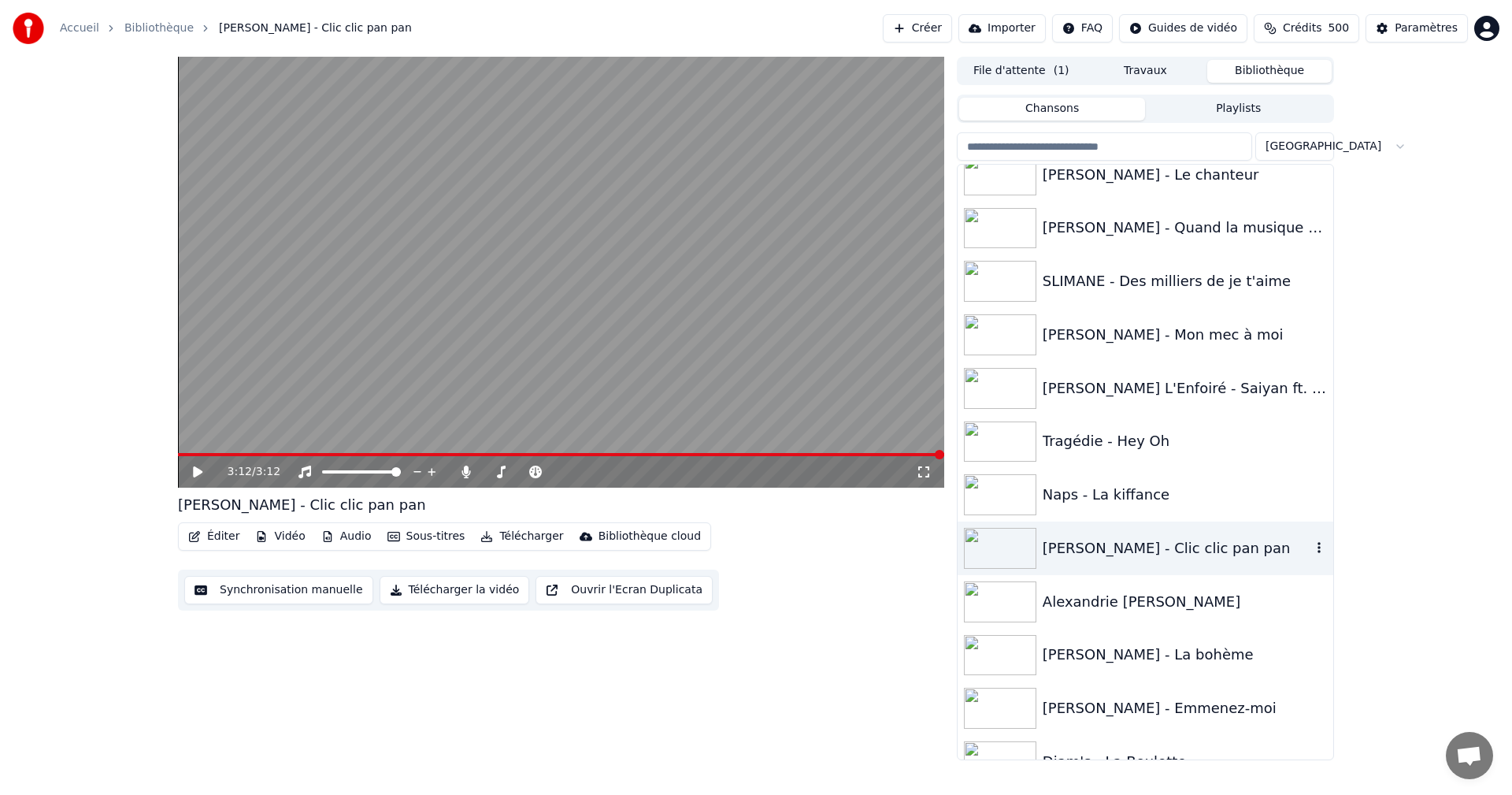
click at [1244, 626] on div "Alexandrie [PERSON_NAME]" at bounding box center [1145, 601] width 375 height 54
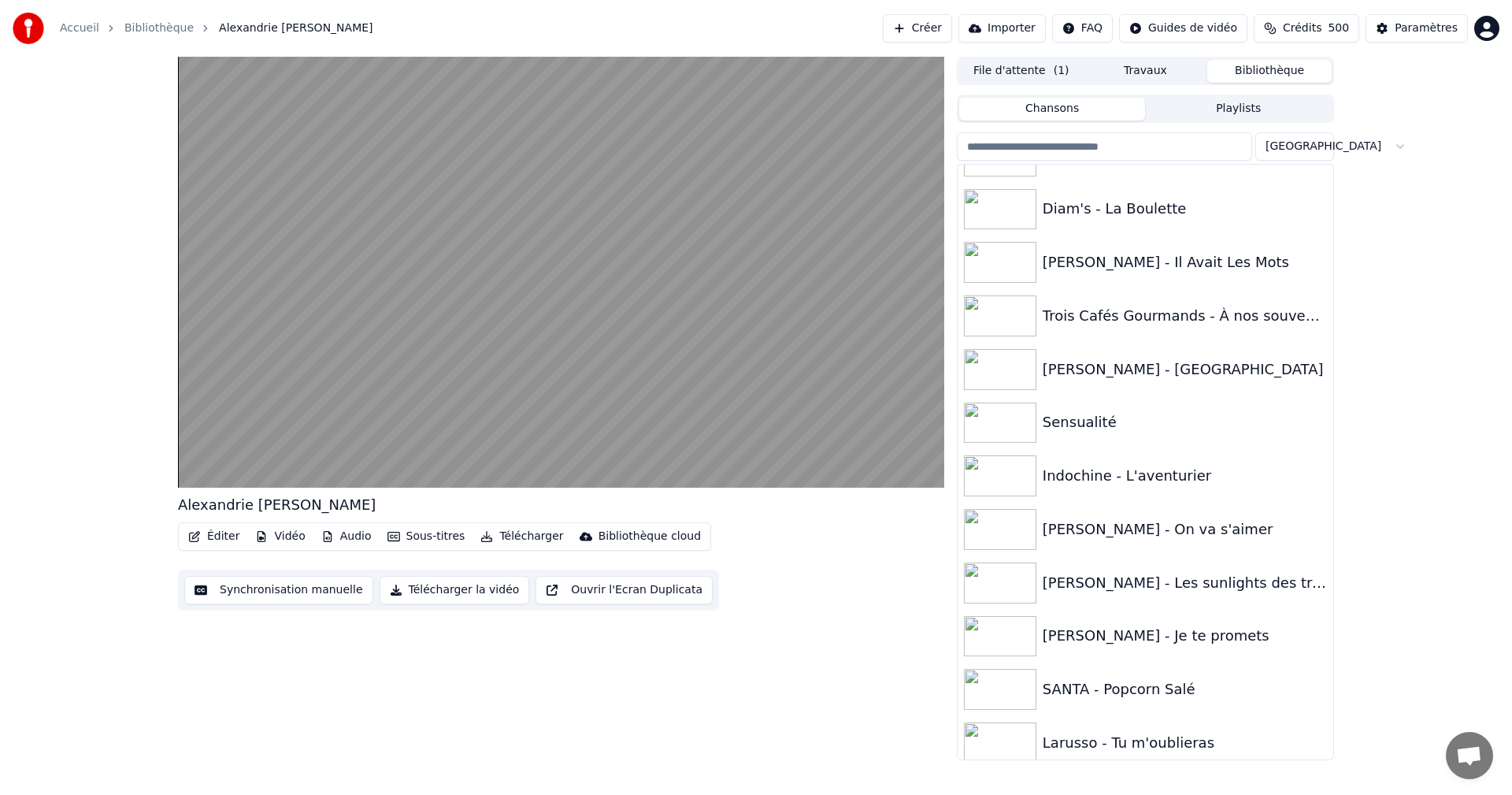
scroll to position [9308, 0]
click at [1183, 478] on div "Indochine - L'aventurier" at bounding box center [1185, 474] width 284 height 22
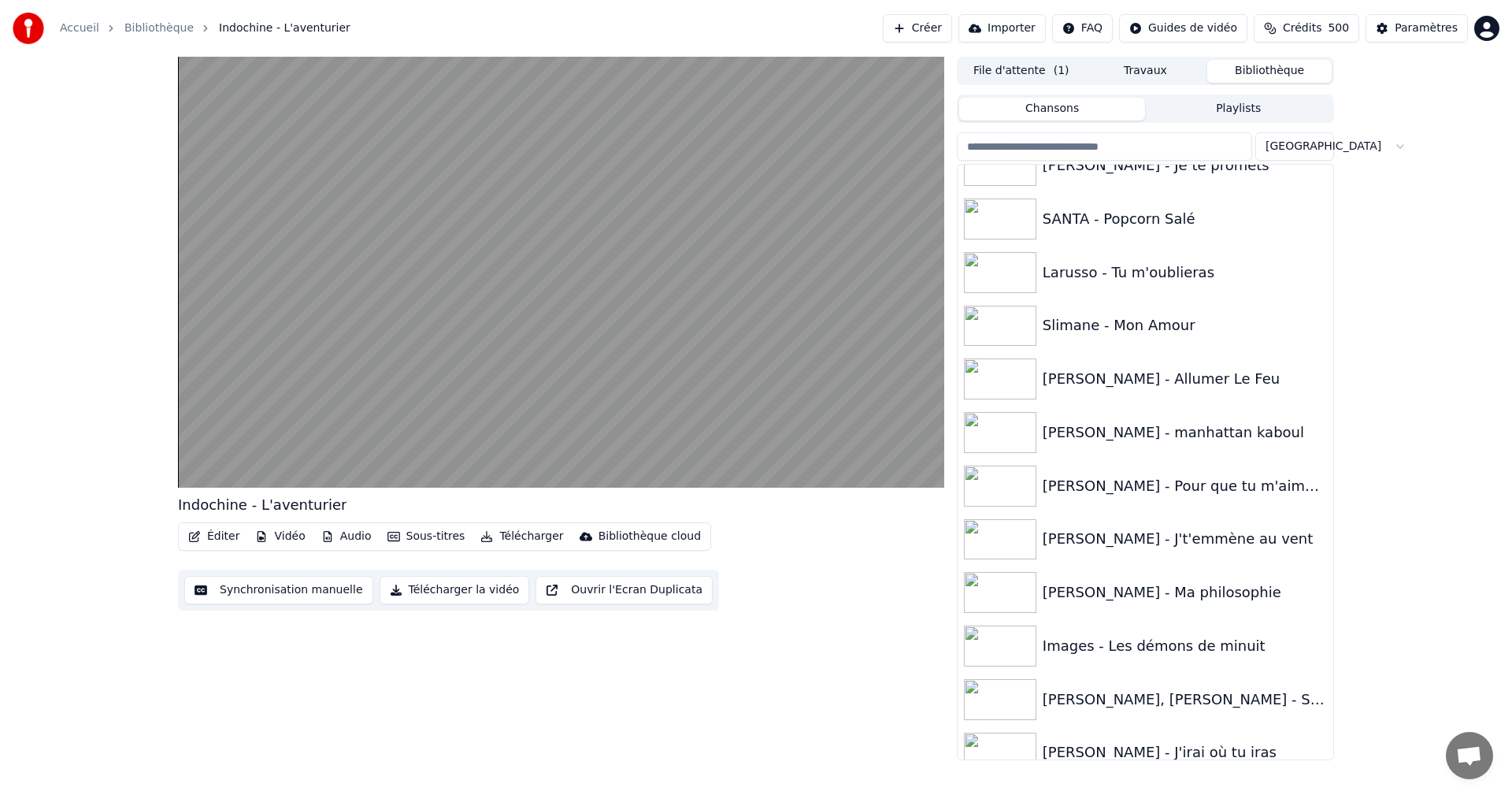
scroll to position [9785, 0]
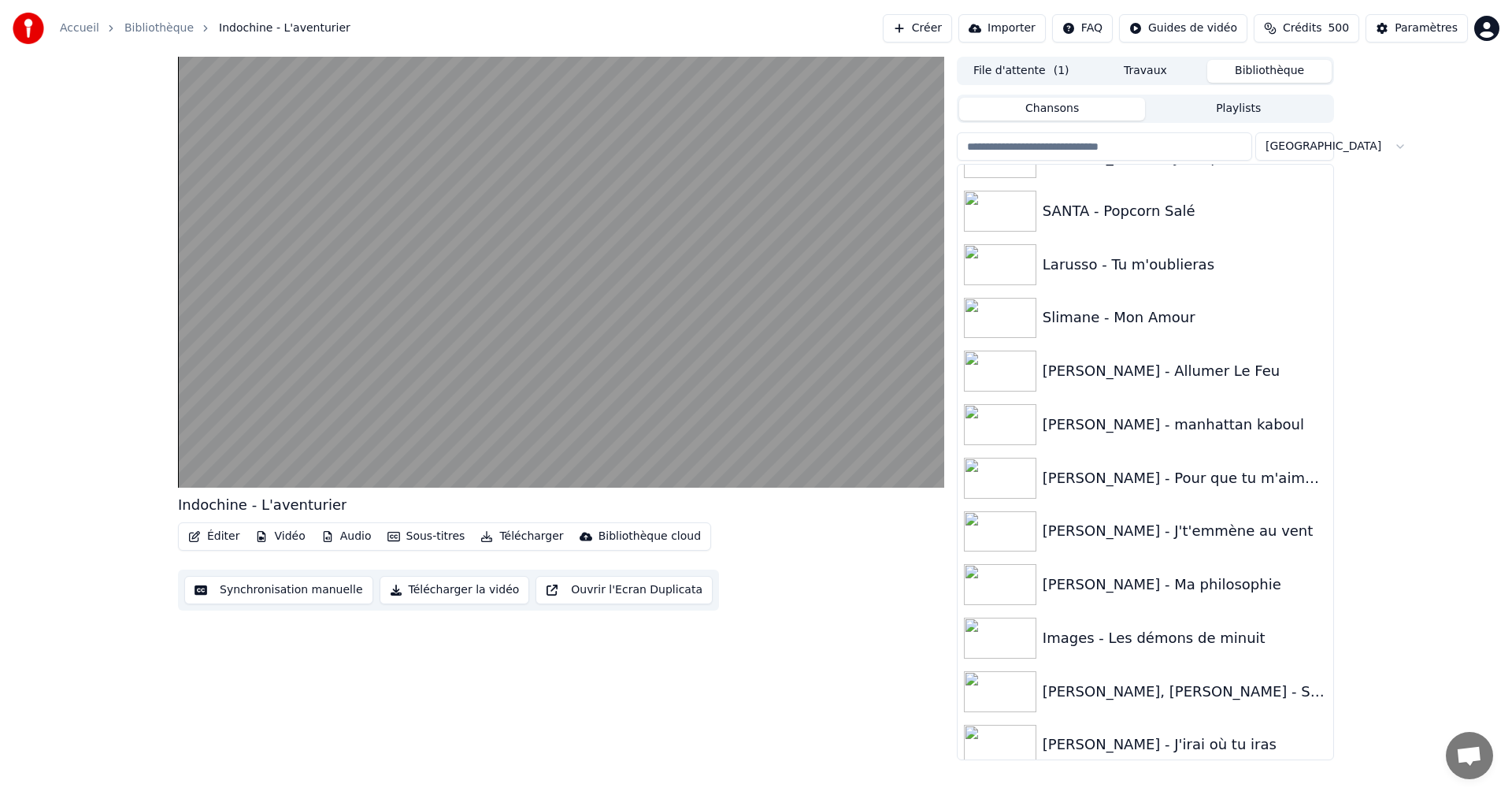
click at [453, 343] on video at bounding box center [560, 272] width 766 height 431
